Goal: Task Accomplishment & Management: Complete application form

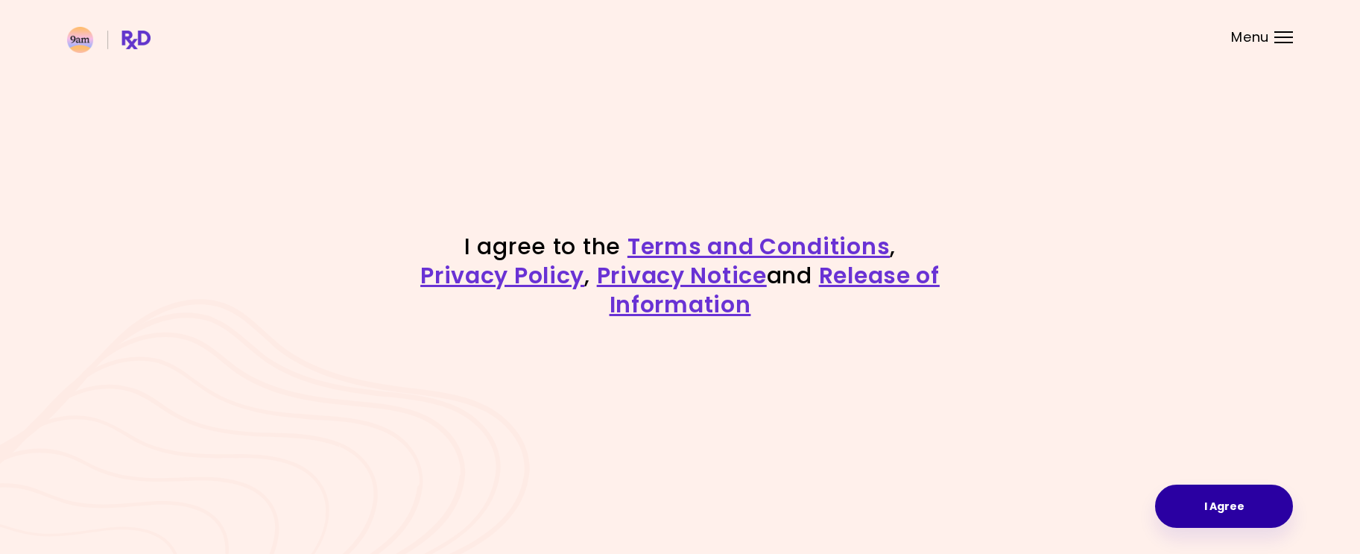
click at [1219, 510] on button "I Agree" at bounding box center [1224, 505] width 138 height 43
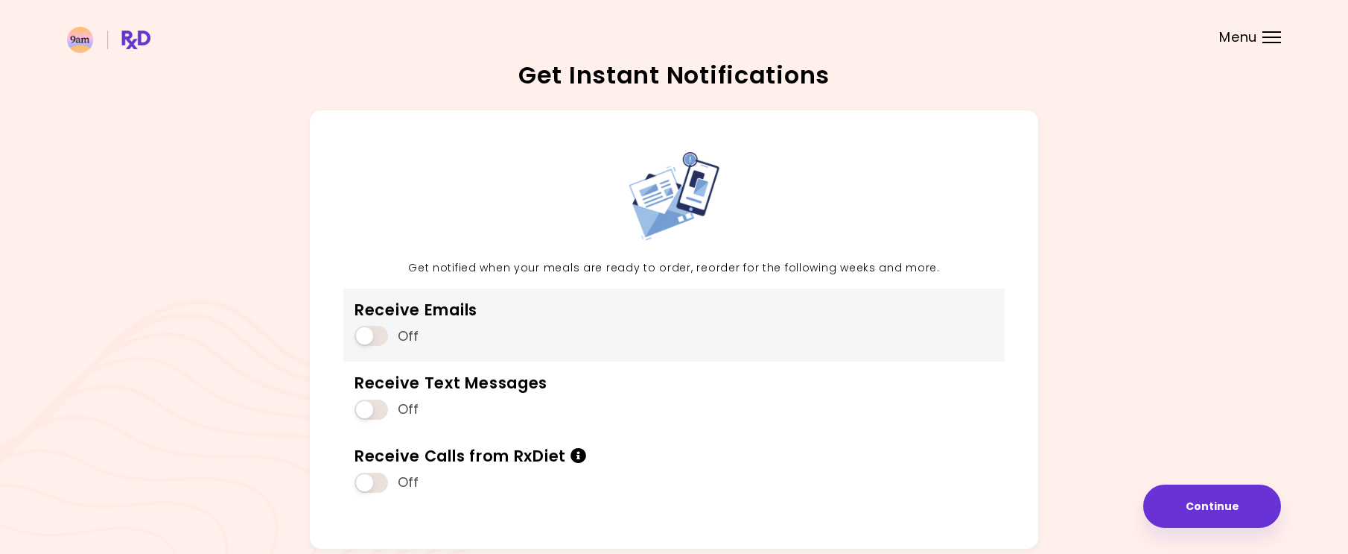
click at [381, 335] on span at bounding box center [372, 336] width 34 height 20
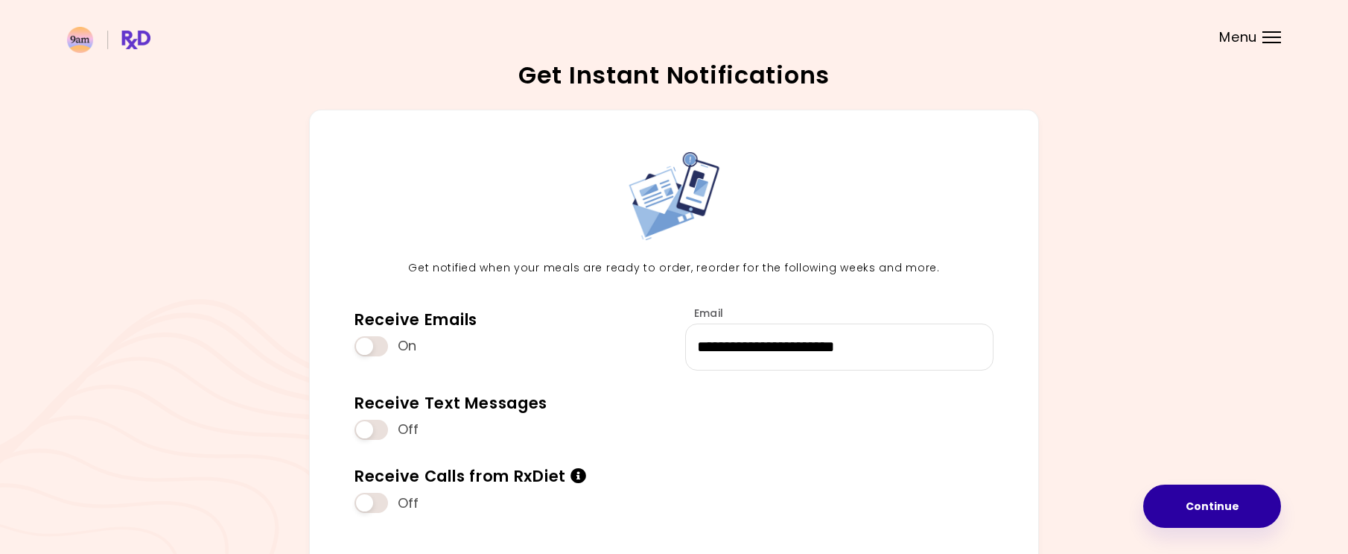
click at [1236, 499] on button "Continue" at bounding box center [1213, 505] width 138 height 43
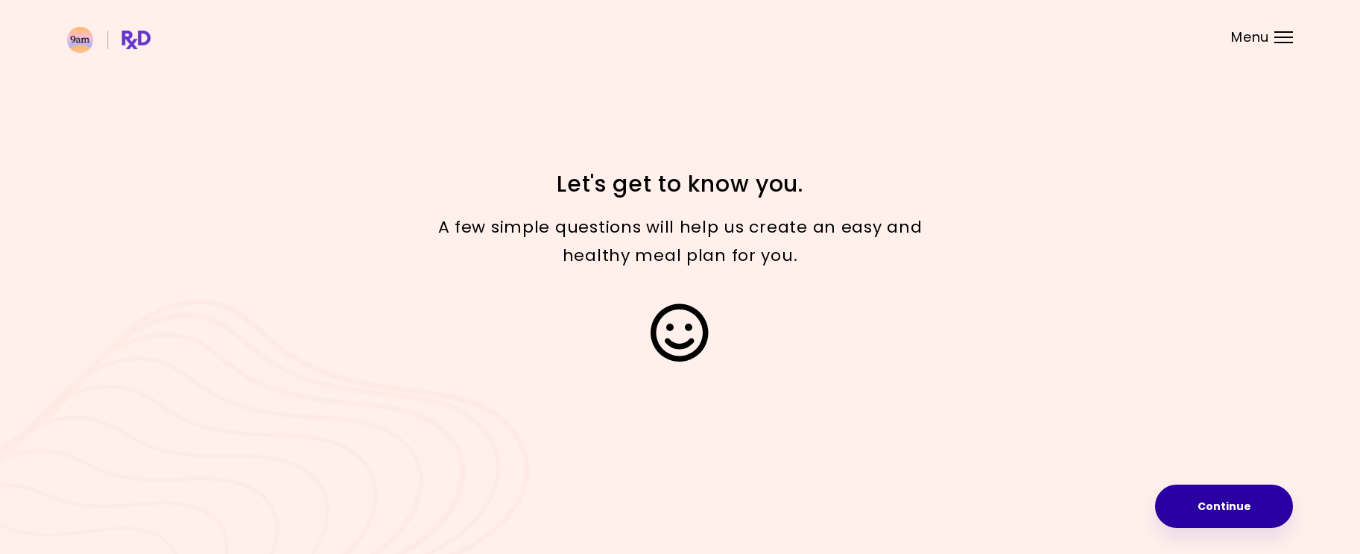
click at [1220, 507] on button "Continue" at bounding box center [1224, 505] width 138 height 43
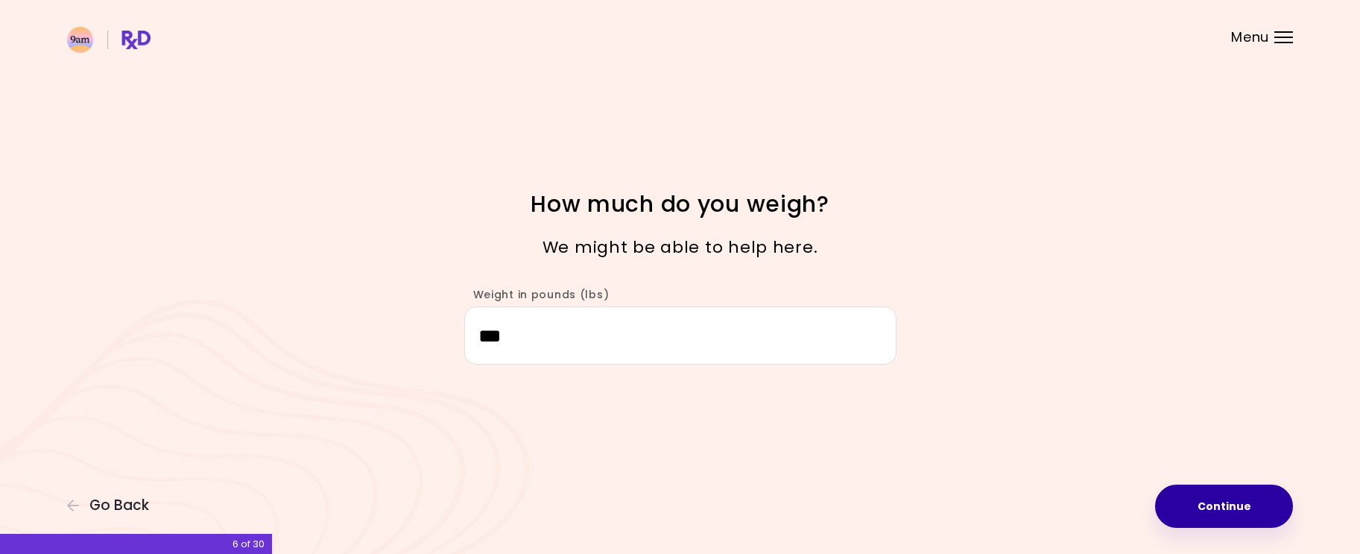
click at [1213, 507] on button "Continue" at bounding box center [1224, 505] width 138 height 43
select select "****"
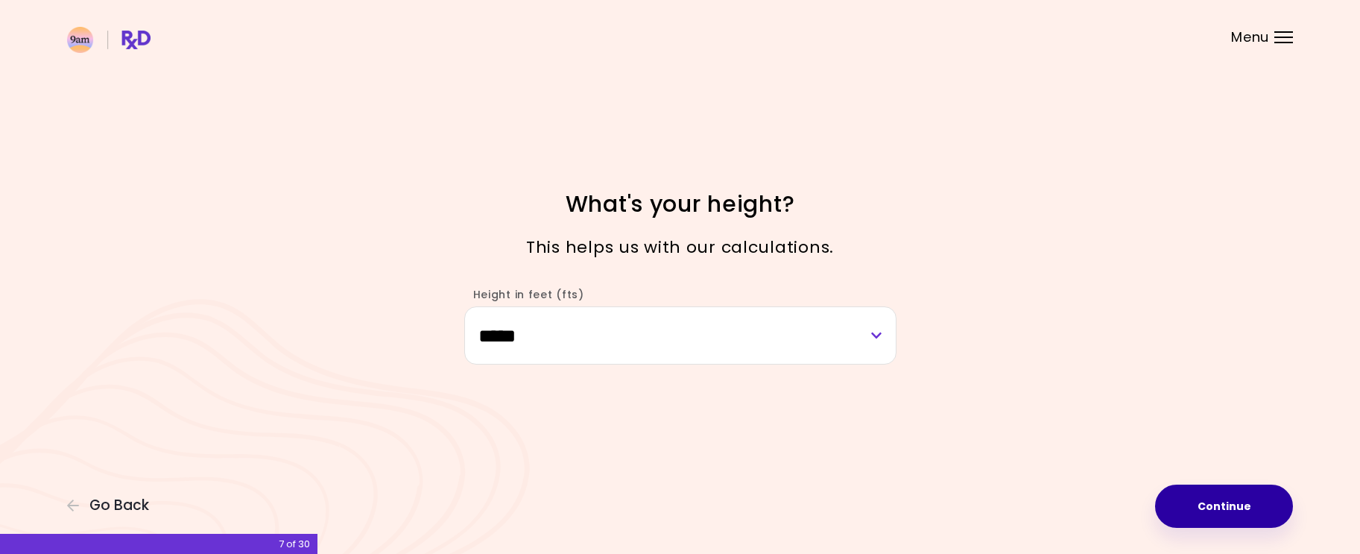
click at [1215, 510] on button "Continue" at bounding box center [1224, 505] width 138 height 43
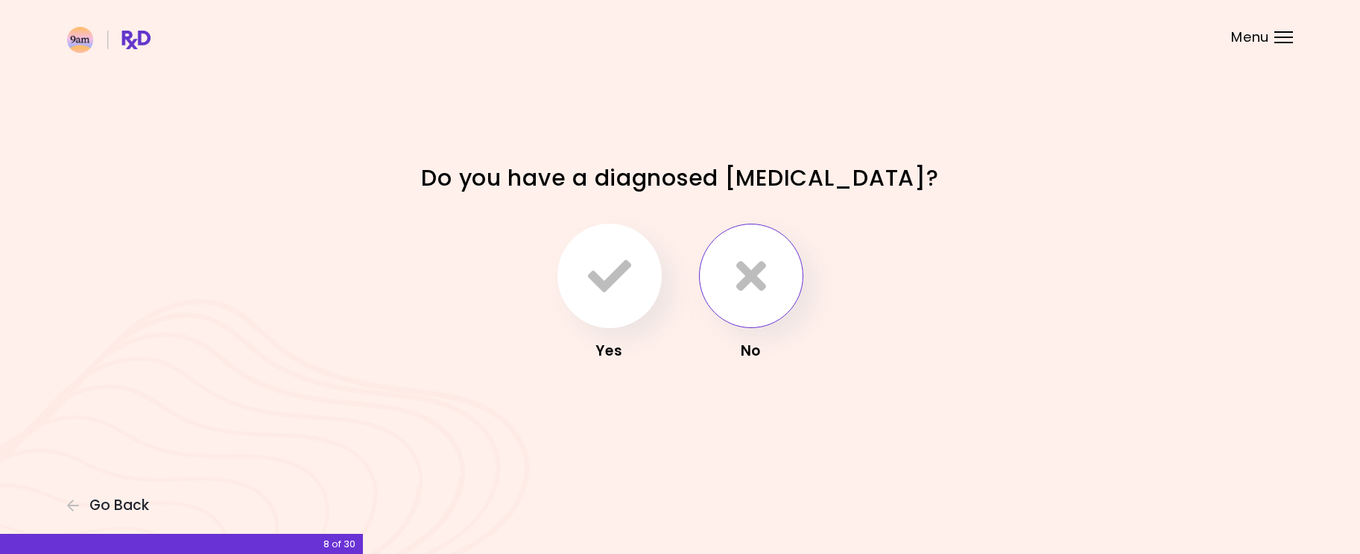
click at [751, 282] on icon "button" at bounding box center [751, 275] width 30 height 43
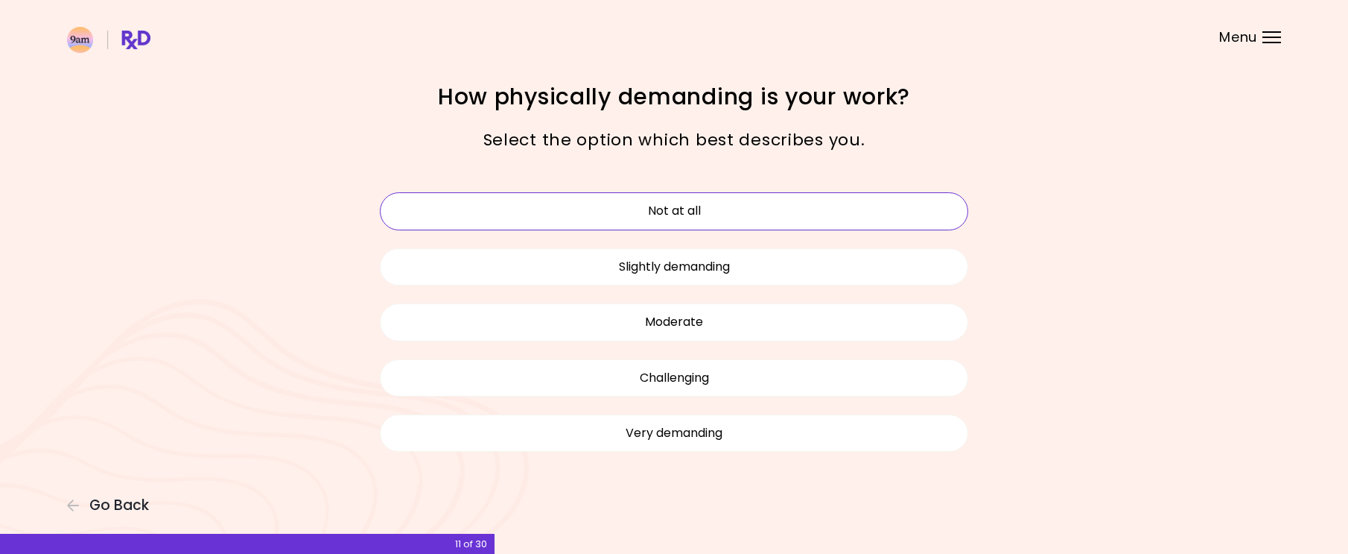
click at [684, 211] on button "Not at all" at bounding box center [674, 210] width 589 height 37
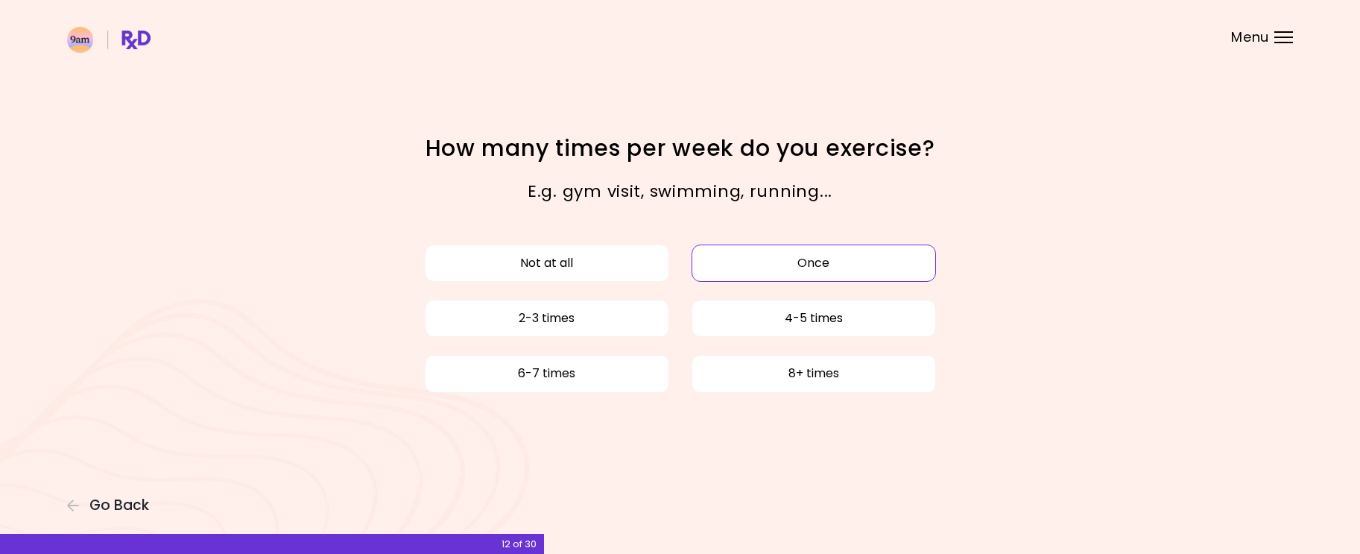
click at [805, 266] on button "Once" at bounding box center [813, 262] width 244 height 37
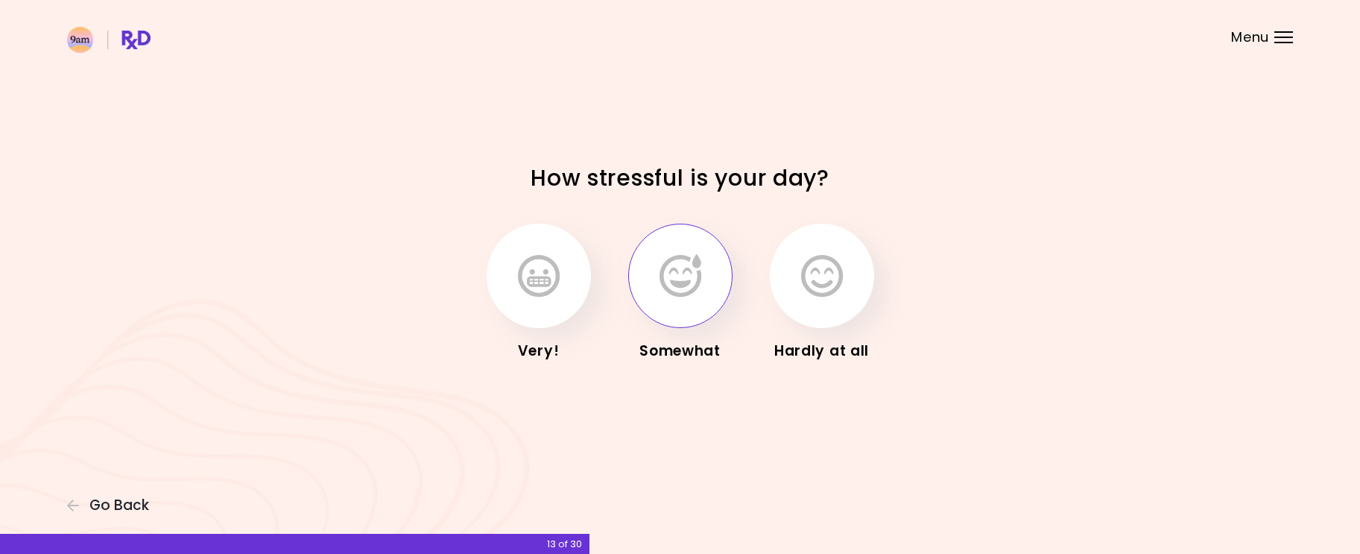
click at [700, 276] on icon "button" at bounding box center [680, 275] width 42 height 43
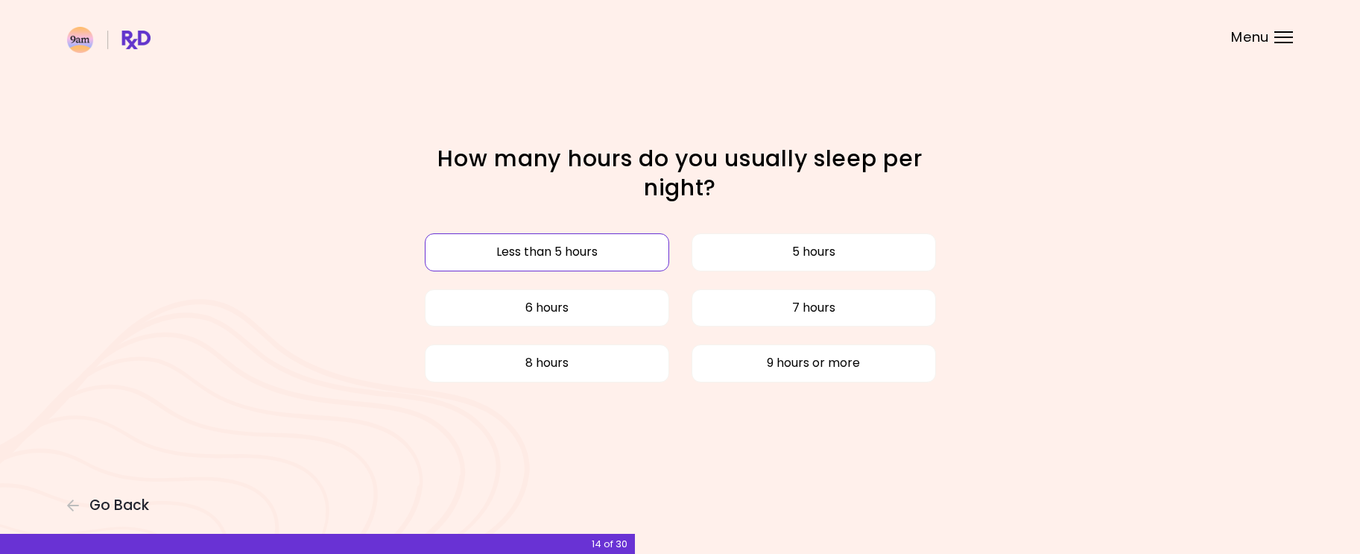
click at [596, 251] on button "Less than 5 hours" at bounding box center [547, 251] width 244 height 37
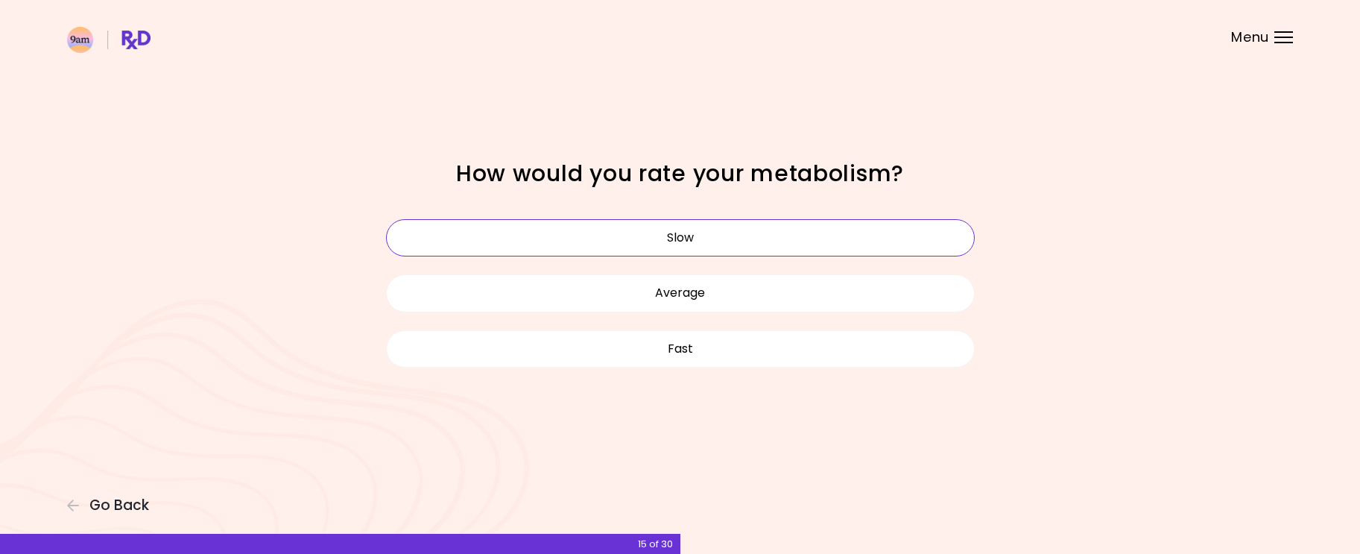
click at [677, 240] on button "Slow" at bounding box center [680, 237] width 589 height 37
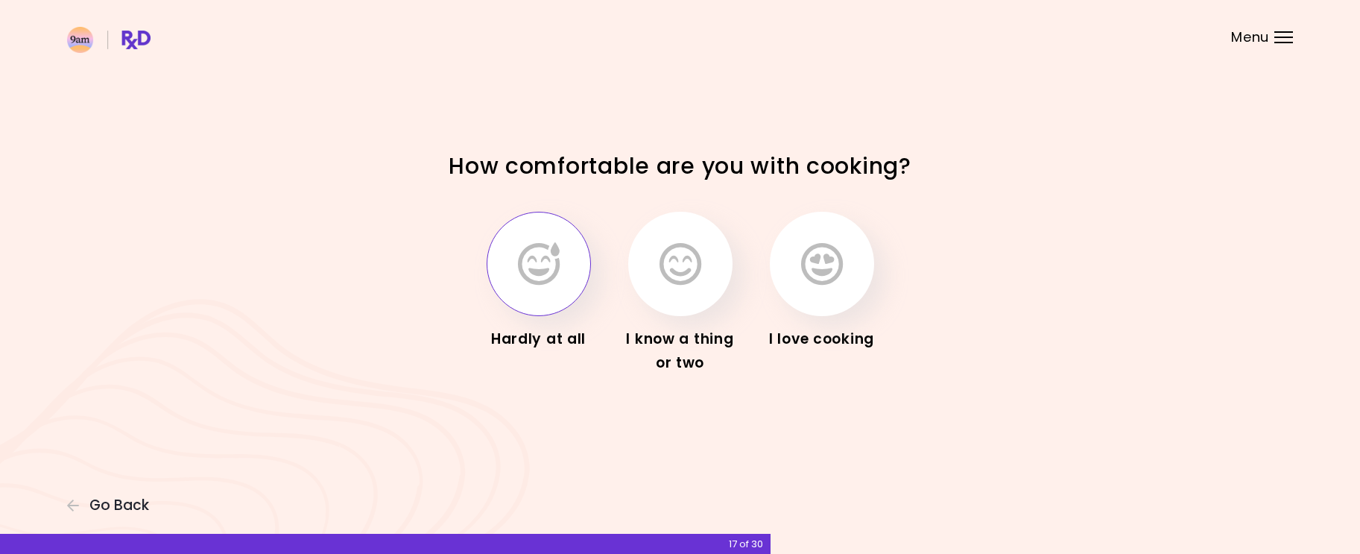
click at [538, 268] on icon "button" at bounding box center [539, 263] width 42 height 43
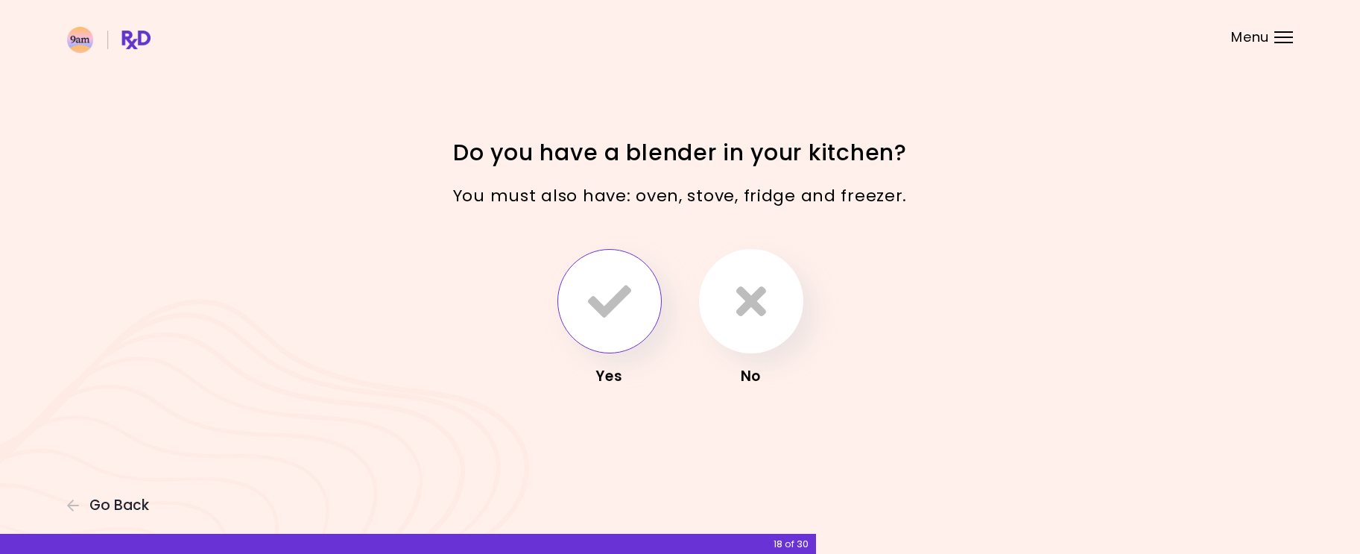
click at [626, 299] on icon "button" at bounding box center [609, 300] width 43 height 43
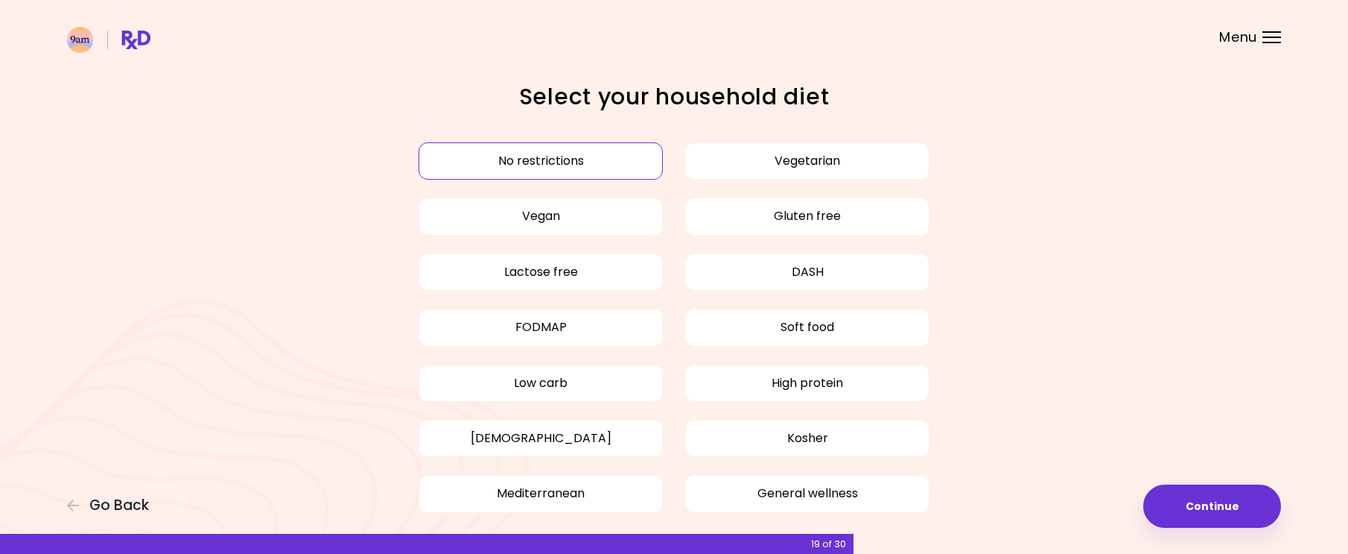
click at [538, 155] on button "No restrictions" at bounding box center [541, 160] width 244 height 37
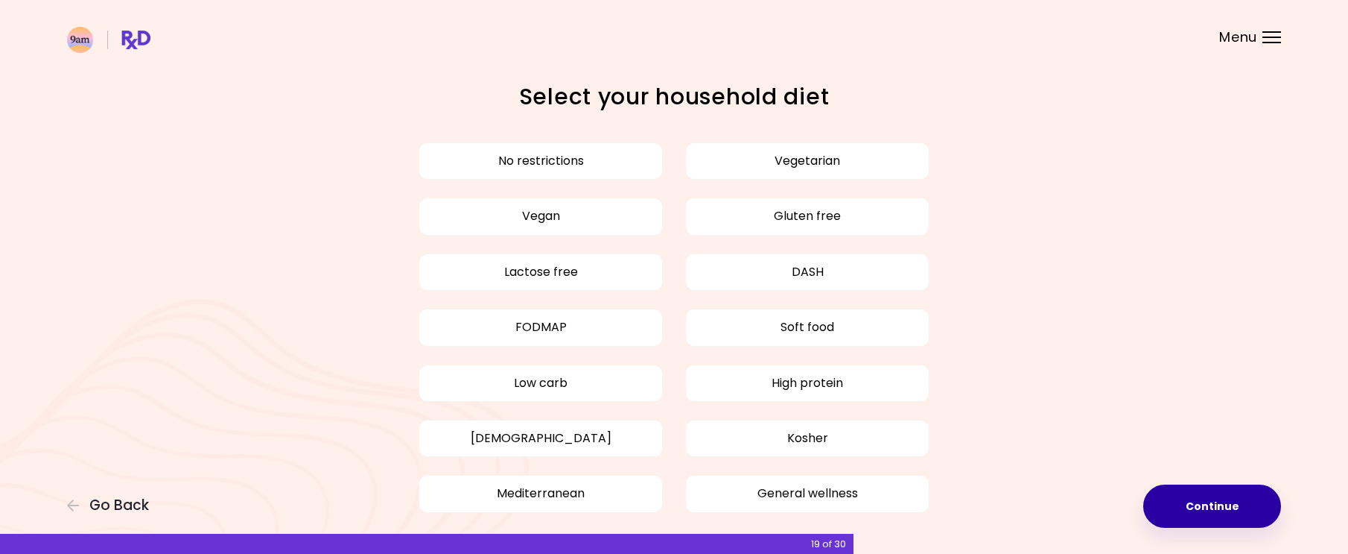
click at [1214, 511] on button "Continue" at bounding box center [1213, 505] width 138 height 43
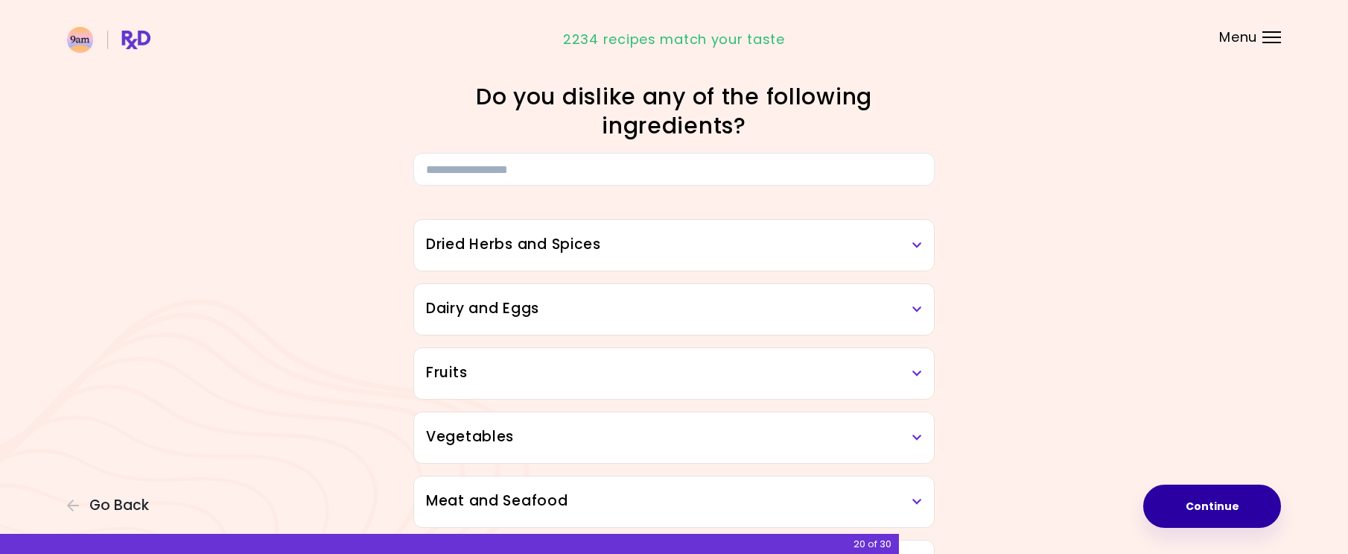
click at [679, 308] on h3 "Dairy and Eggs" at bounding box center [674, 309] width 496 height 22
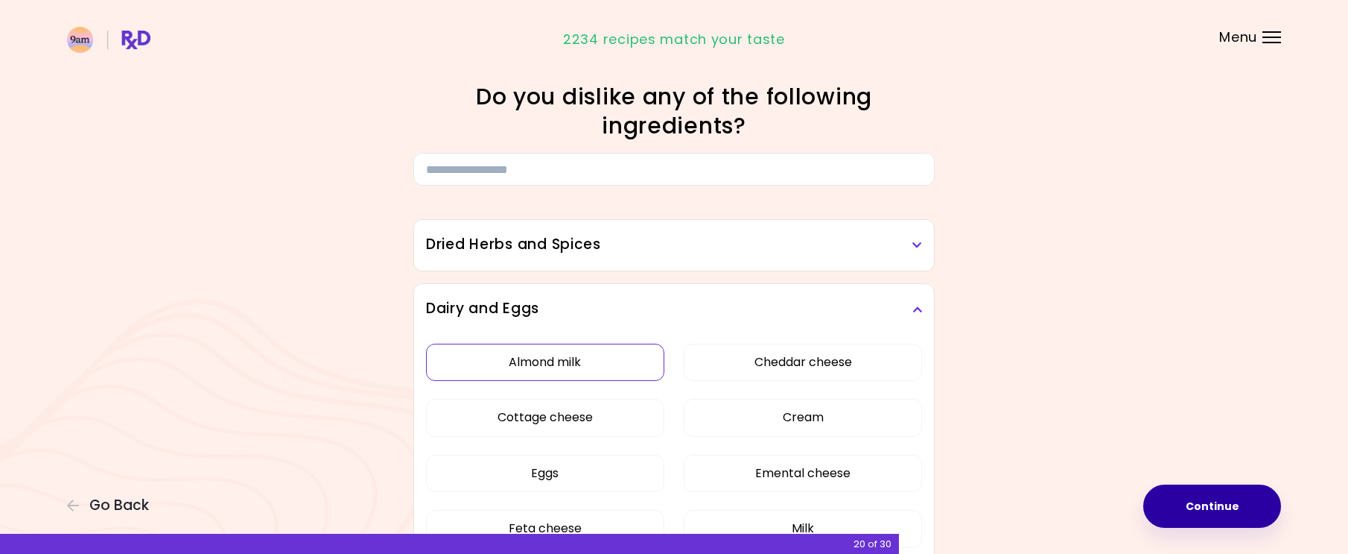
click at [562, 368] on button "Almond milk" at bounding box center [545, 361] width 238 height 37
click at [568, 361] on button "Almond milk" at bounding box center [545, 361] width 238 height 37
click at [668, 383] on div "Almond milk Cheddar cheese Cottage cheese Cream Eggs Emental cheese Feta cheese…" at bounding box center [674, 562] width 496 height 455
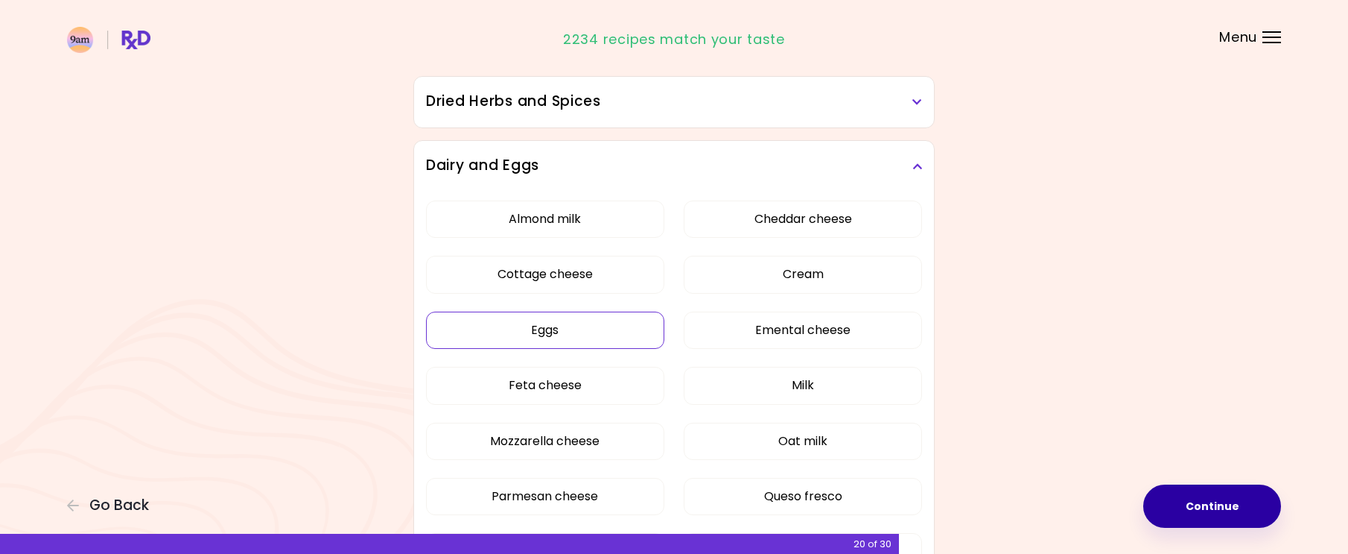
scroll to position [149, 0]
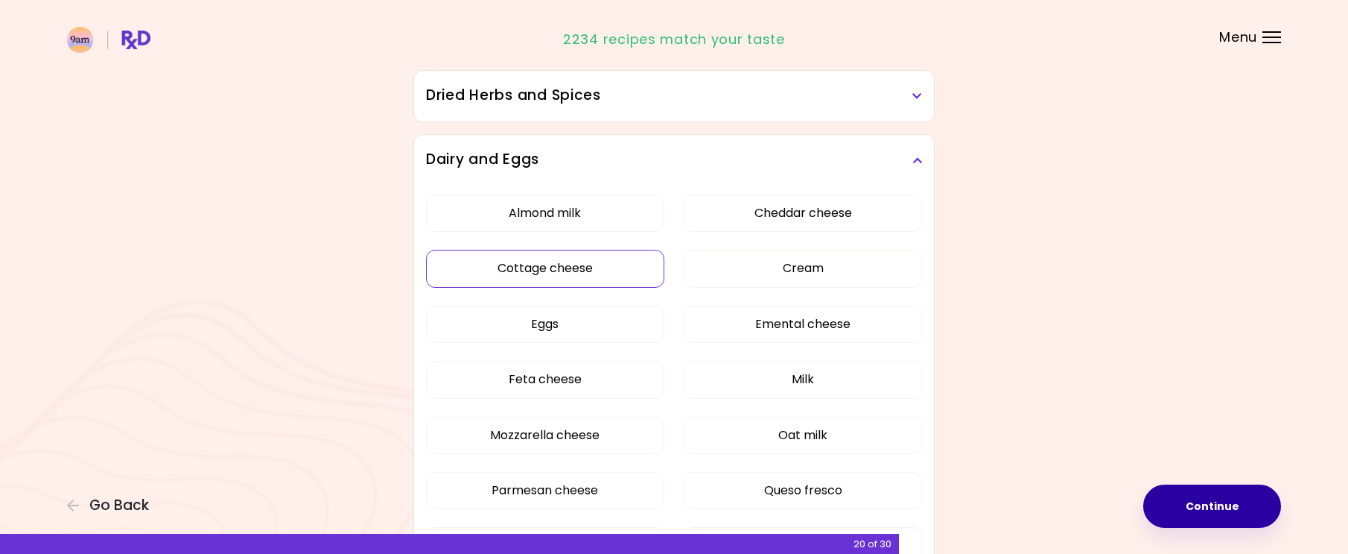
click at [576, 267] on button "Cottage cheese" at bounding box center [545, 268] width 238 height 37
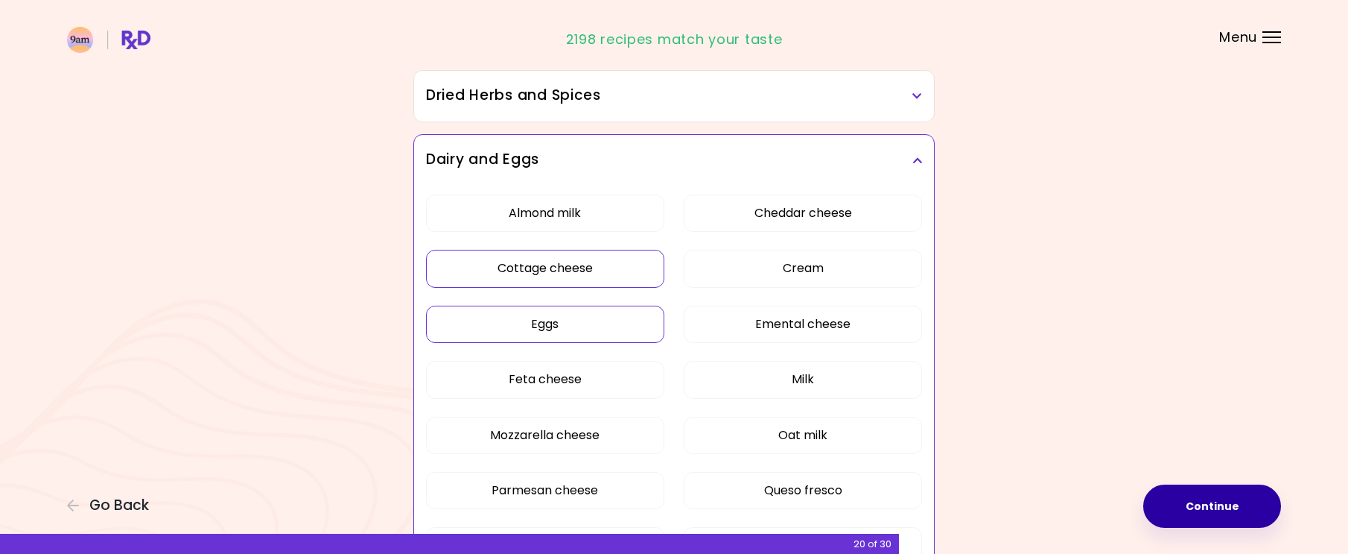
click at [552, 324] on button "Eggs" at bounding box center [545, 323] width 238 height 37
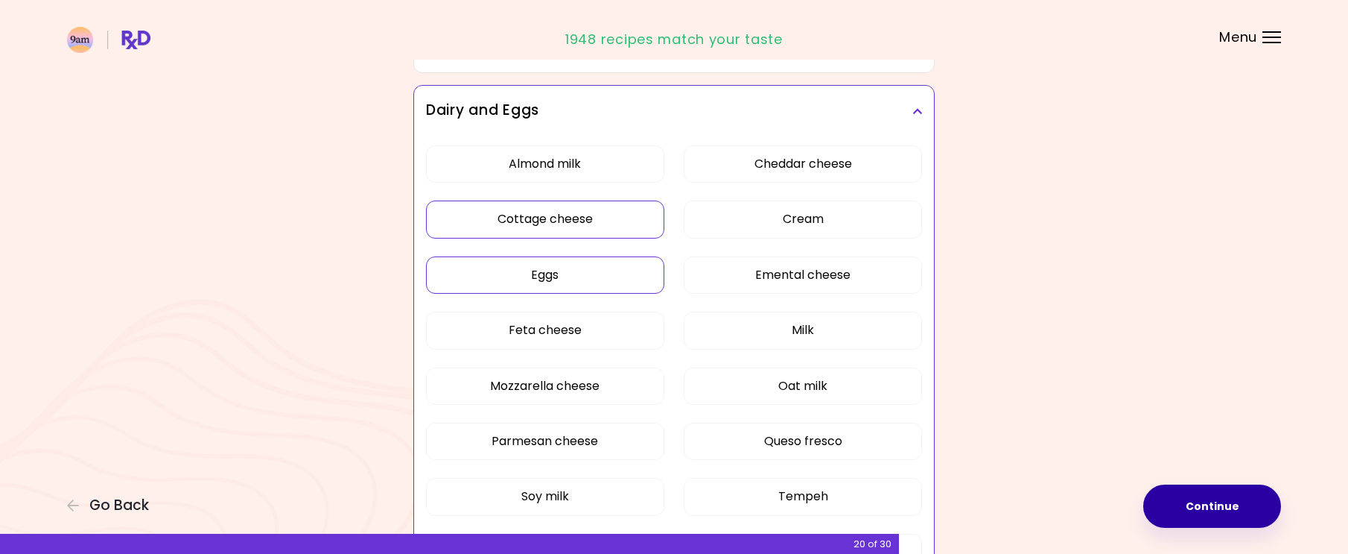
scroll to position [224, 0]
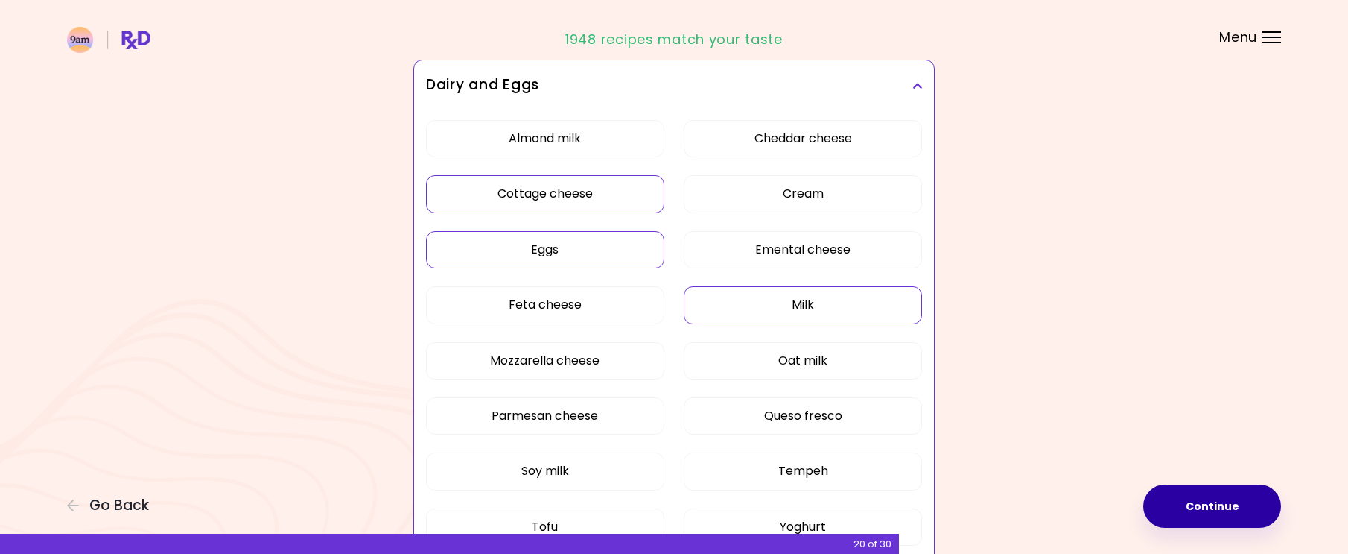
click at [799, 302] on button "Milk" at bounding box center [803, 304] width 238 height 37
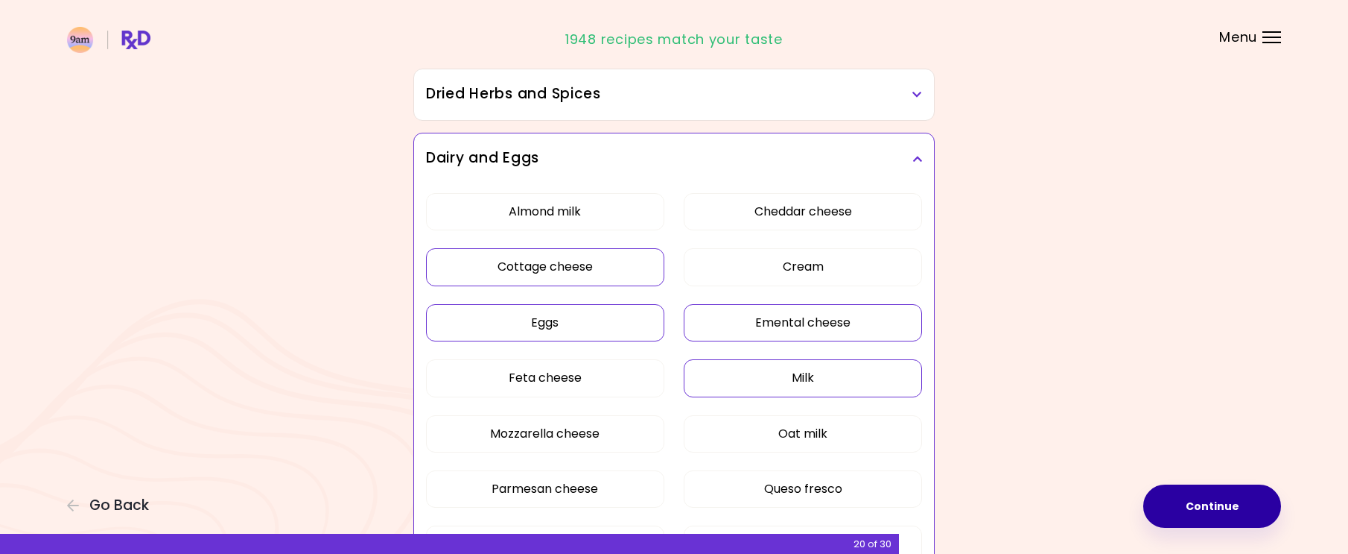
scroll to position [149, 0]
click at [776, 329] on button "Emental cheese" at bounding box center [803, 323] width 238 height 37
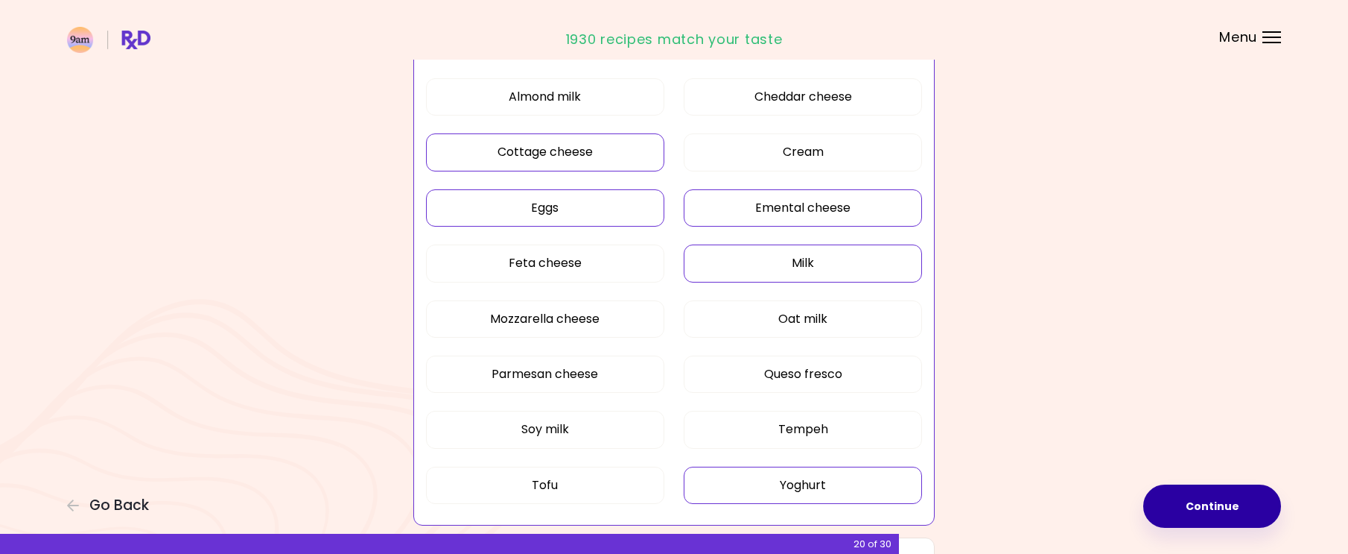
scroll to position [298, 0]
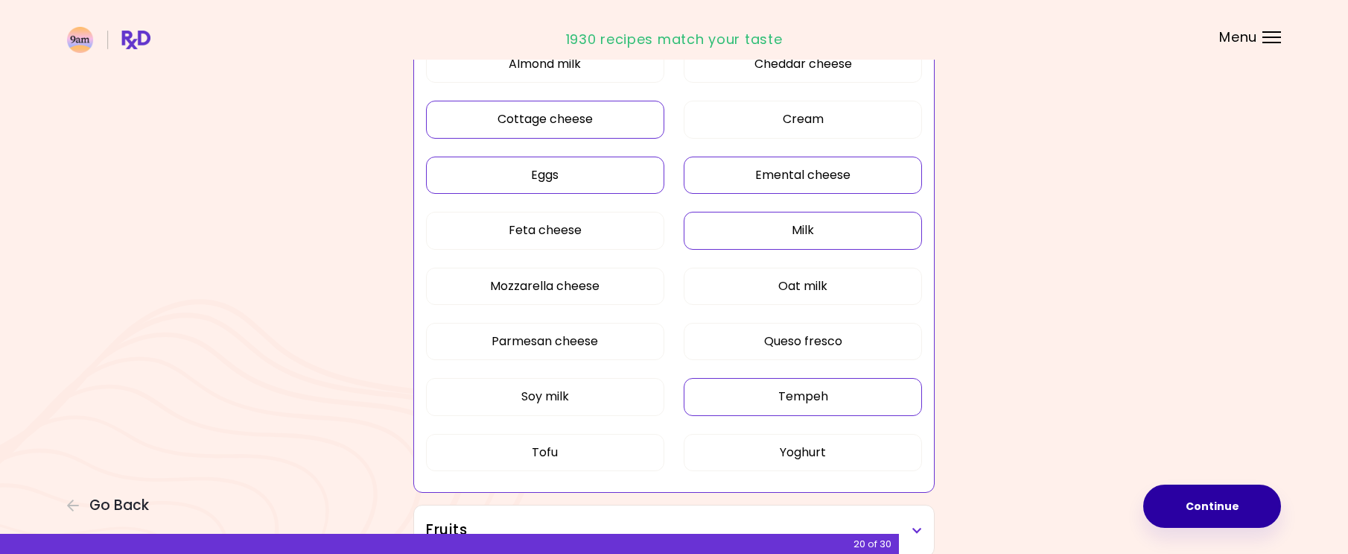
click at [803, 395] on button "Tempeh" at bounding box center [803, 396] width 238 height 37
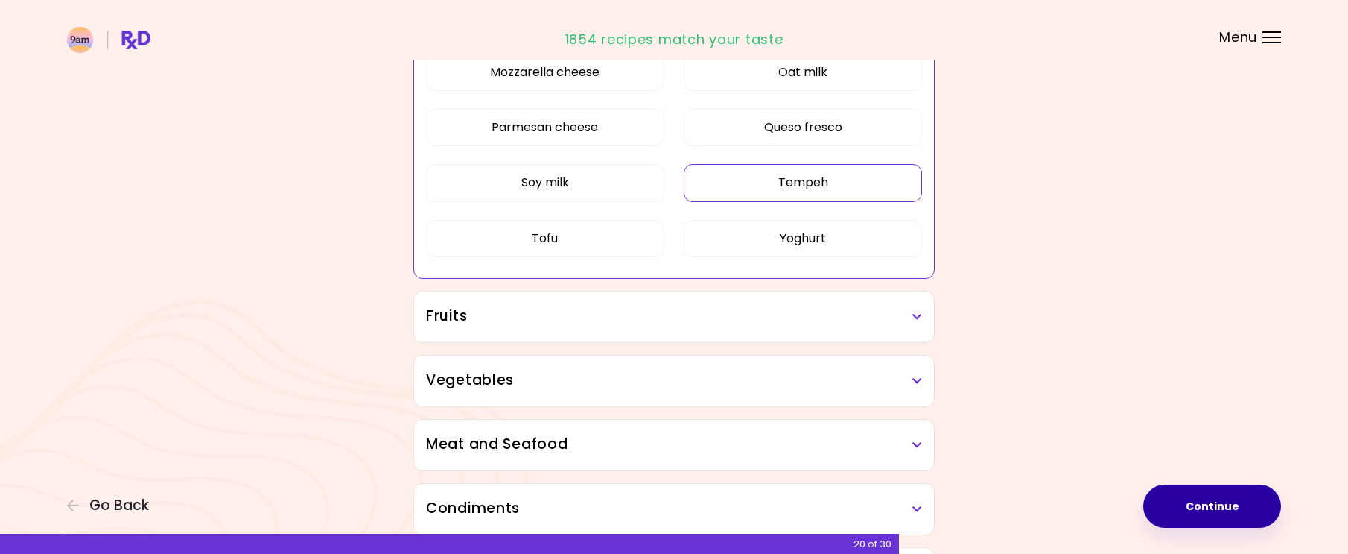
scroll to position [596, 0]
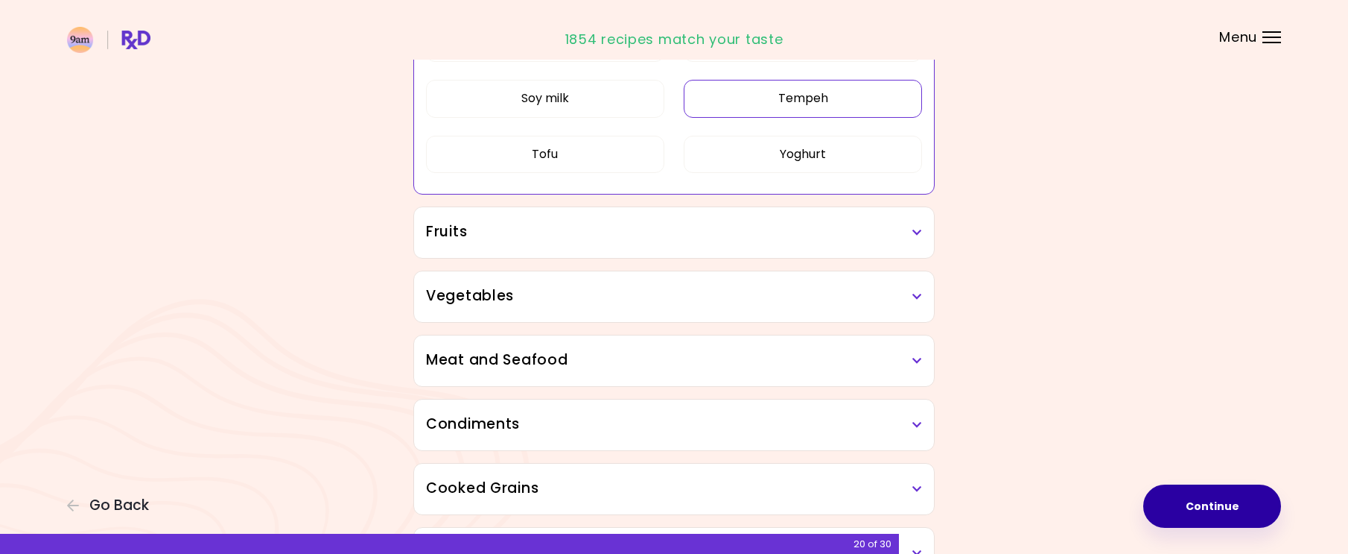
click at [542, 244] on div "Fruits" at bounding box center [674, 232] width 520 height 51
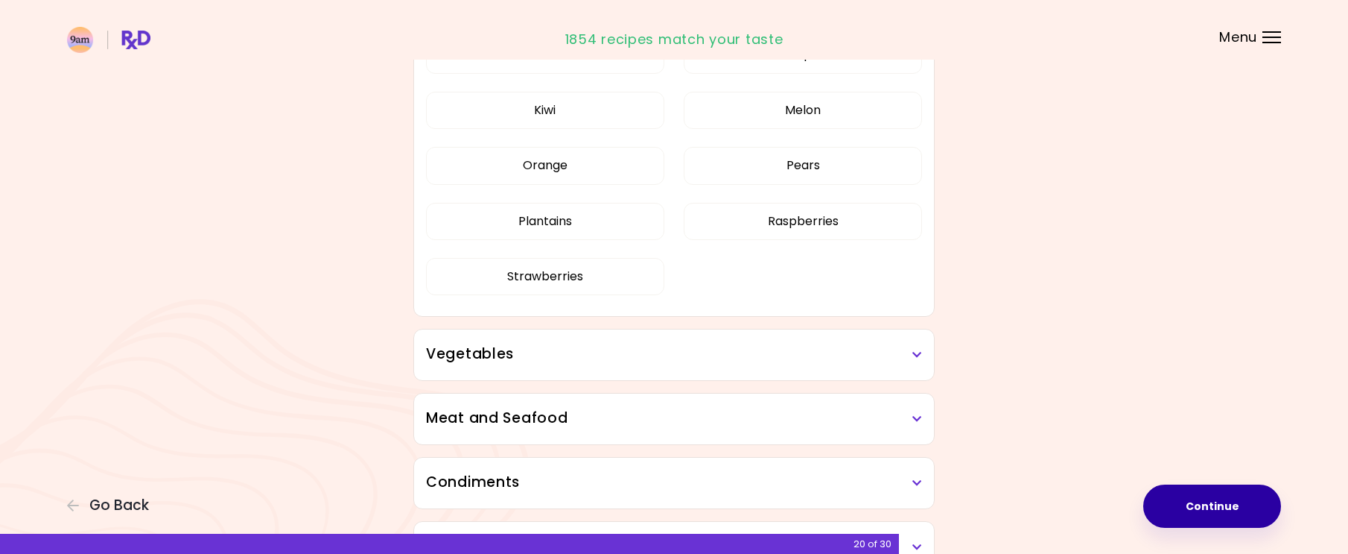
scroll to position [894, 0]
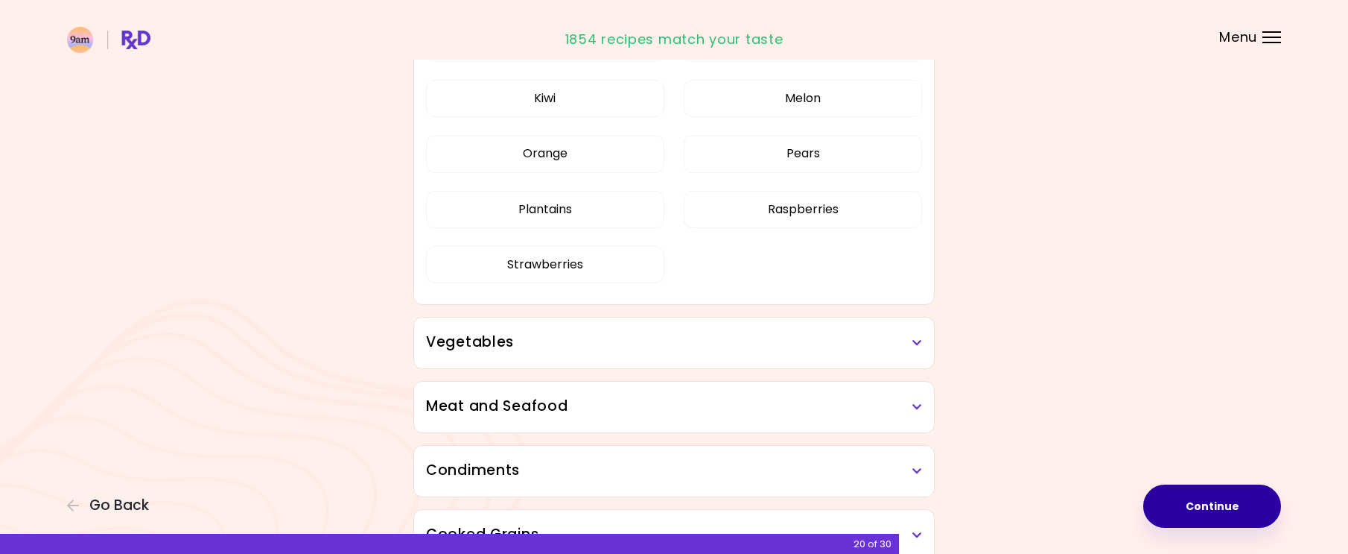
click at [596, 351] on h3 "Vegetables" at bounding box center [674, 343] width 496 height 22
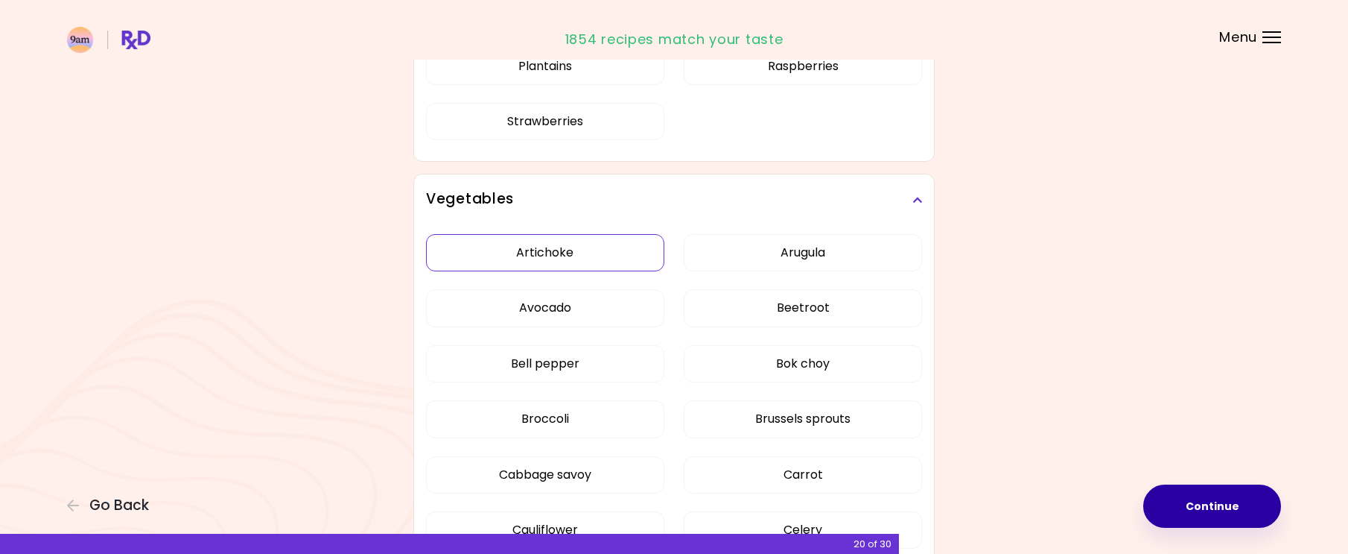
scroll to position [1043, 0]
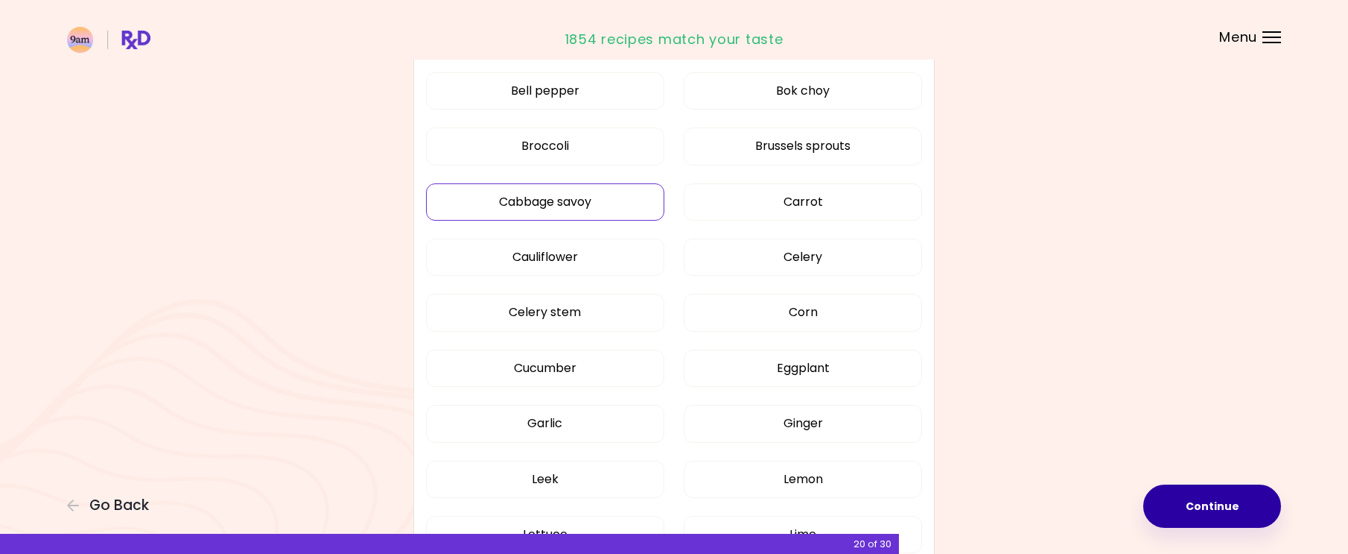
scroll to position [430, 0]
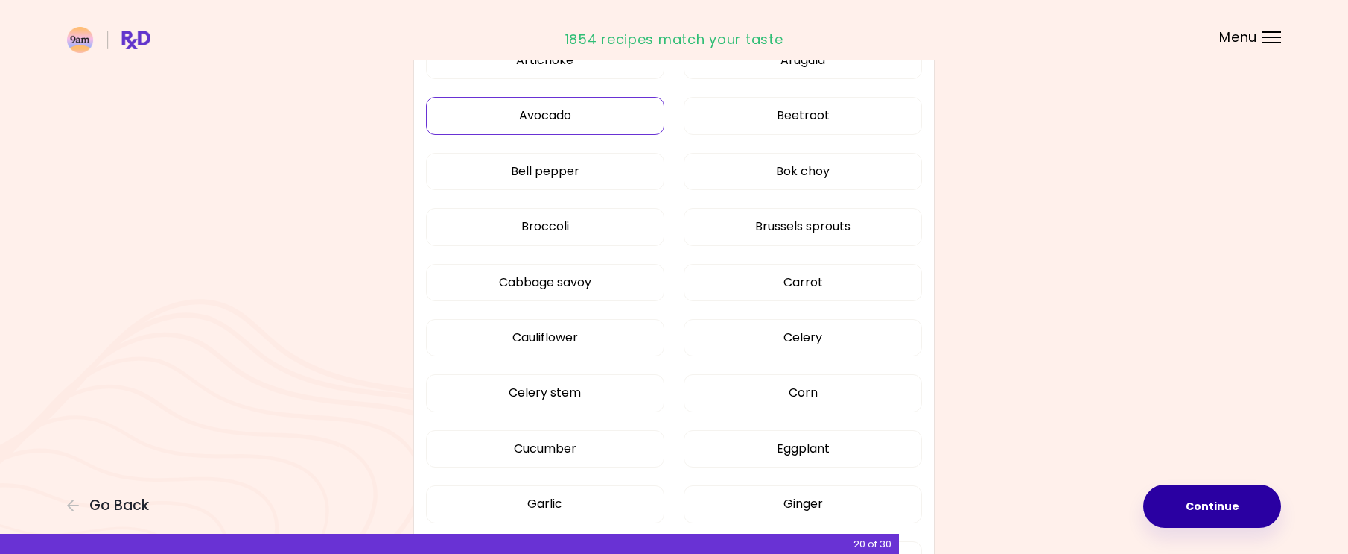
click at [545, 115] on button "Avocado" at bounding box center [545, 115] width 238 height 37
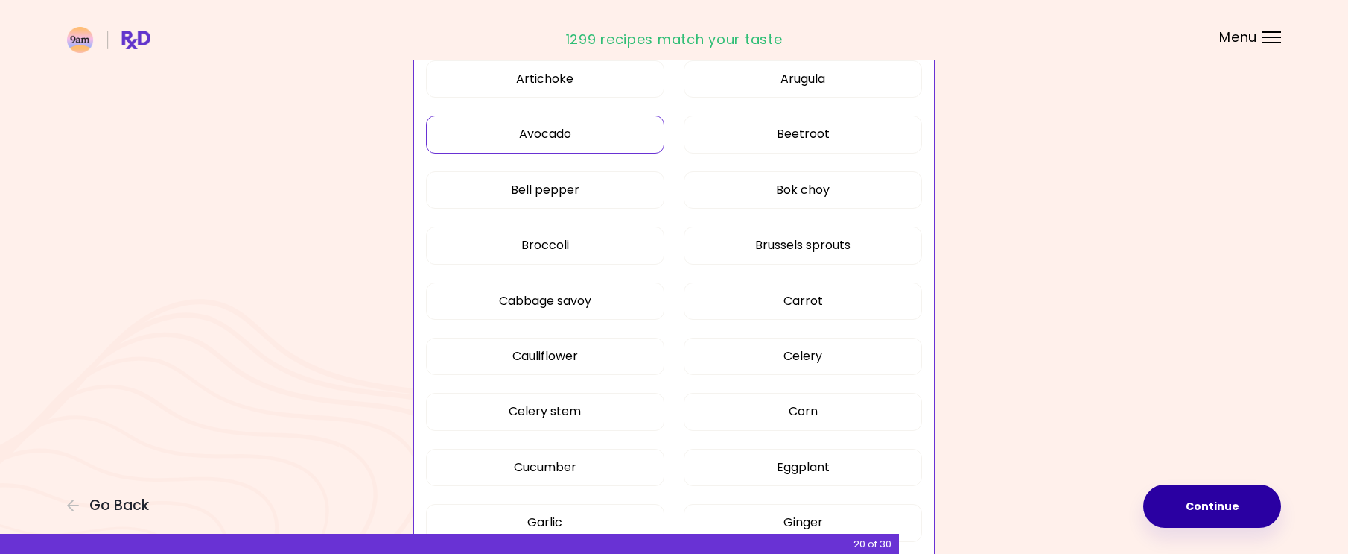
scroll to position [281, 0]
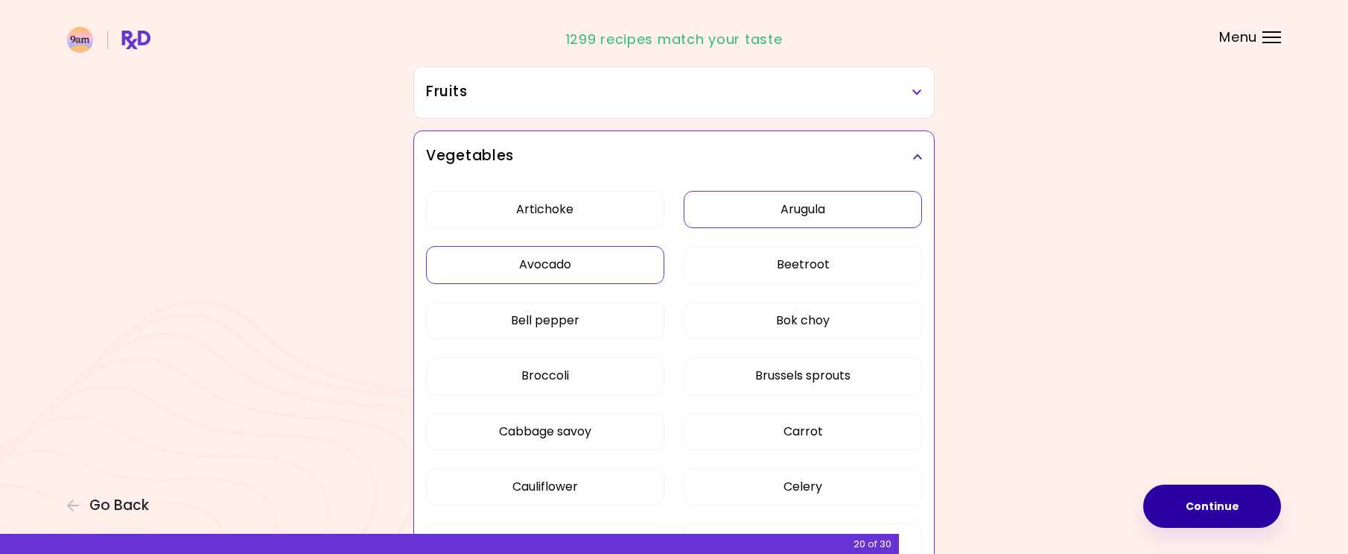
click at [805, 218] on button "Arugula" at bounding box center [803, 209] width 238 height 37
click at [796, 267] on button "Beetroot" at bounding box center [803, 264] width 238 height 37
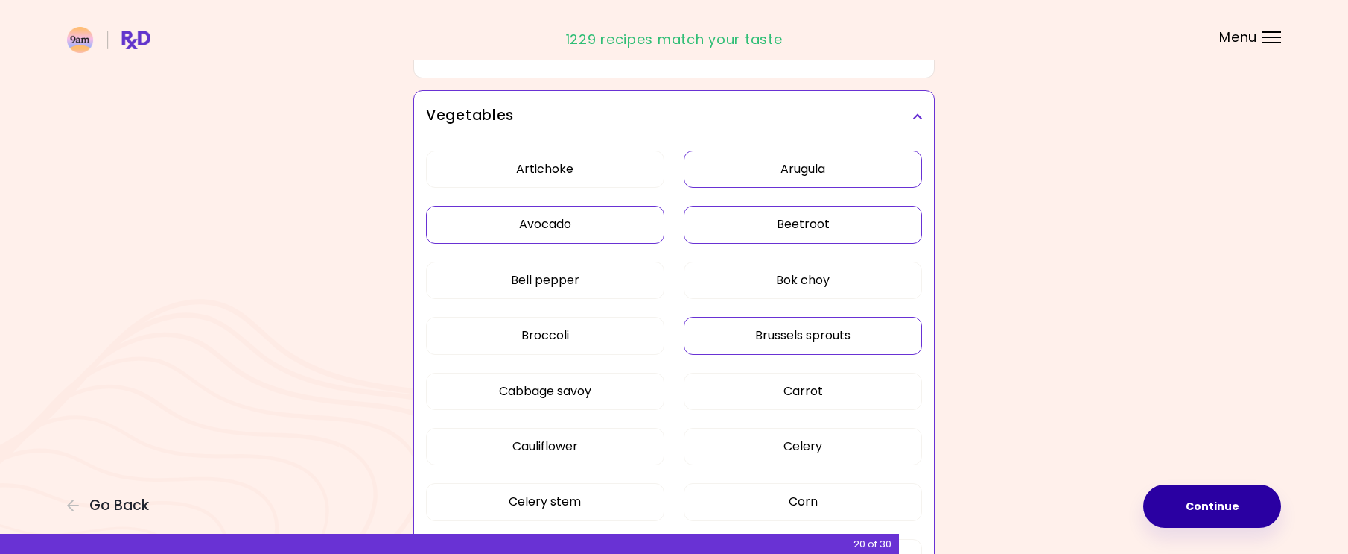
scroll to position [355, 0]
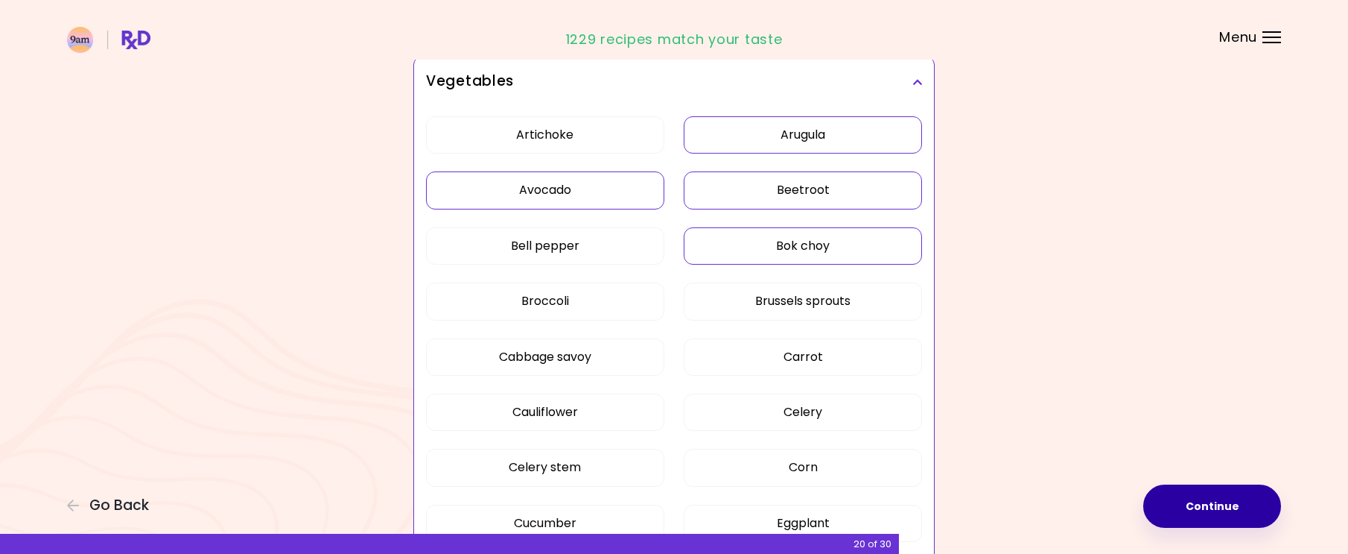
click at [820, 247] on button "Bok choy" at bounding box center [803, 245] width 238 height 37
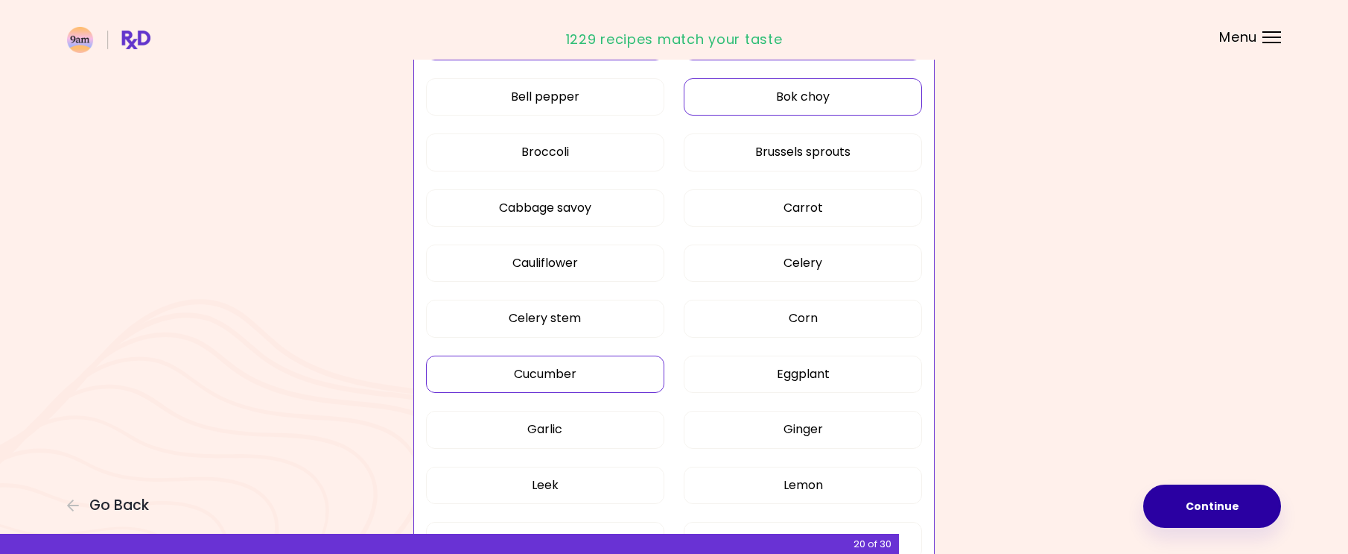
scroll to position [579, 0]
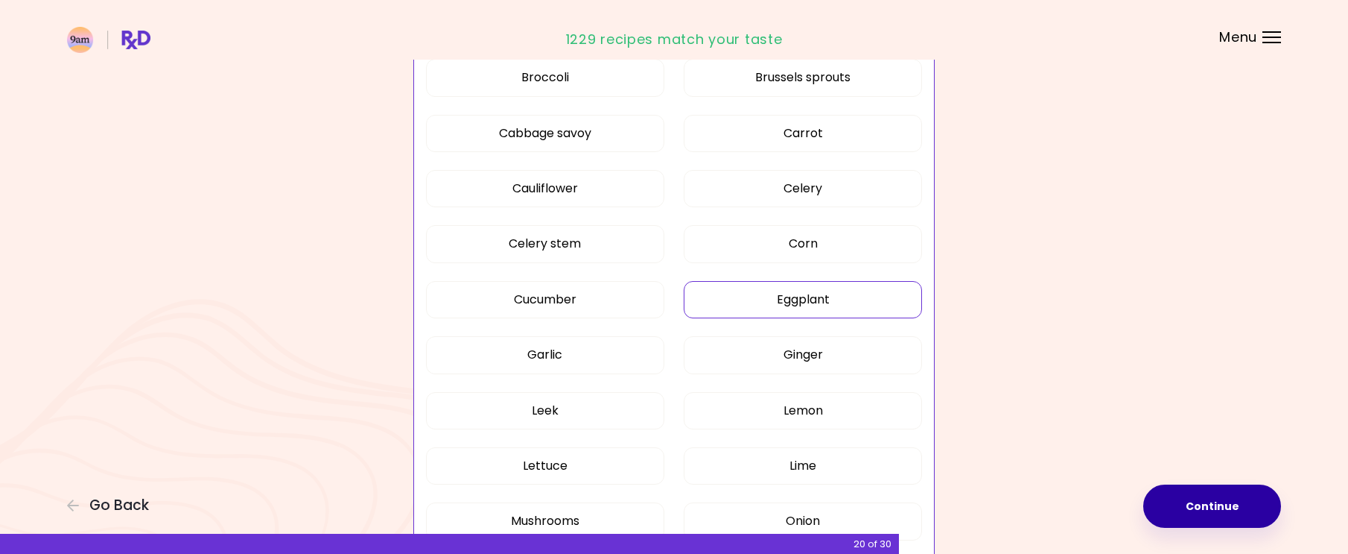
click at [773, 296] on button "Eggplant" at bounding box center [803, 299] width 238 height 37
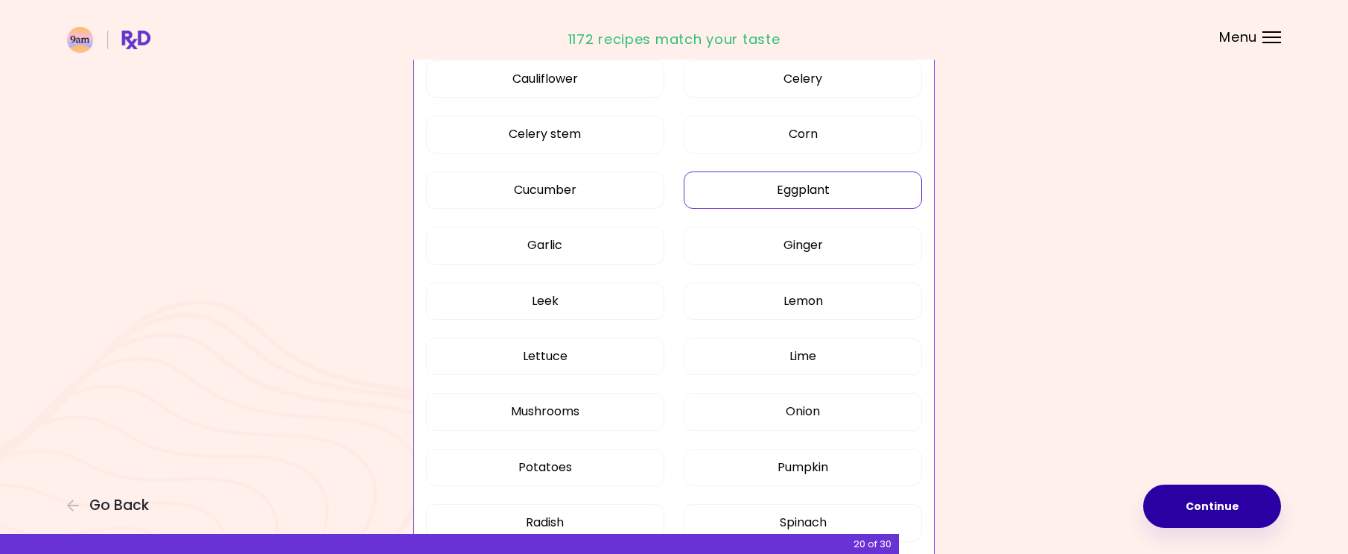
scroll to position [728, 0]
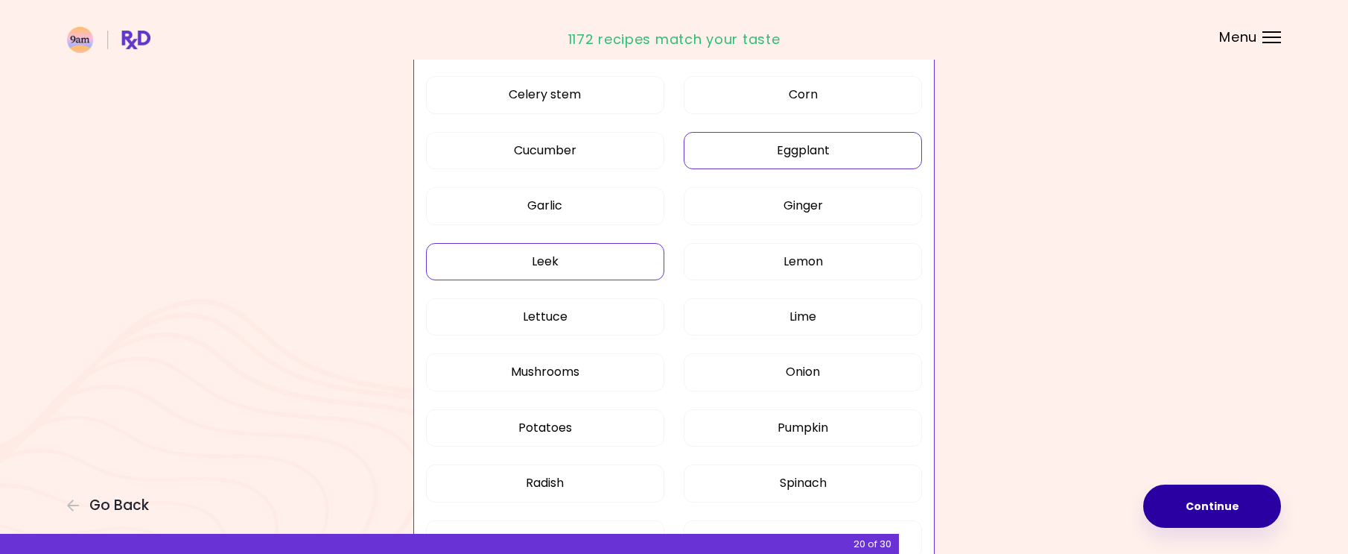
click at [545, 269] on button "Leek" at bounding box center [545, 261] width 238 height 37
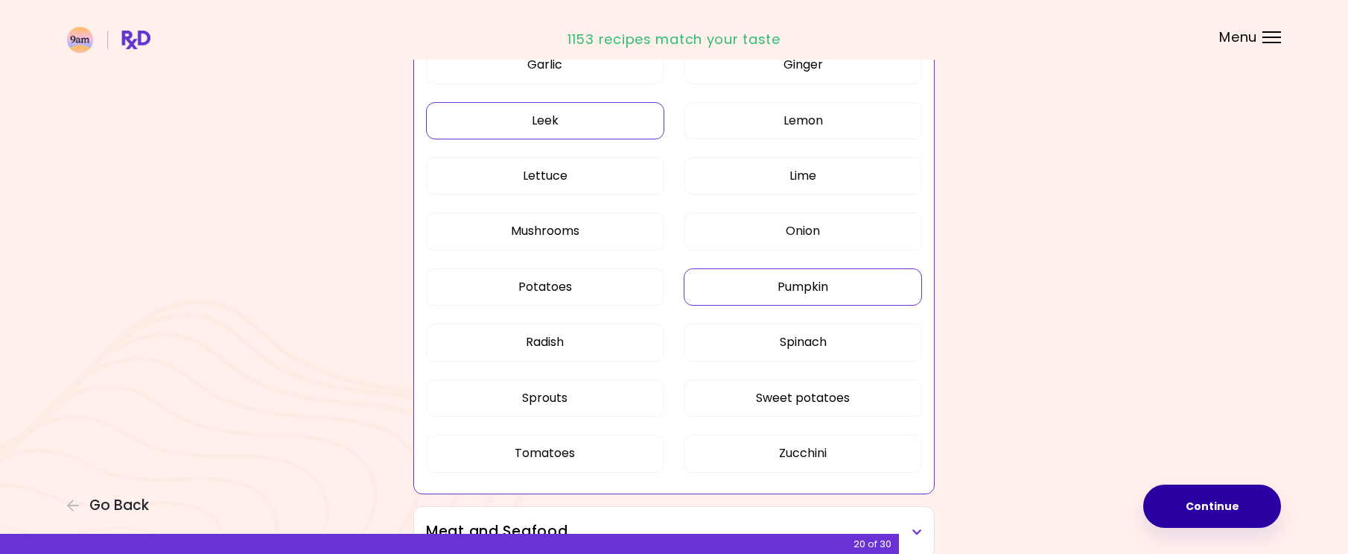
scroll to position [877, 0]
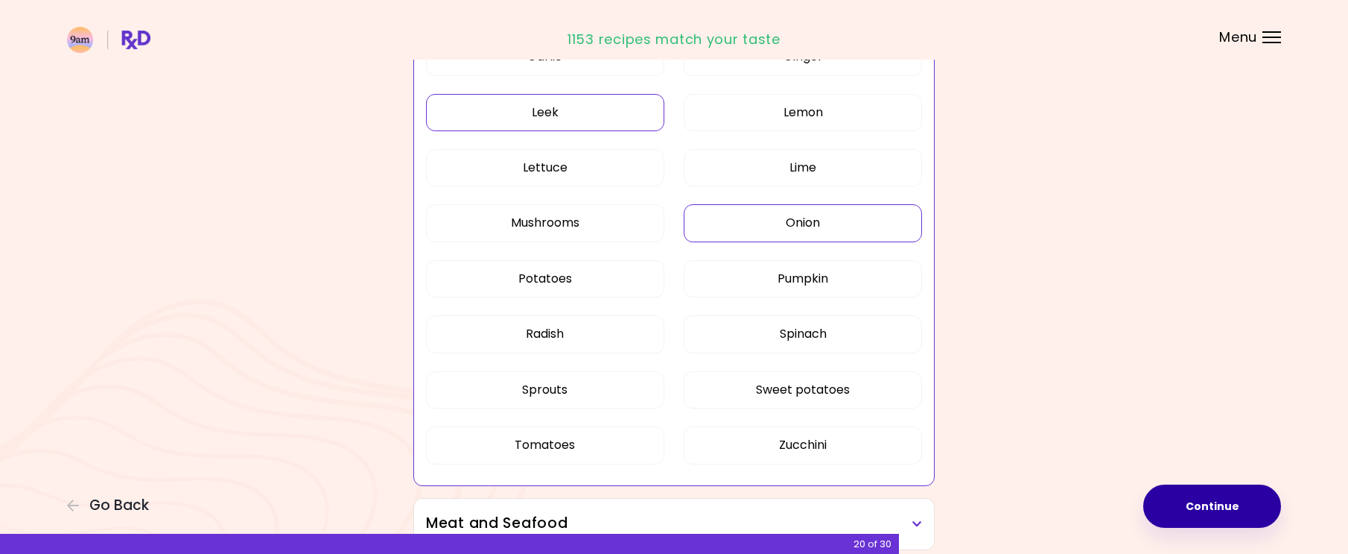
click at [806, 226] on button "Onion" at bounding box center [803, 222] width 238 height 37
click at [564, 339] on button "Radish" at bounding box center [545, 333] width 238 height 37
click at [790, 445] on button "Zucchini" at bounding box center [803, 444] width 238 height 37
click at [559, 434] on button "Tomatoes" at bounding box center [545, 444] width 238 height 37
click at [776, 274] on button "Pumpkin" at bounding box center [803, 278] width 238 height 37
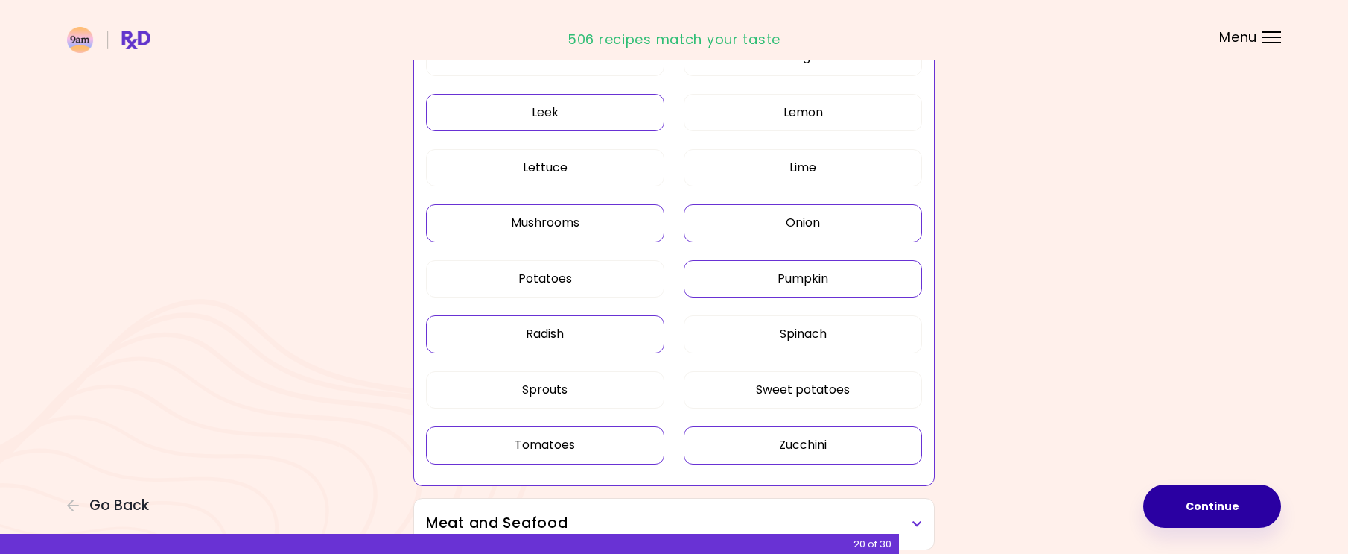
click at [559, 229] on button "Mushrooms" at bounding box center [545, 222] width 238 height 37
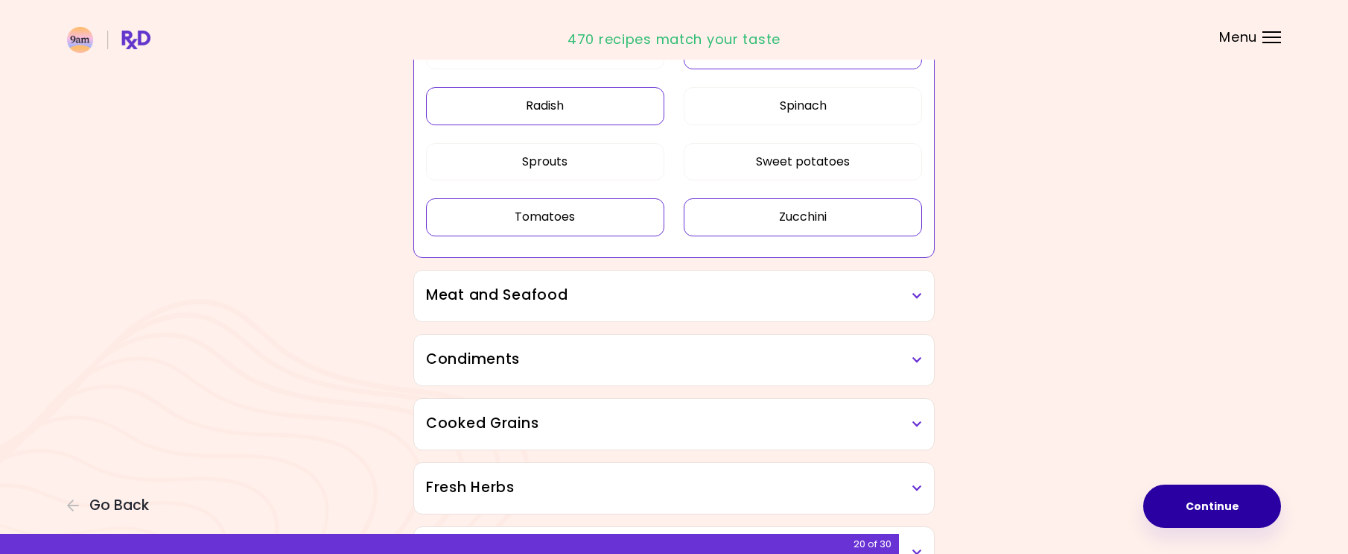
scroll to position [1249, 0]
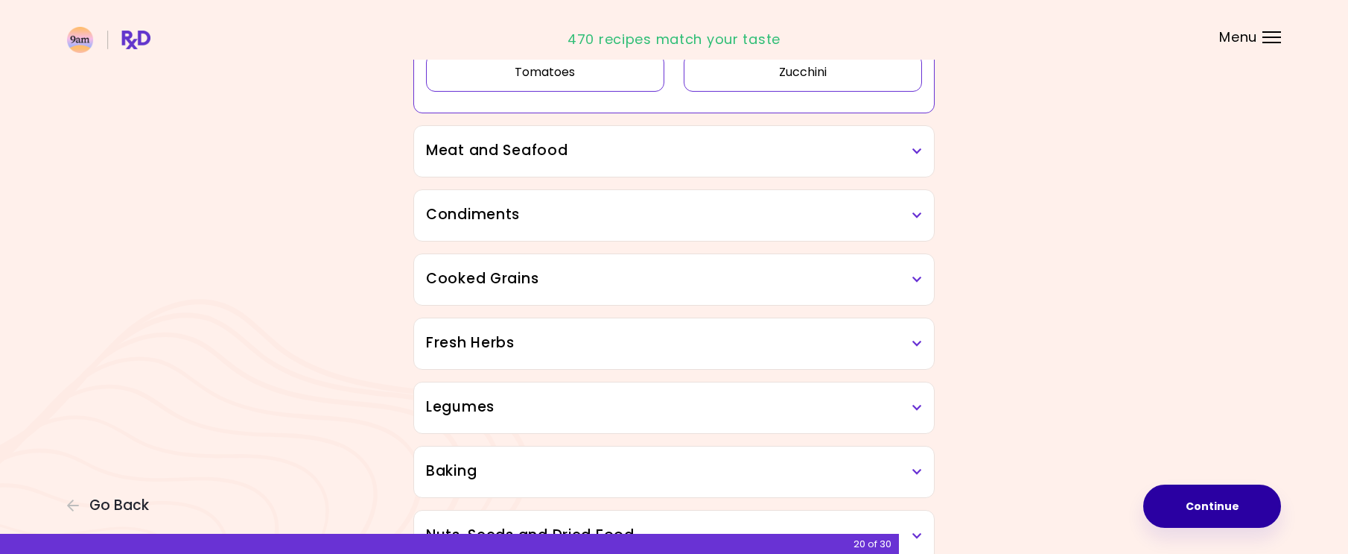
click at [589, 148] on h3 "Meat and Seafood" at bounding box center [674, 151] width 496 height 22
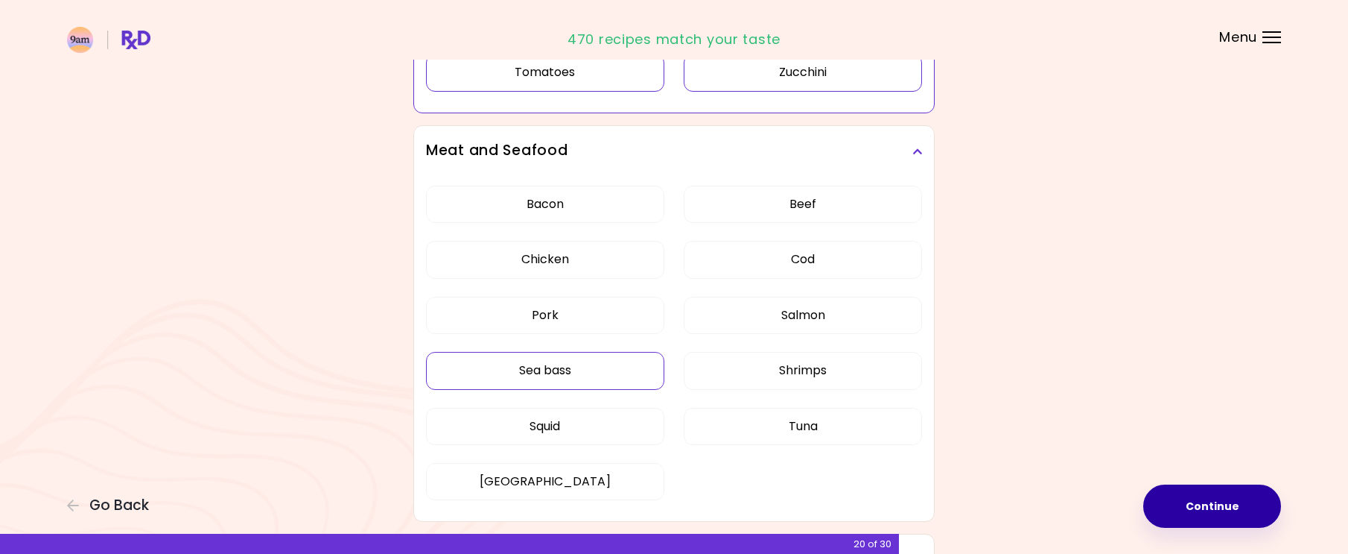
click at [557, 371] on div "Bacon Beef Chicken Cod Pork Salmon Sea bass Shrimps Squid Tuna Turkey" at bounding box center [674, 349] width 496 height 344
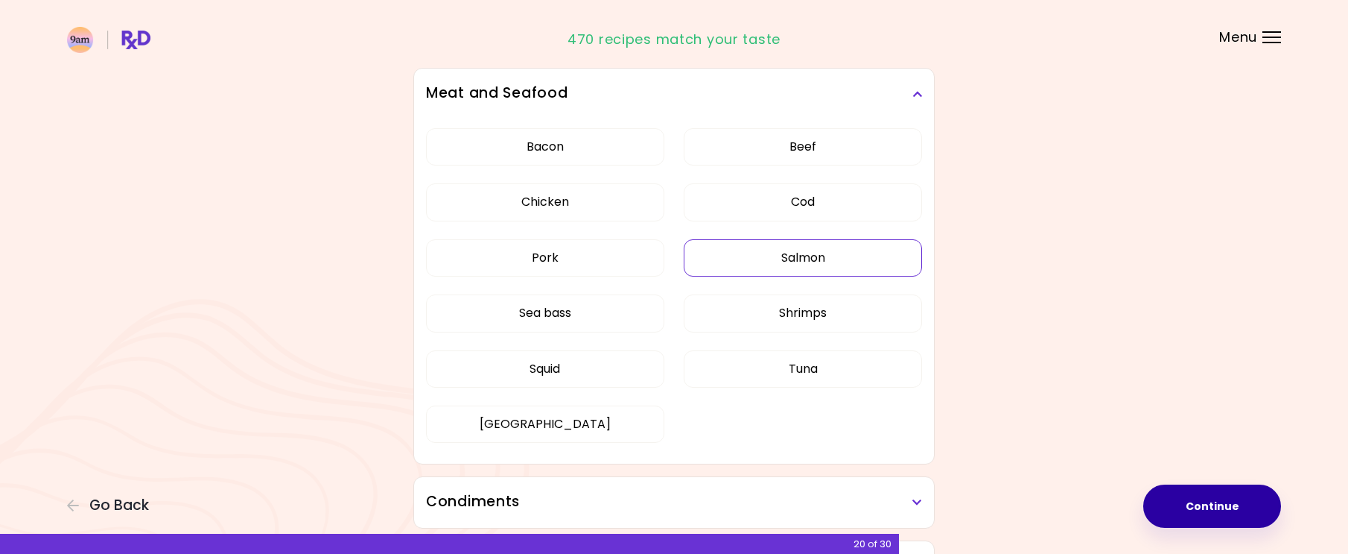
scroll to position [360, 0]
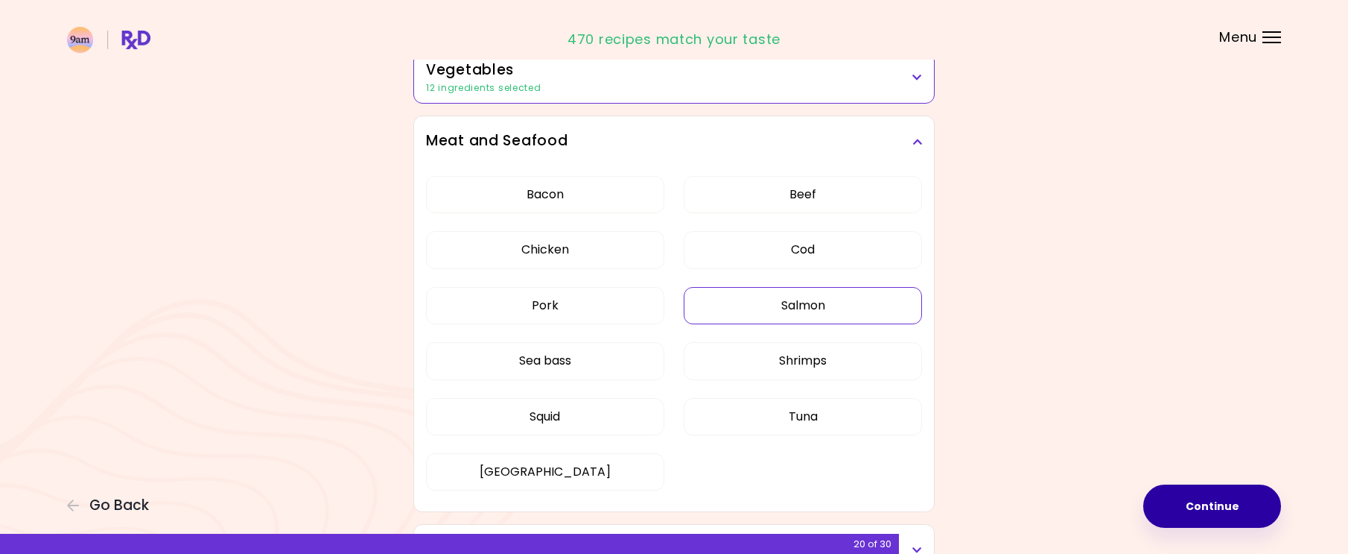
click at [765, 302] on button "Salmon" at bounding box center [803, 305] width 238 height 37
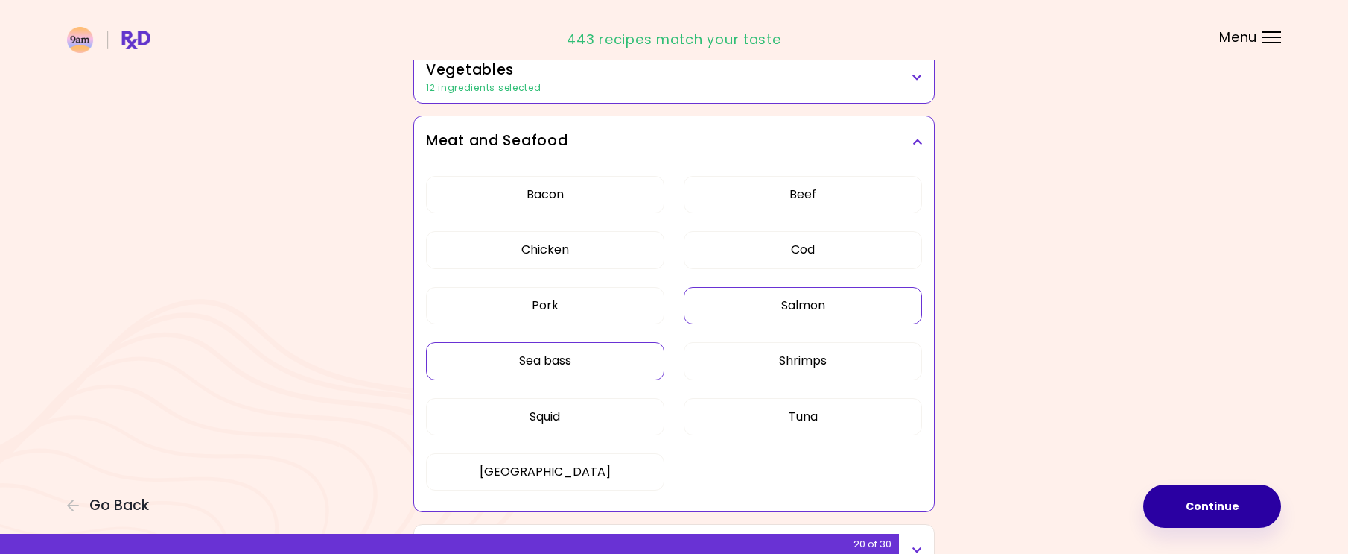
click at [557, 349] on button "Sea bass" at bounding box center [545, 360] width 238 height 37
click at [554, 431] on button "Squid" at bounding box center [545, 416] width 238 height 37
click at [787, 417] on button "Tuna" at bounding box center [803, 416] width 238 height 37
click at [801, 252] on button "Cod" at bounding box center [803, 249] width 238 height 37
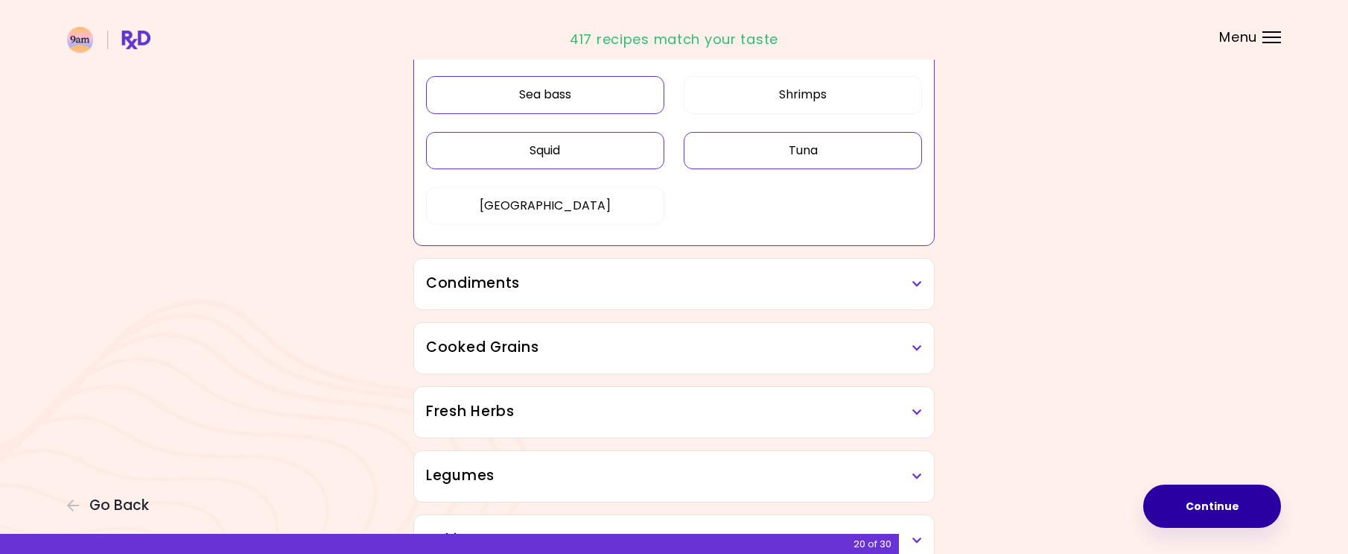
scroll to position [658, 0]
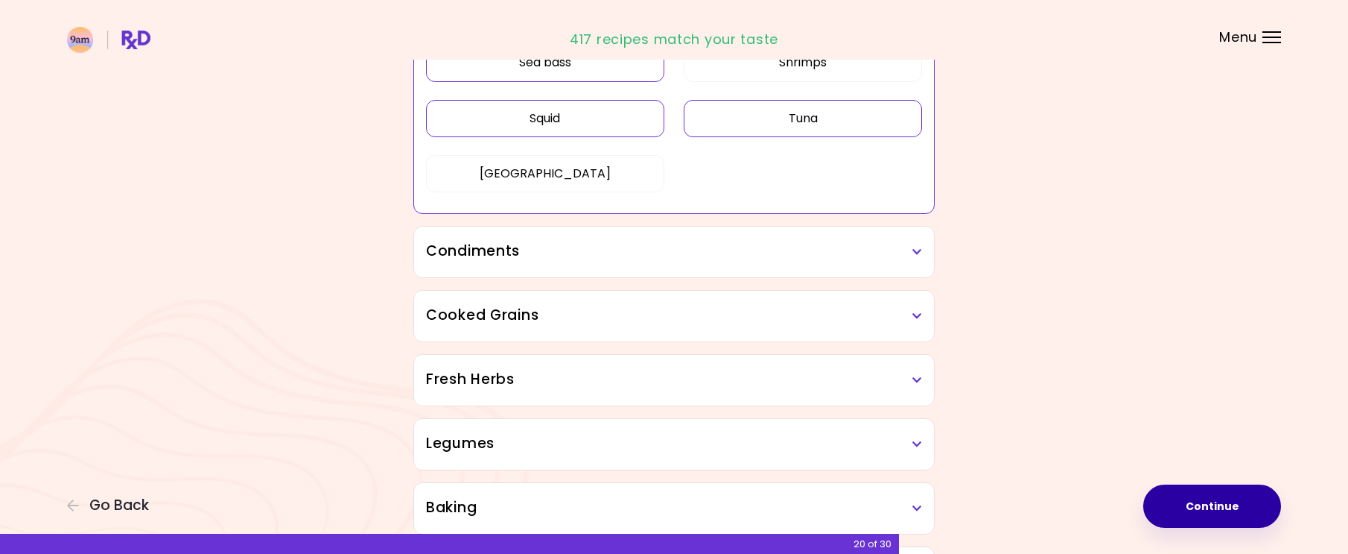
click at [610, 253] on h3 "Condiments" at bounding box center [674, 252] width 496 height 22
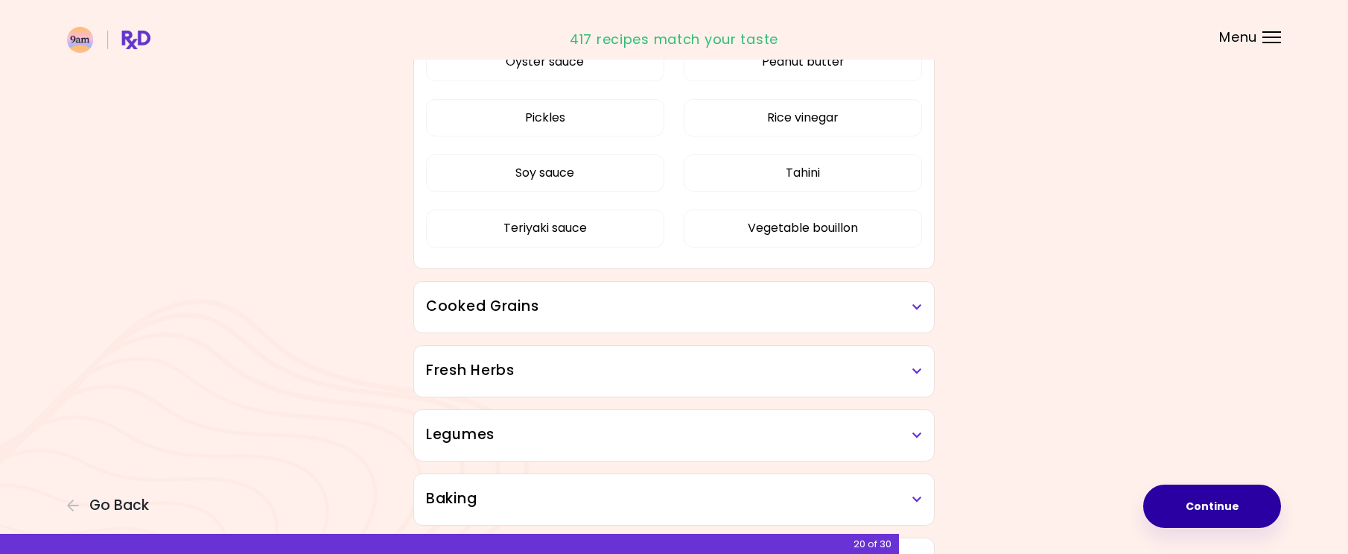
scroll to position [1105, 0]
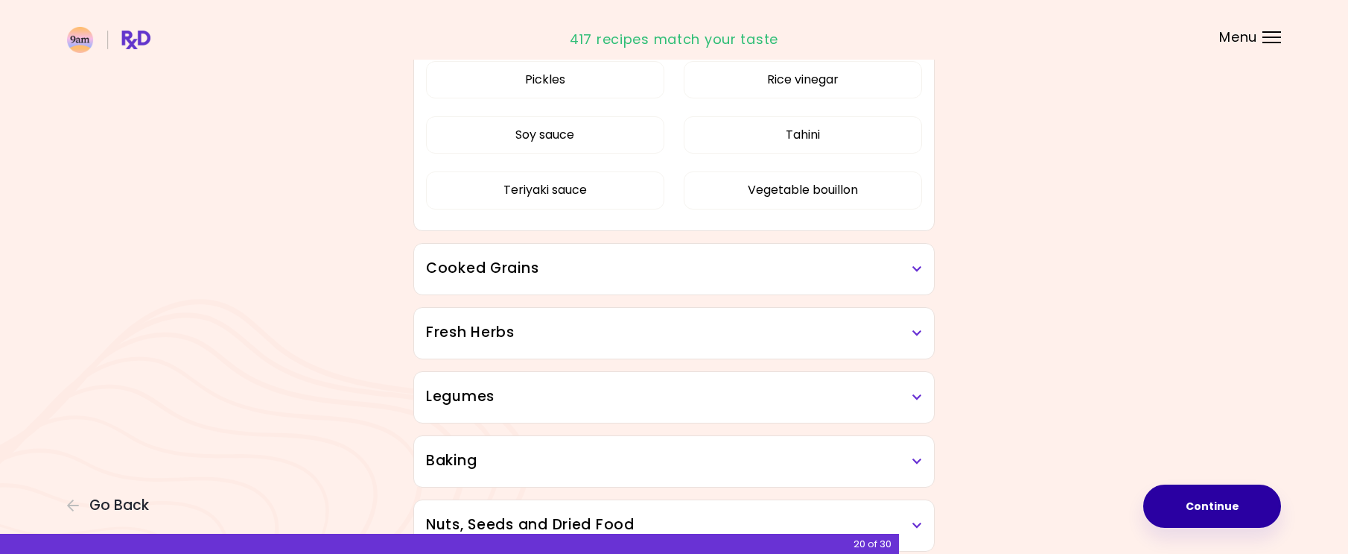
click at [619, 276] on h3 "Cooked Grains" at bounding box center [674, 269] width 496 height 22
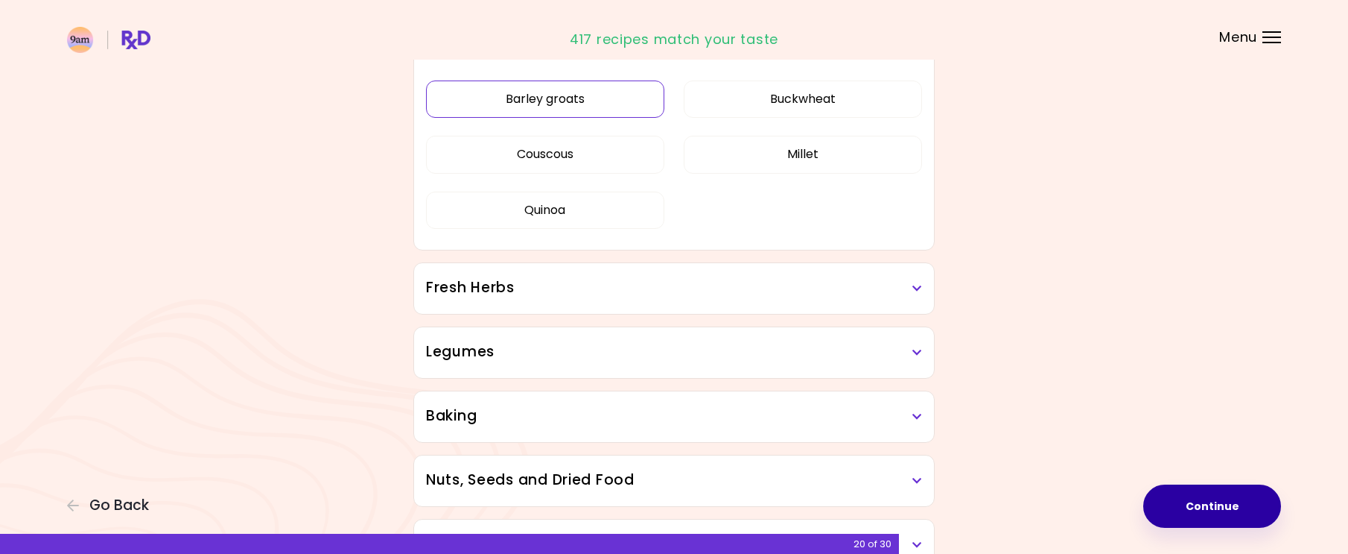
scroll to position [1328, 0]
click at [595, 354] on h3 "Legumes" at bounding box center [674, 351] width 496 height 22
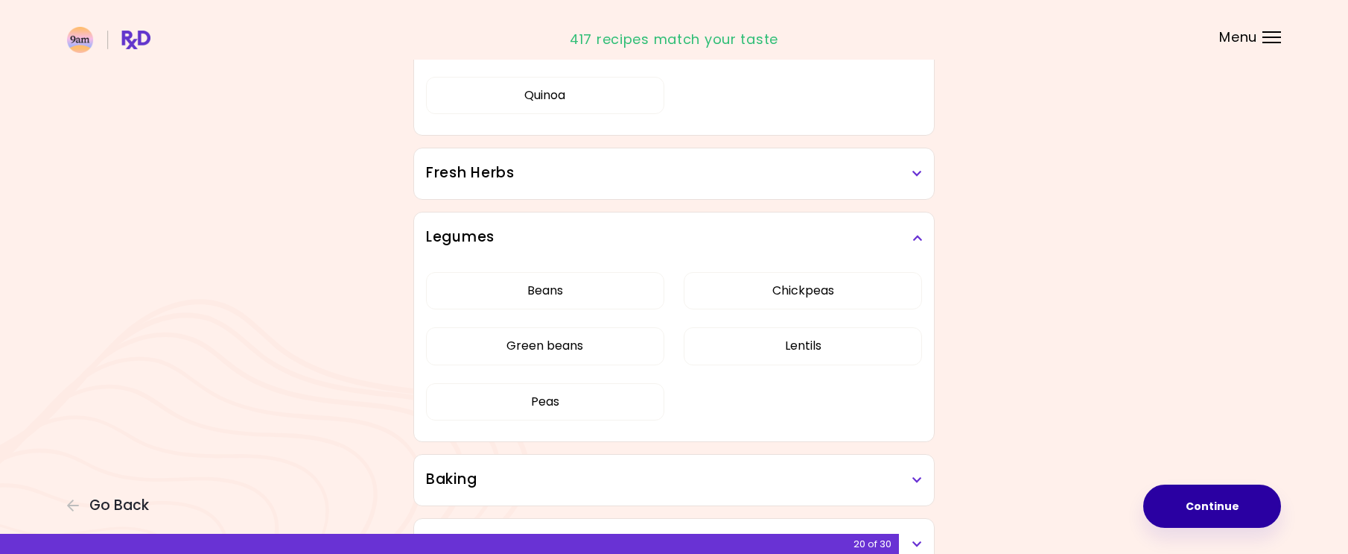
scroll to position [1477, 0]
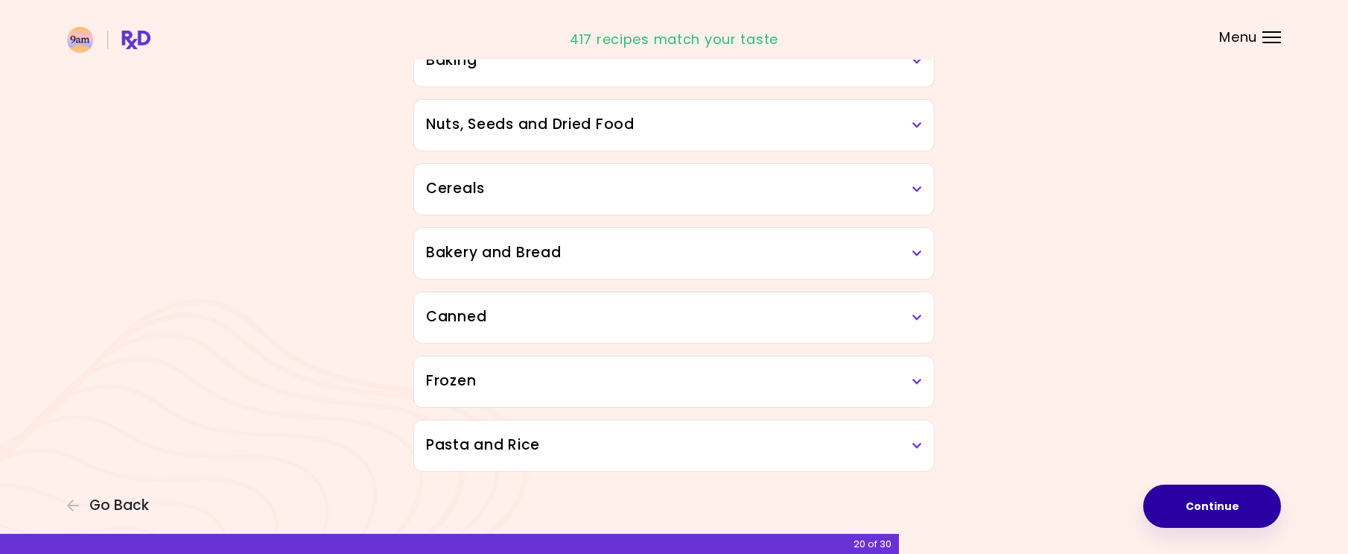
scroll to position [704, 0]
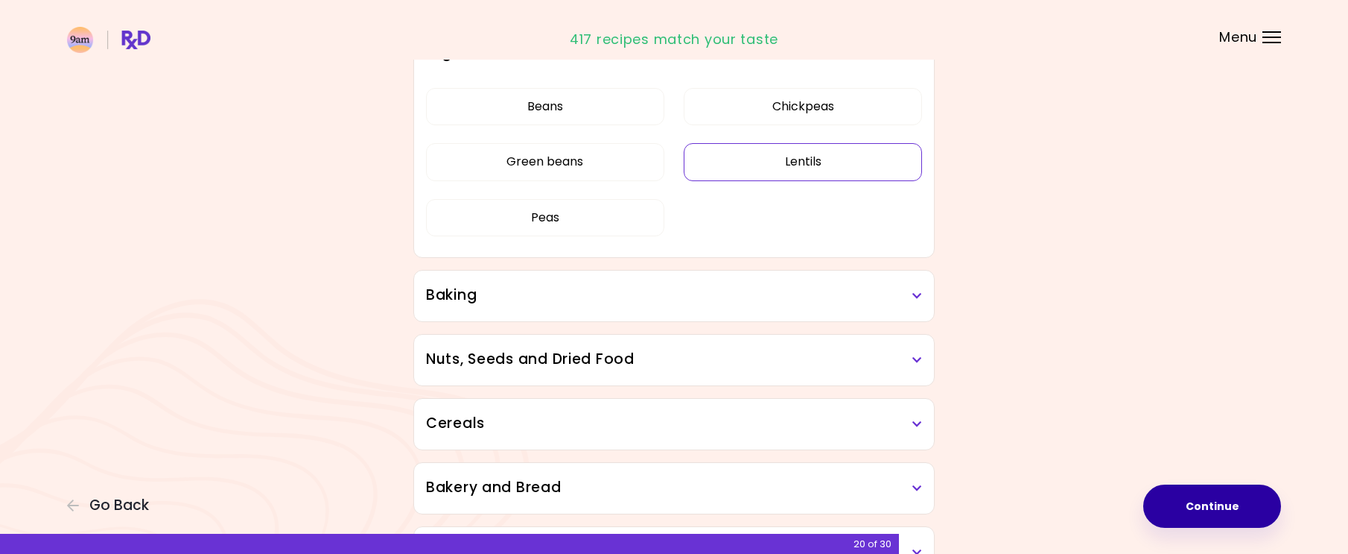
click at [811, 157] on button "Lentils" at bounding box center [803, 161] width 238 height 37
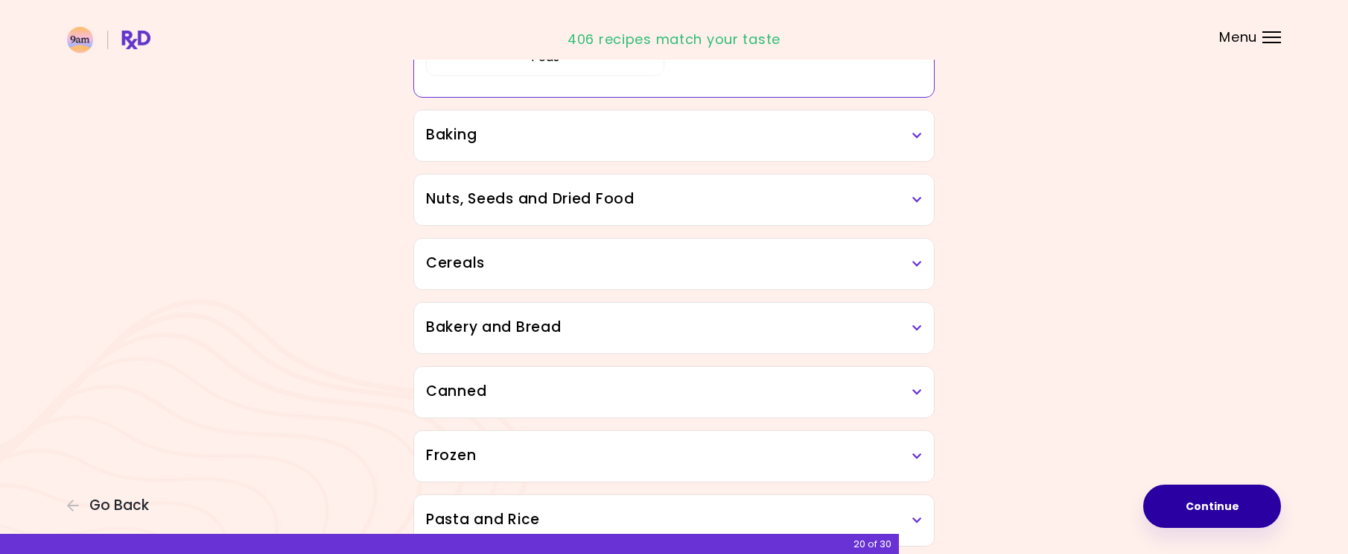
scroll to position [939, 0]
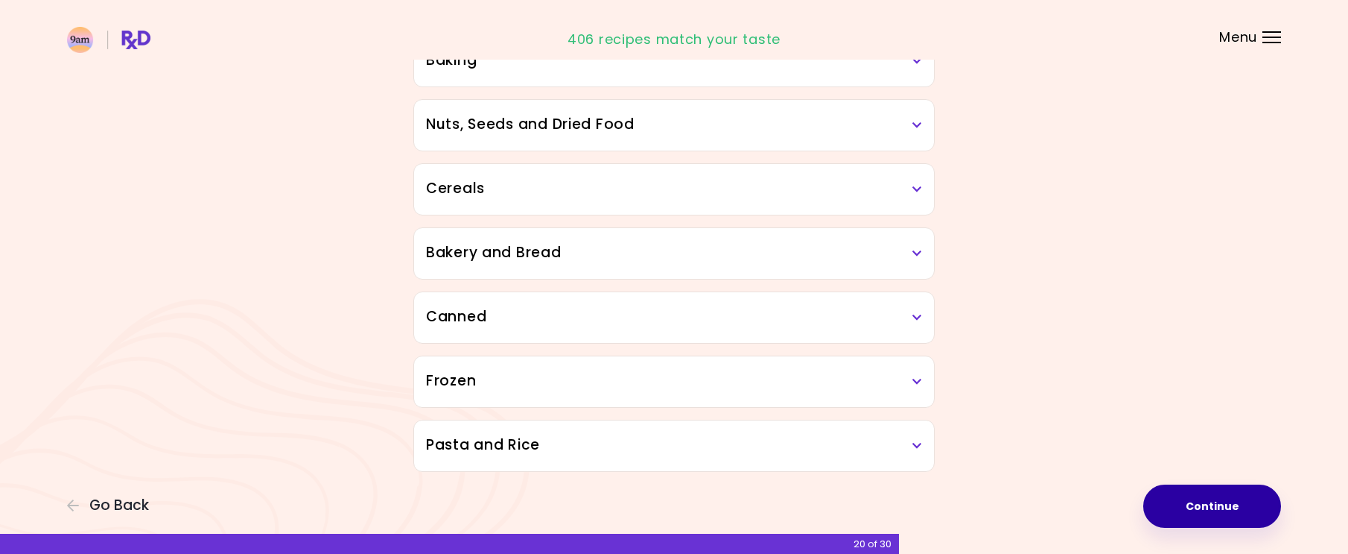
click at [1198, 498] on button "Continue" at bounding box center [1213, 505] width 138 height 43
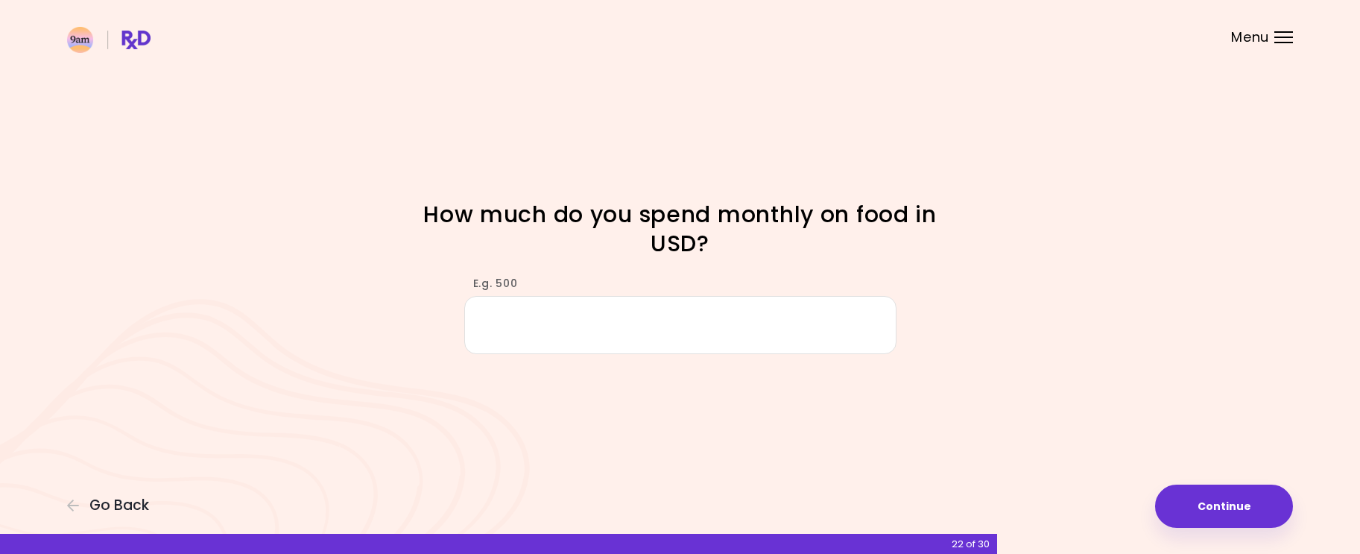
type input "*"
type input "***"
click at [1185, 498] on button "Continue" at bounding box center [1224, 505] width 138 height 43
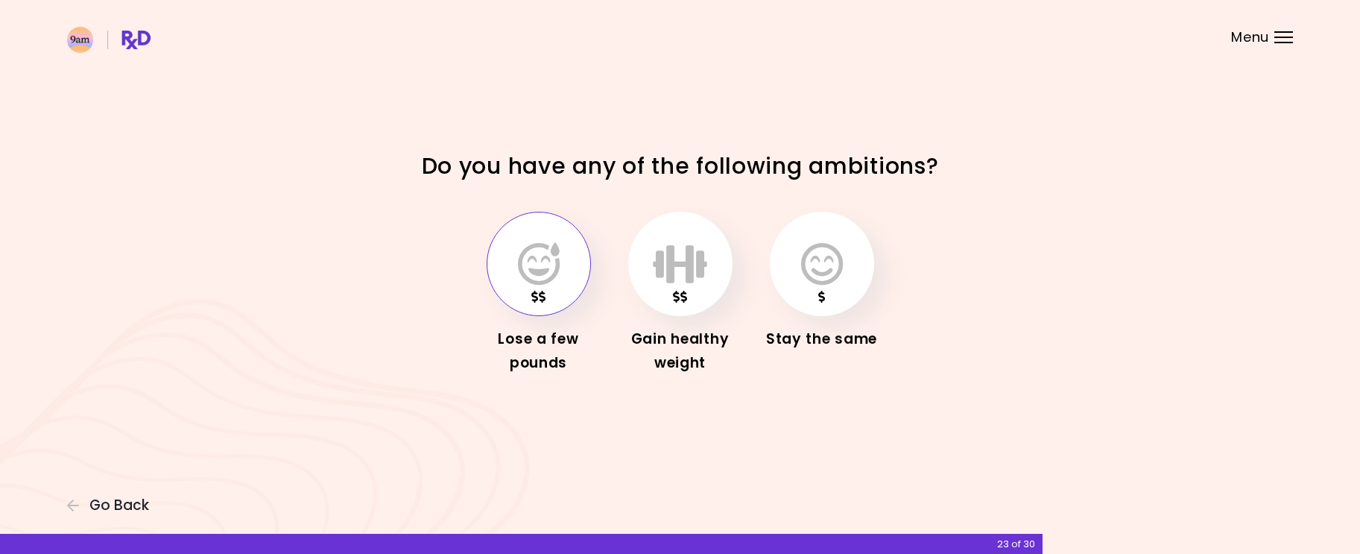
click at [530, 285] on button "button" at bounding box center [538, 264] width 104 height 104
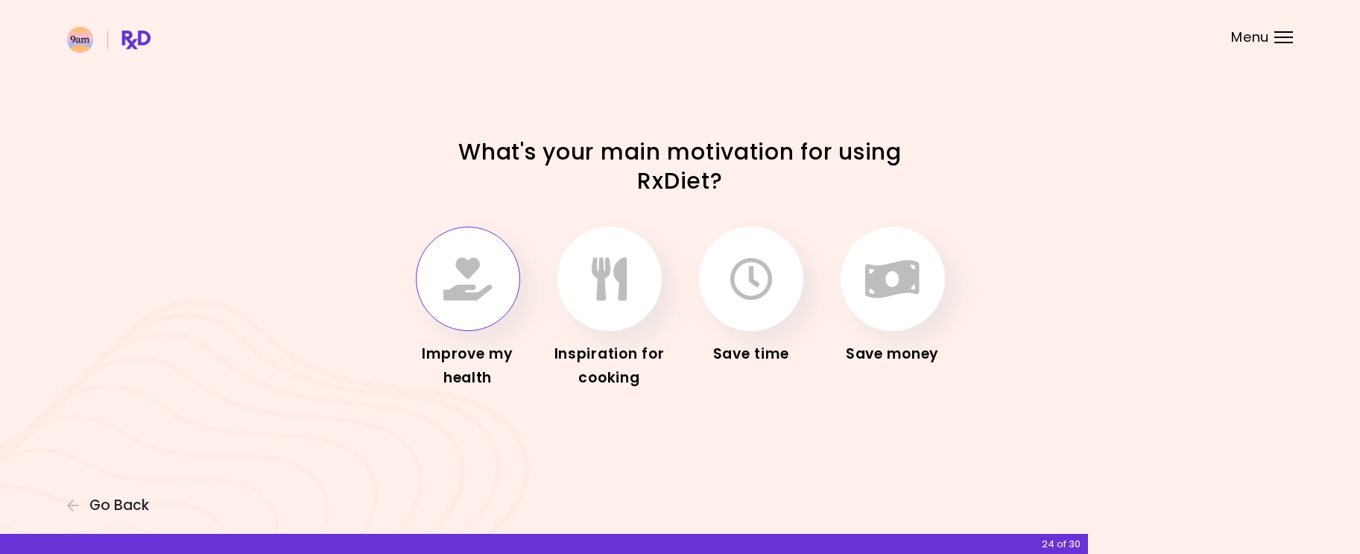
click at [475, 292] on icon "button" at bounding box center [467, 278] width 48 height 43
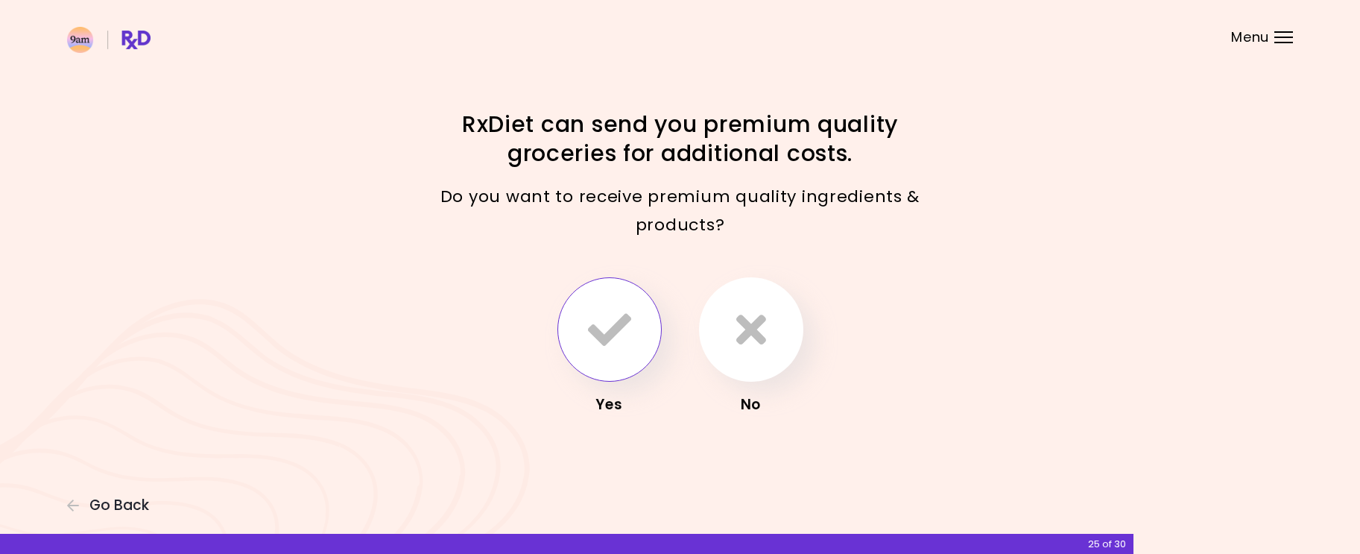
click at [607, 338] on icon "button" at bounding box center [609, 329] width 43 height 43
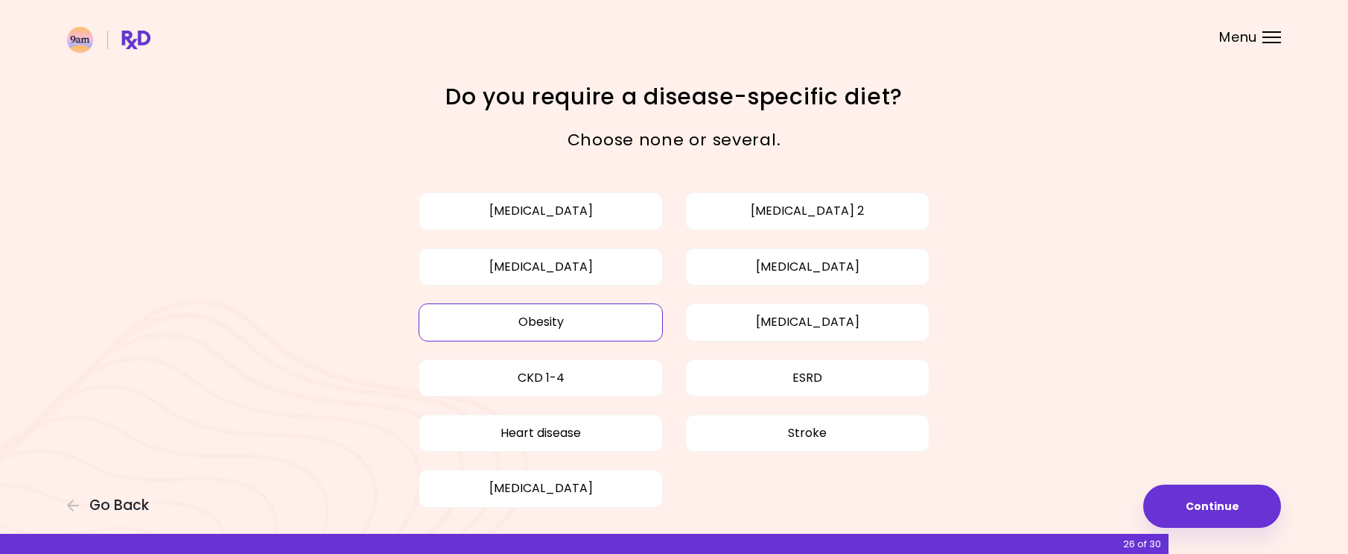
click at [535, 324] on button "Obesity" at bounding box center [541, 321] width 244 height 37
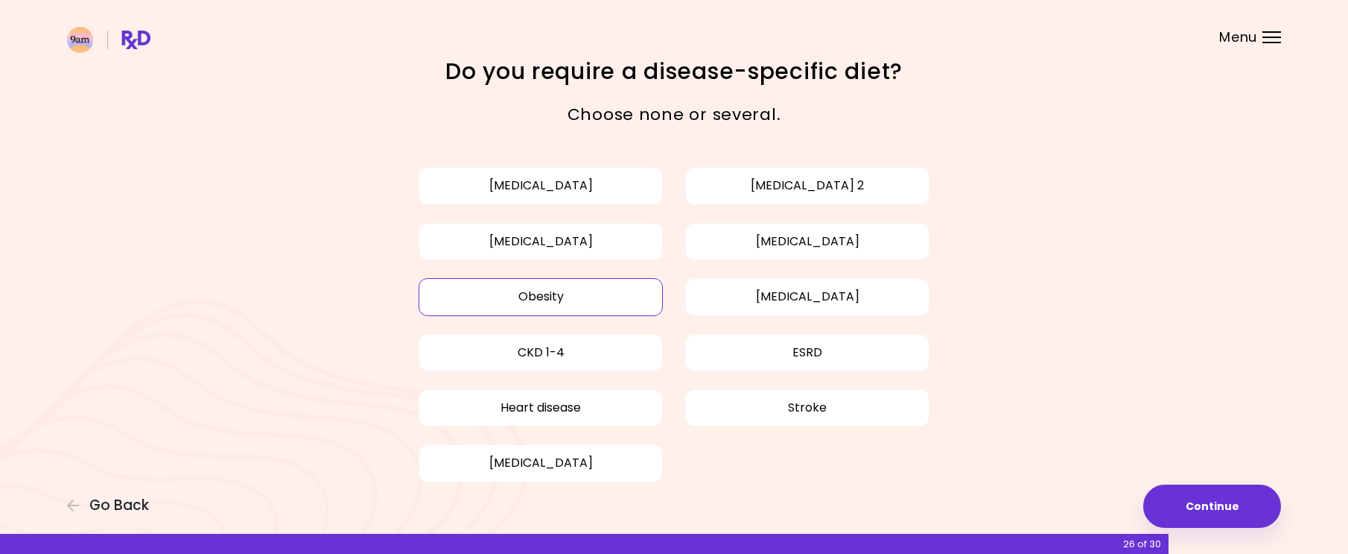
scroll to position [63, 0]
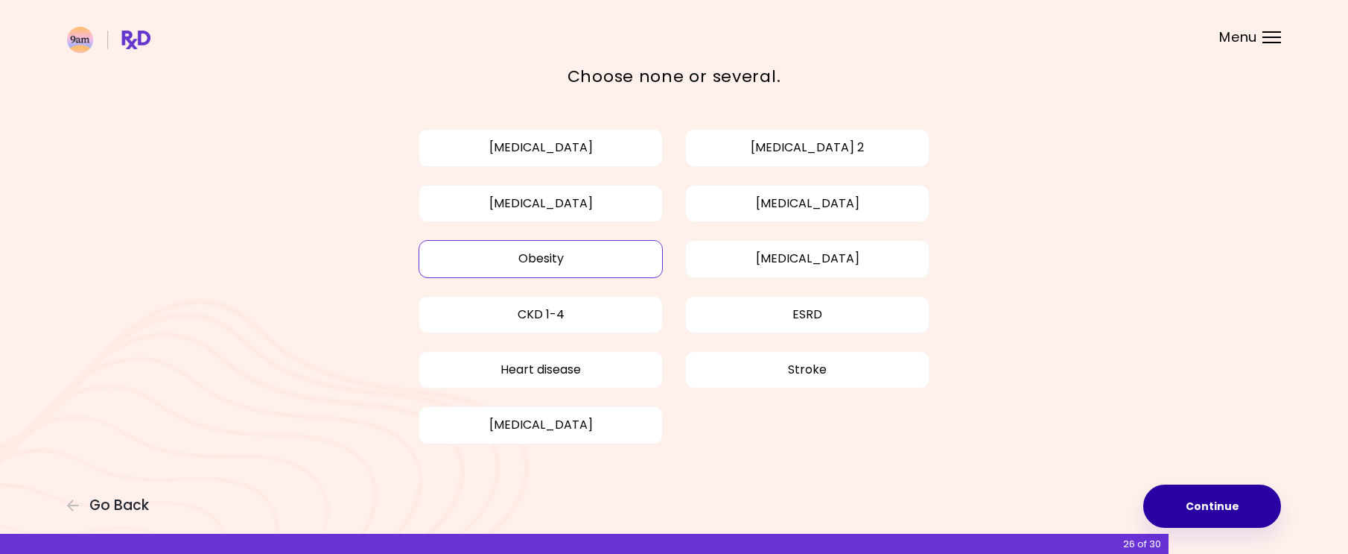
click at [1212, 500] on button "Continue" at bounding box center [1213, 505] width 138 height 43
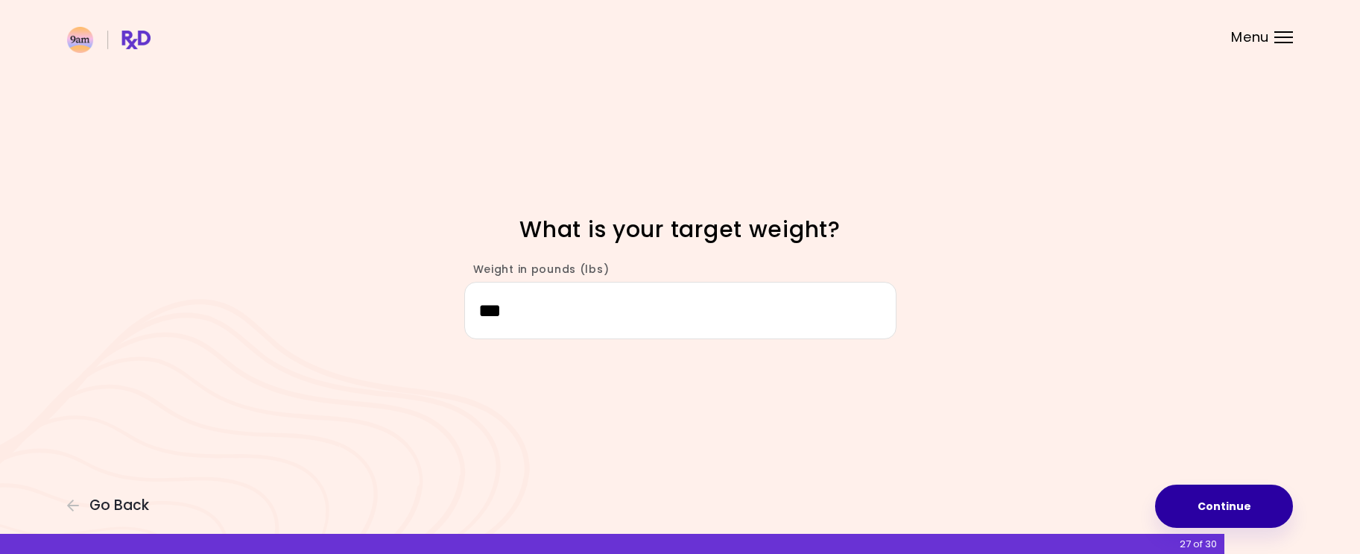
type input "***"
click at [1220, 499] on button "Continue" at bounding box center [1224, 505] width 138 height 43
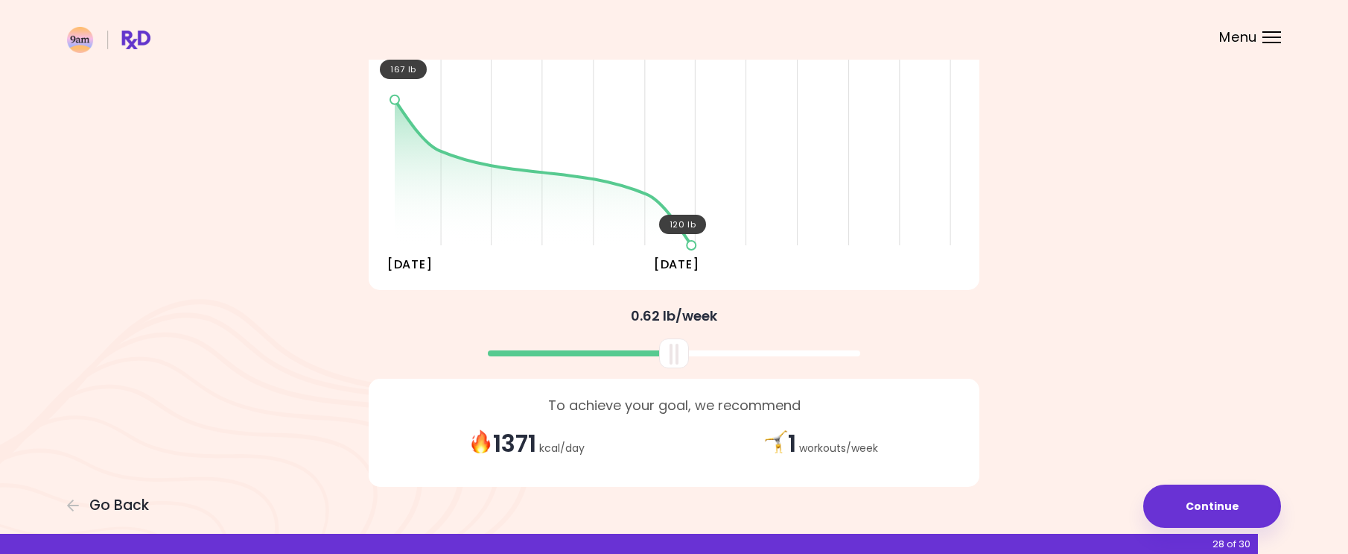
scroll to position [218, 0]
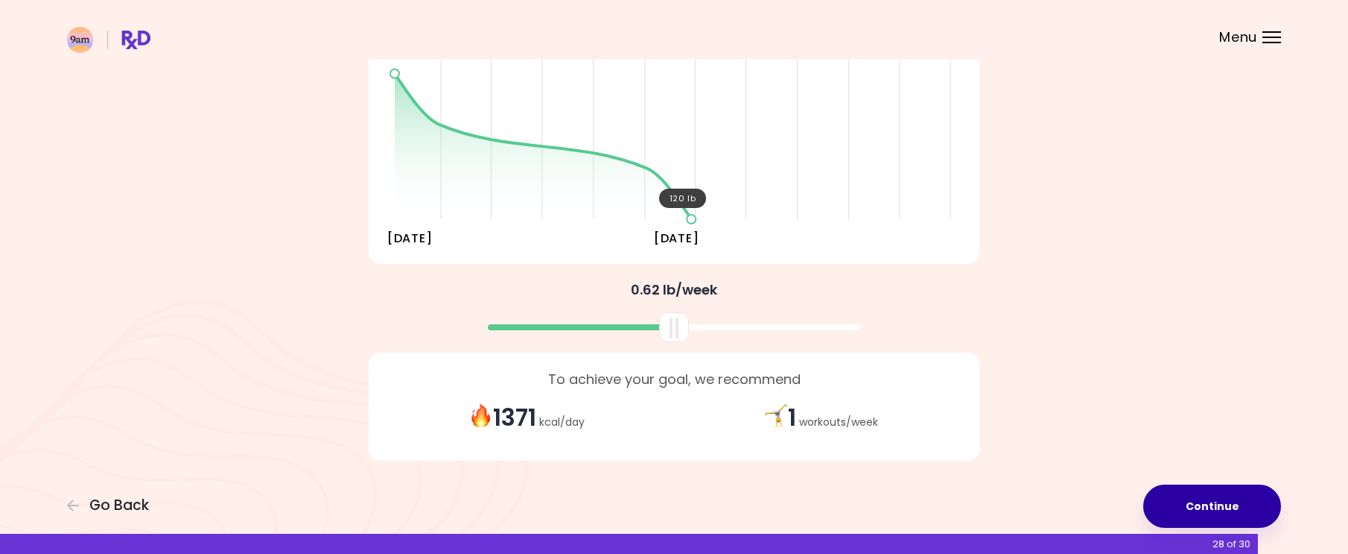
click at [1240, 504] on button "Continue" at bounding box center [1213, 505] width 138 height 43
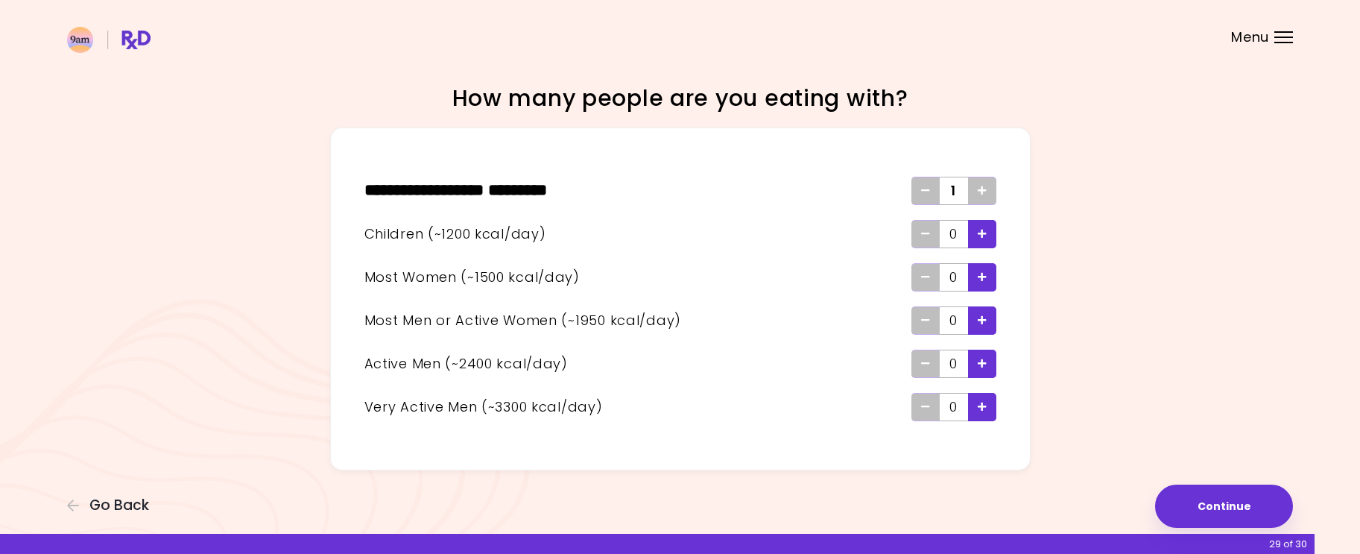
click at [985, 184] on span "Add" at bounding box center [981, 191] width 9 height 24
click at [982, 233] on icon "Add - Child" at bounding box center [981, 234] width 9 height 10
click at [984, 356] on span "Add - Active Man" at bounding box center [981, 364] width 9 height 24
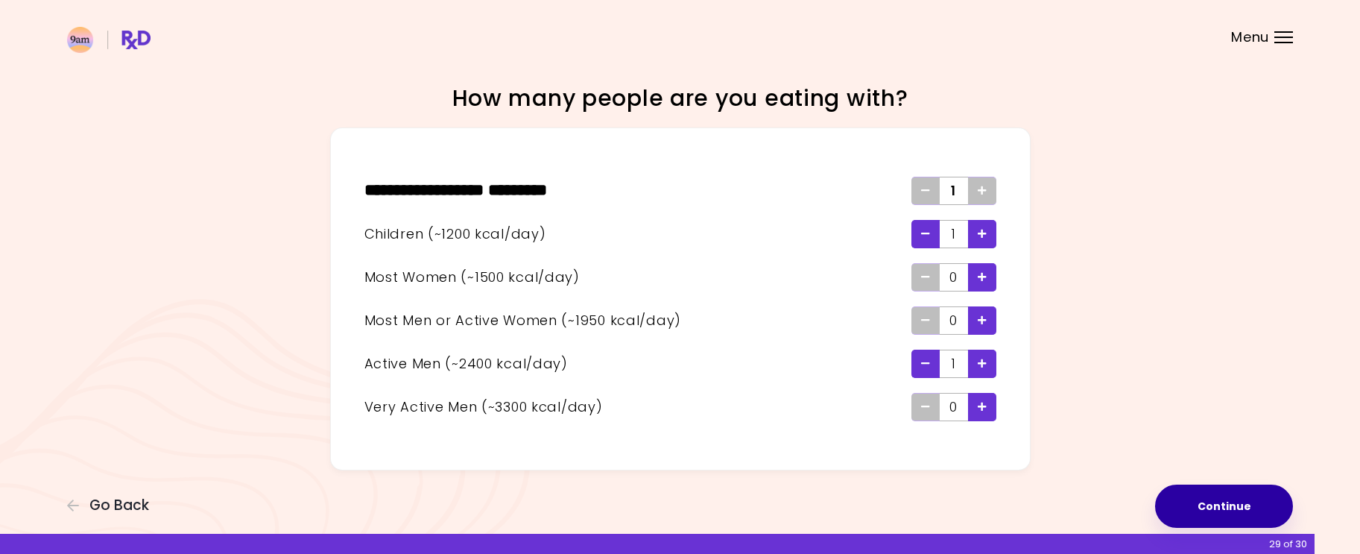
click at [1220, 520] on button "Continue" at bounding box center [1224, 505] width 138 height 43
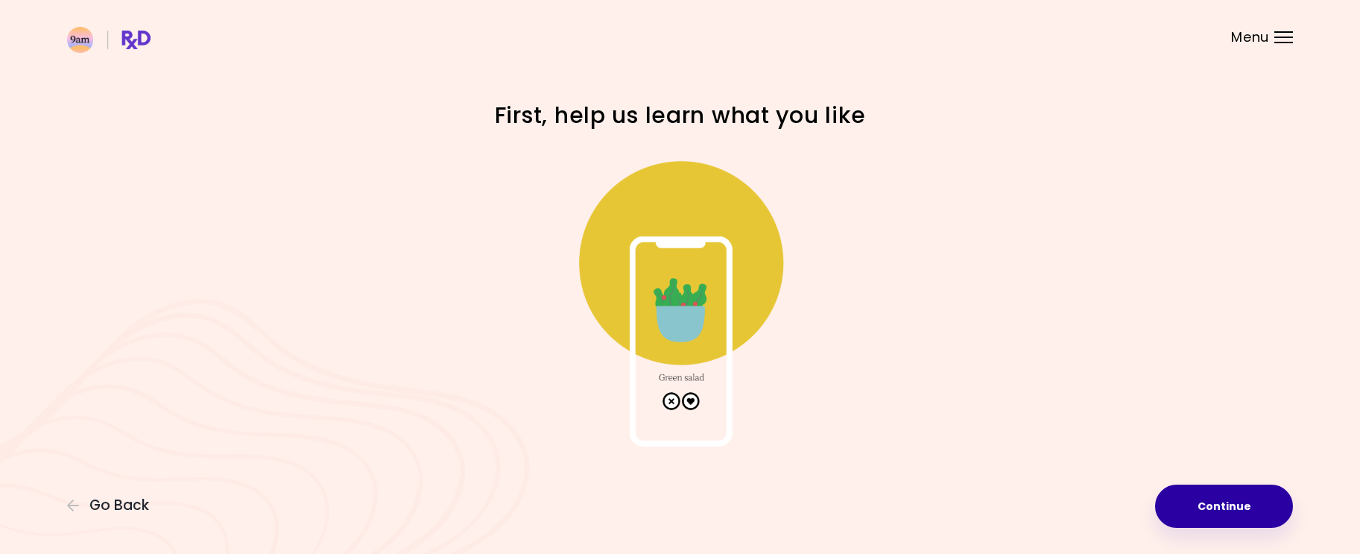
click at [1206, 500] on button "Continue" at bounding box center [1224, 505] width 138 height 43
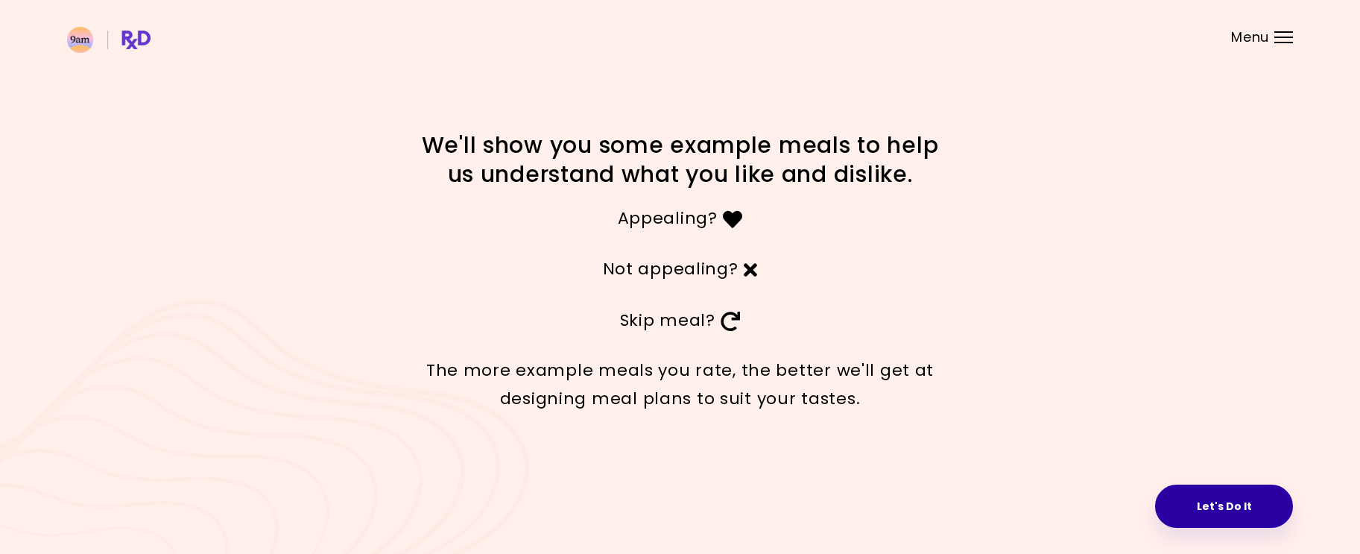
click at [1222, 501] on button "Let's Do It" at bounding box center [1224, 505] width 138 height 43
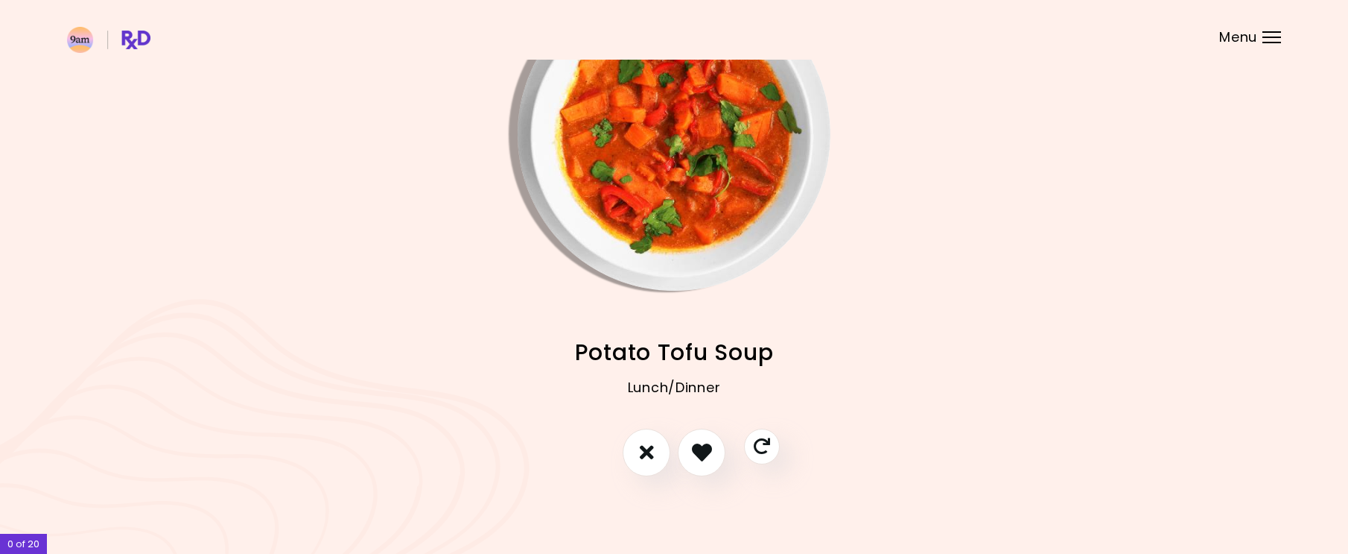
scroll to position [86, 0]
click at [764, 444] on icon "Skip" at bounding box center [761, 445] width 19 height 19
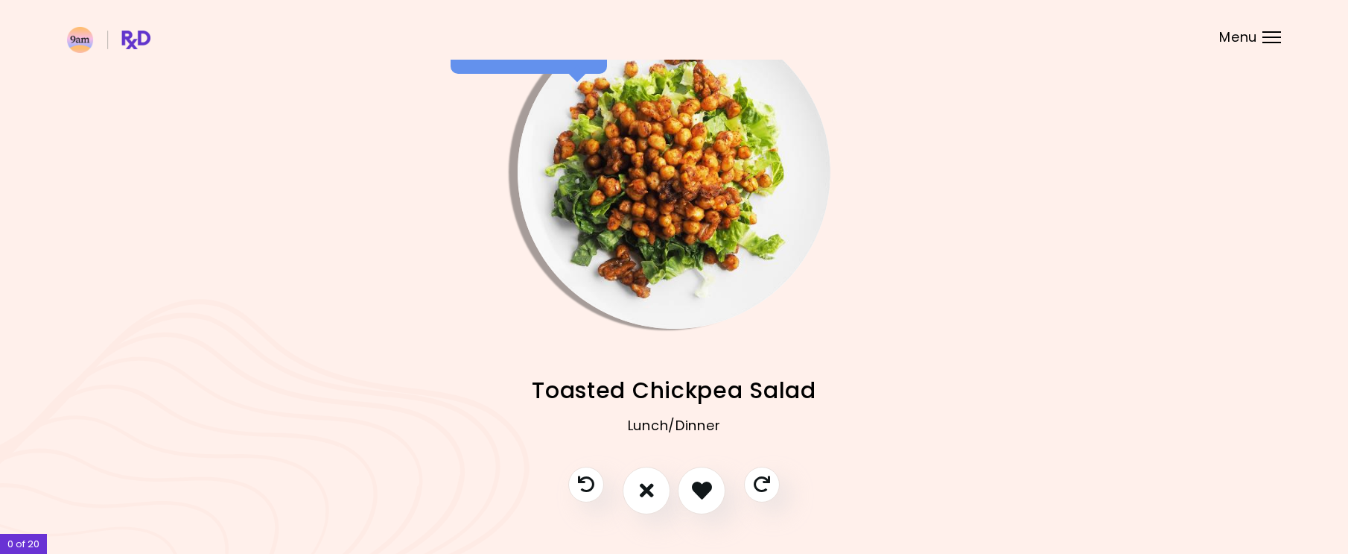
scroll to position [12, 0]
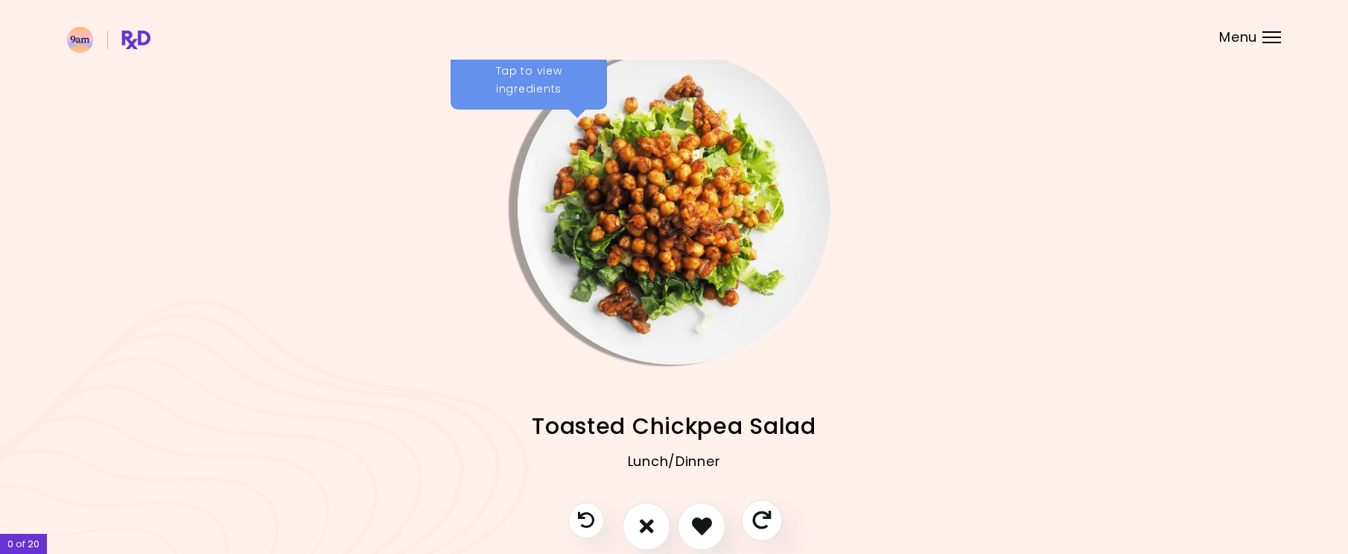
click at [771, 522] on icon "Skip" at bounding box center [761, 519] width 19 height 19
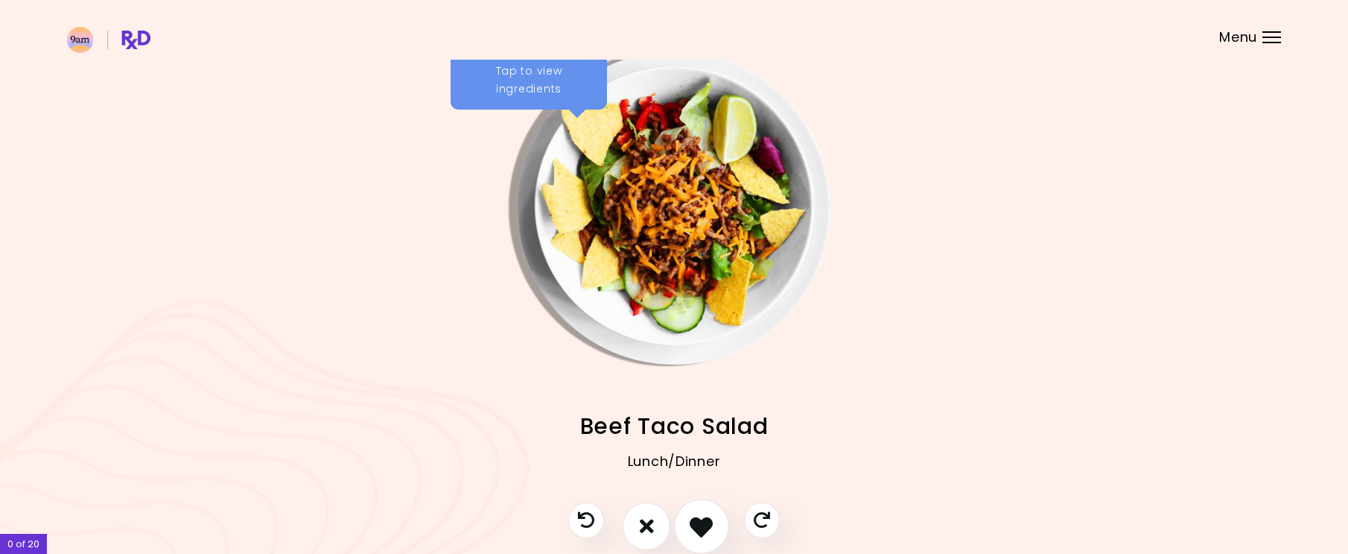
click at [691, 522] on icon "I like this recipe" at bounding box center [701, 525] width 23 height 23
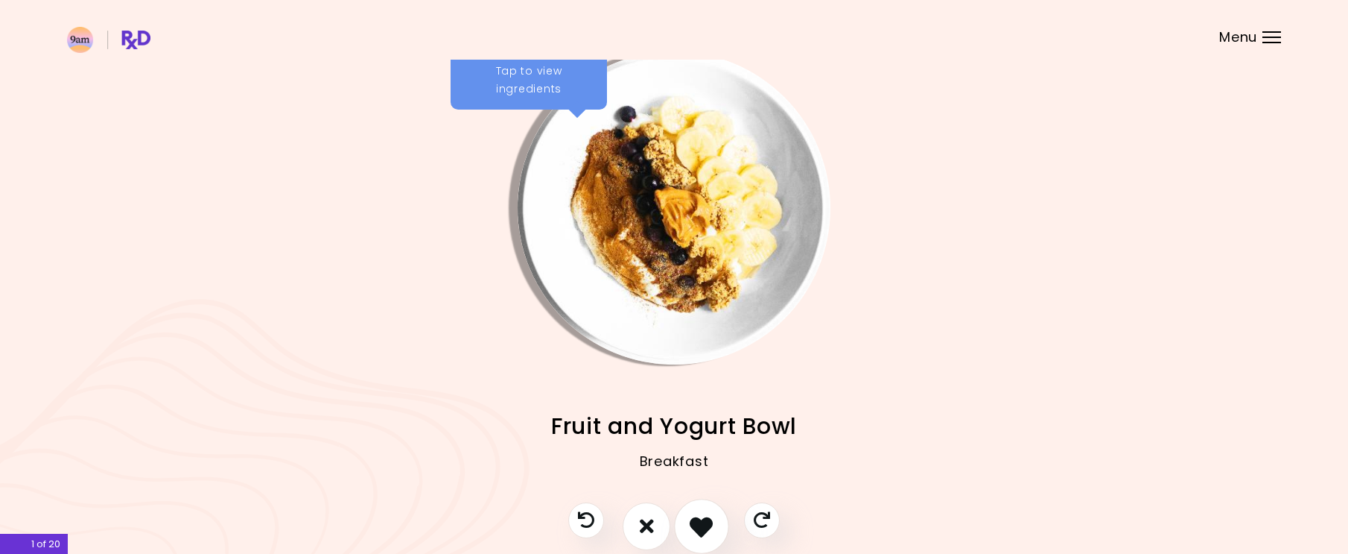
click at [700, 524] on icon "I like this recipe" at bounding box center [701, 525] width 23 height 23
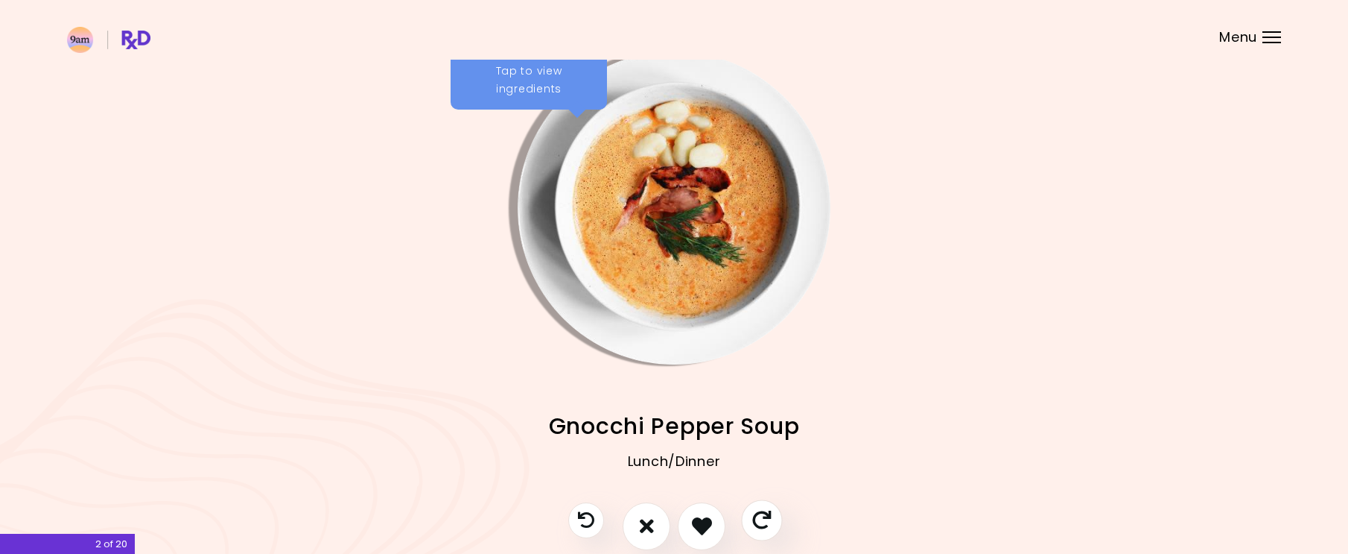
click at [766, 518] on icon "Skip" at bounding box center [761, 519] width 19 height 19
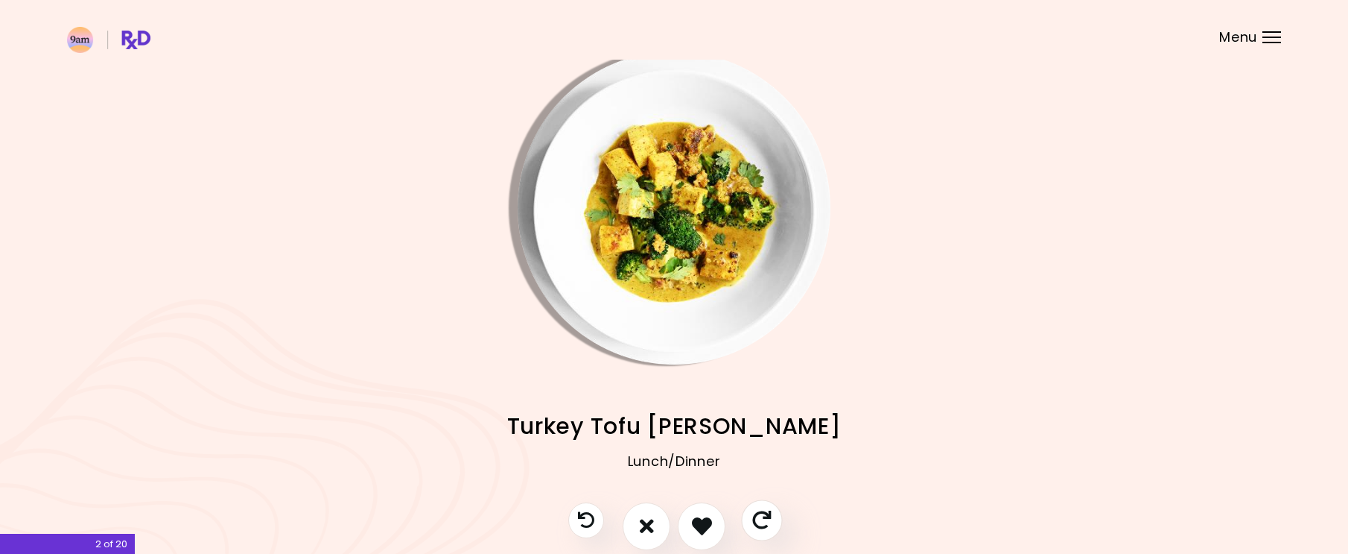
click at [766, 518] on icon "Skip" at bounding box center [761, 519] width 19 height 19
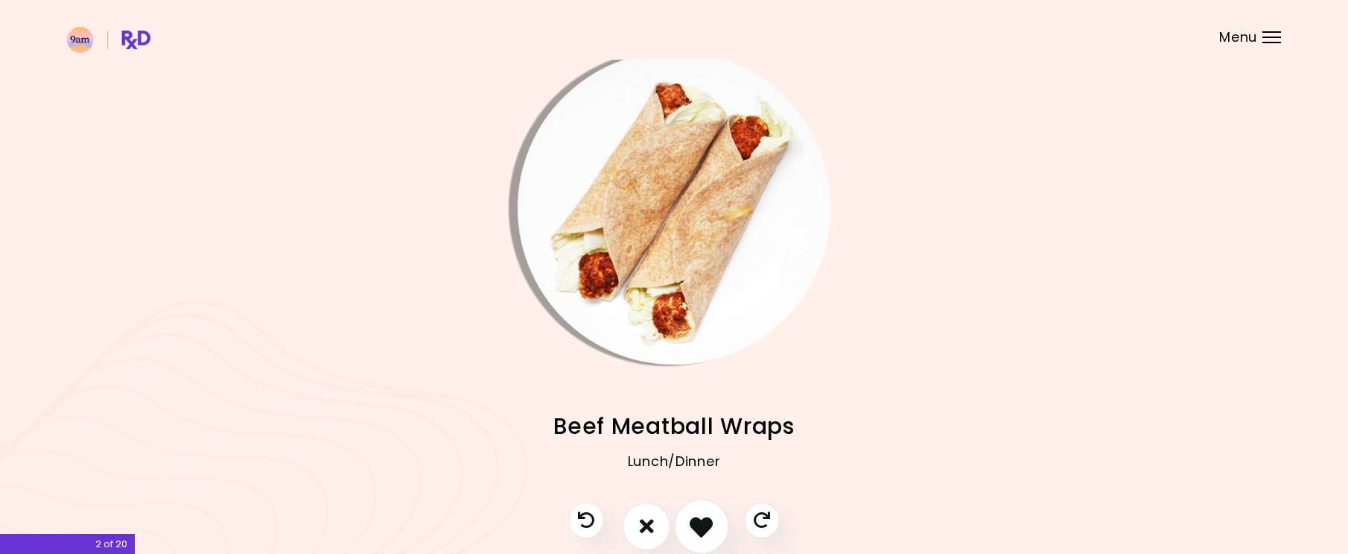
click at [691, 527] on icon "I like this recipe" at bounding box center [701, 525] width 23 height 23
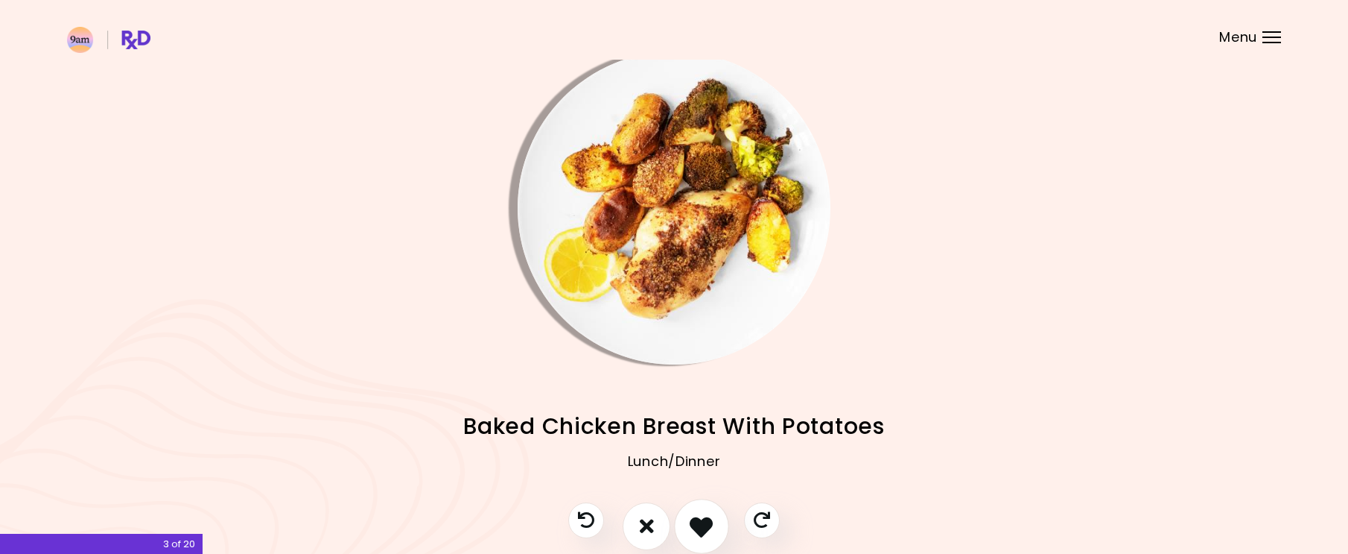
click at [701, 524] on icon "I like this recipe" at bounding box center [701, 525] width 23 height 23
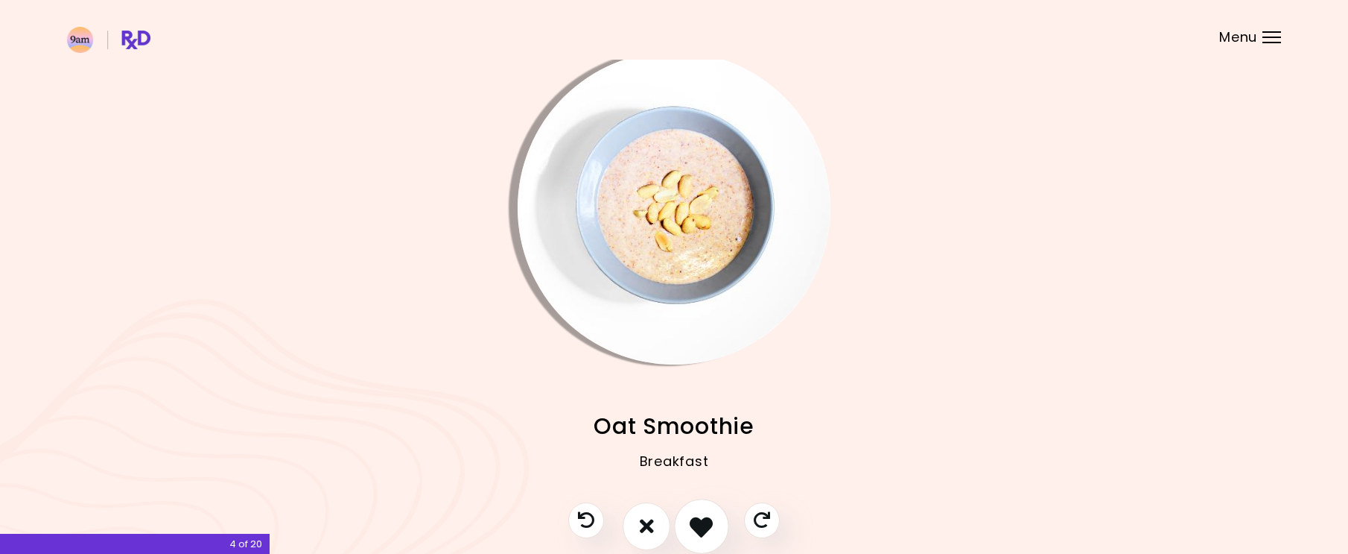
click at [697, 527] on icon "I like this recipe" at bounding box center [701, 525] width 23 height 23
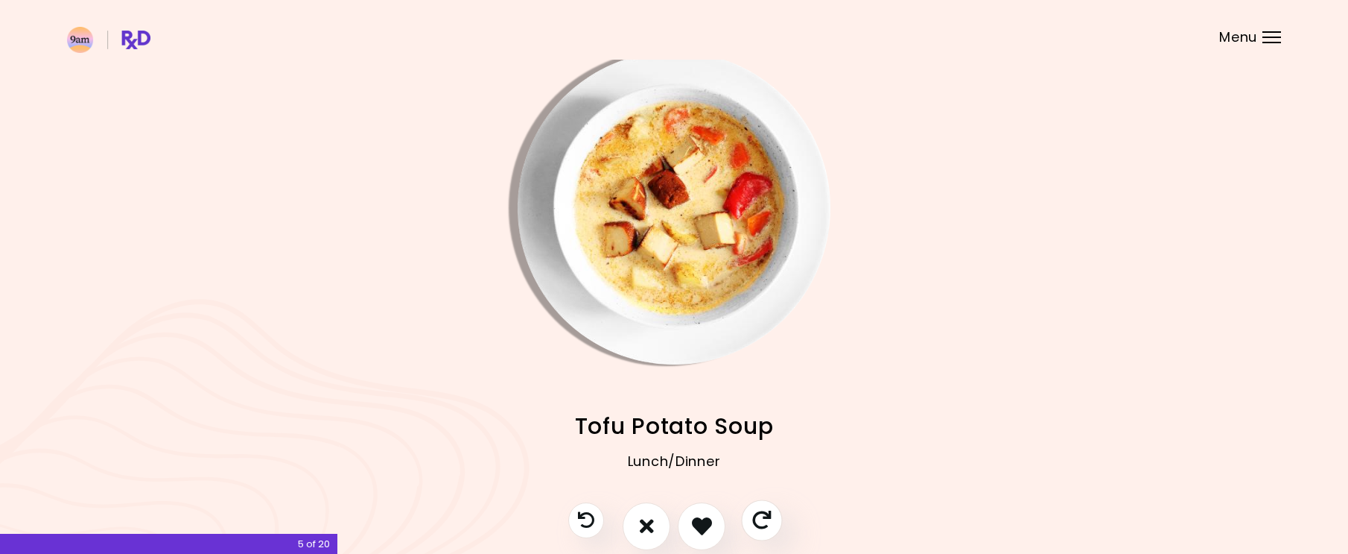
click at [758, 519] on icon "Skip" at bounding box center [761, 519] width 19 height 19
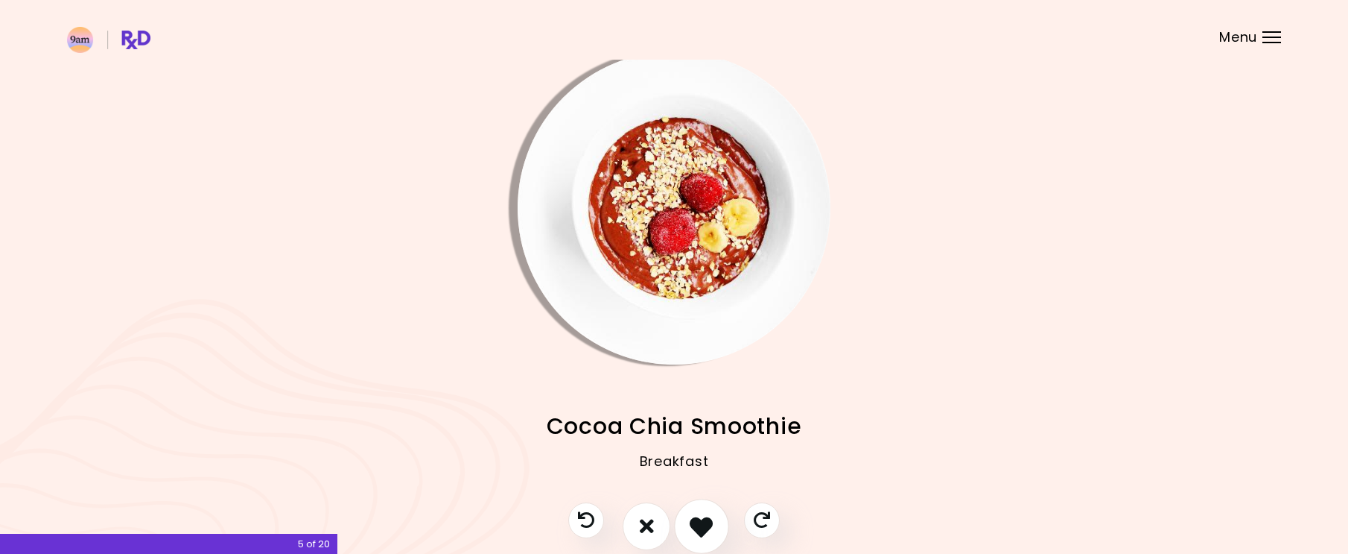
click at [698, 525] on icon "I like this recipe" at bounding box center [701, 525] width 23 height 23
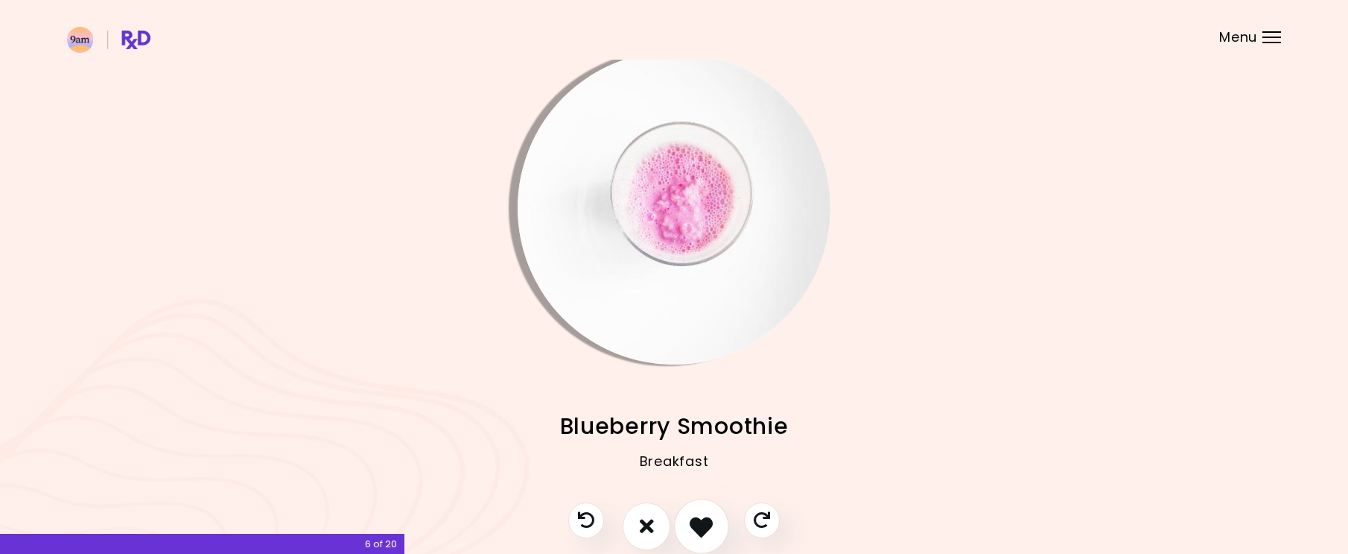
click at [705, 524] on icon "I like this recipe" at bounding box center [701, 525] width 23 height 23
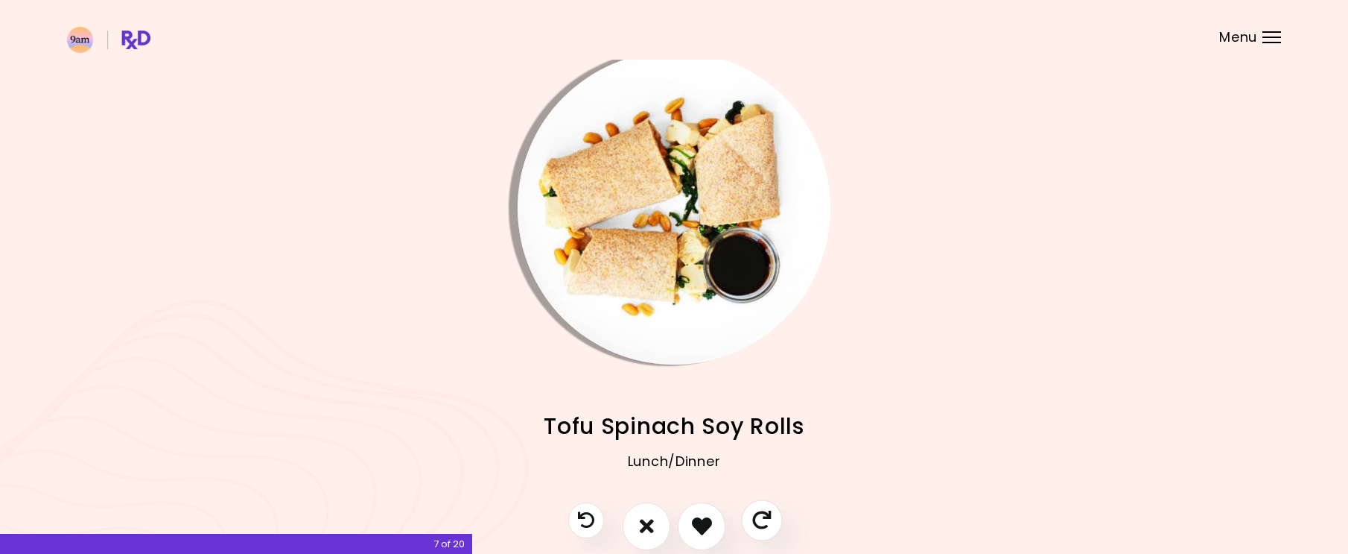
click at [773, 519] on button "Skip" at bounding box center [761, 519] width 41 height 41
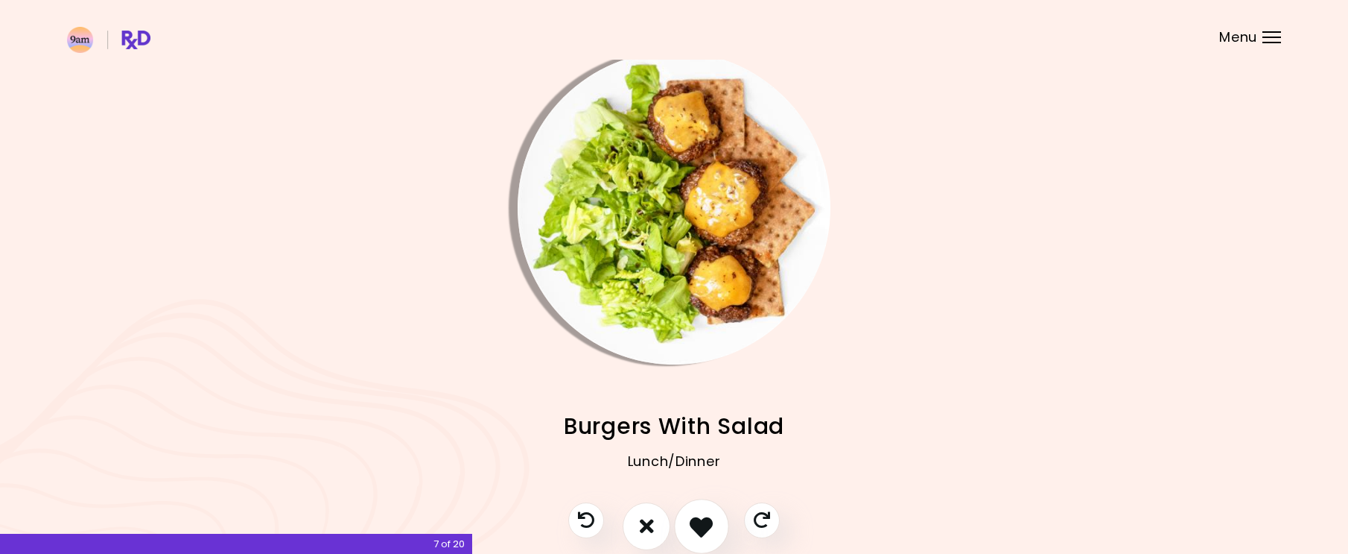
click at [704, 529] on icon "I like this recipe" at bounding box center [701, 525] width 23 height 23
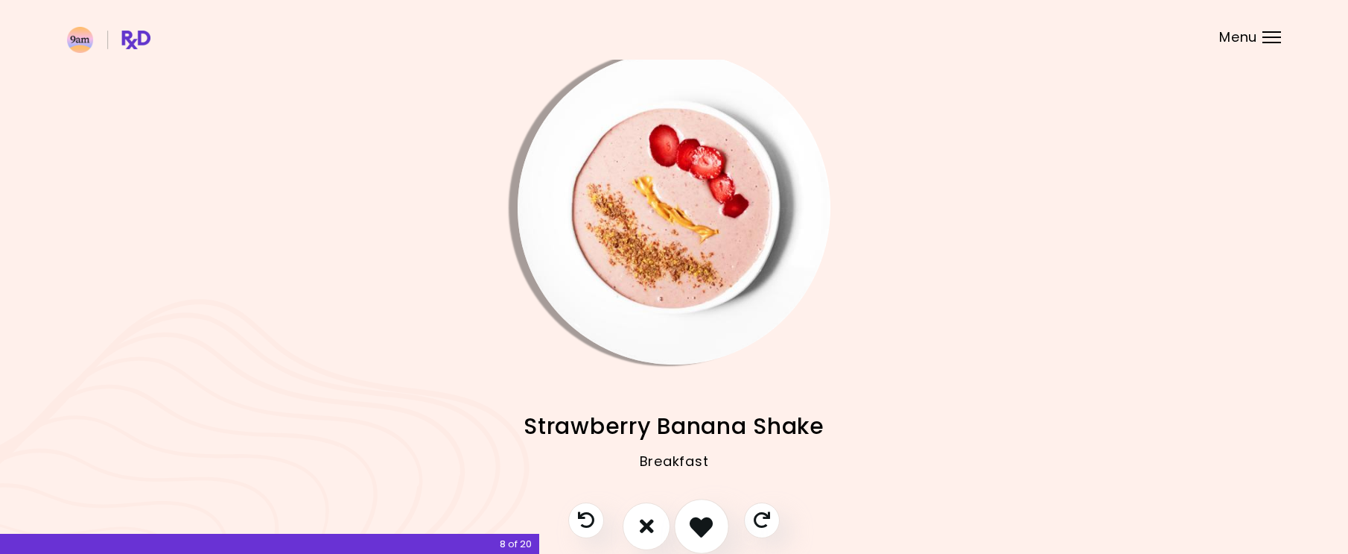
click at [706, 521] on icon "I like this recipe" at bounding box center [701, 525] width 23 height 23
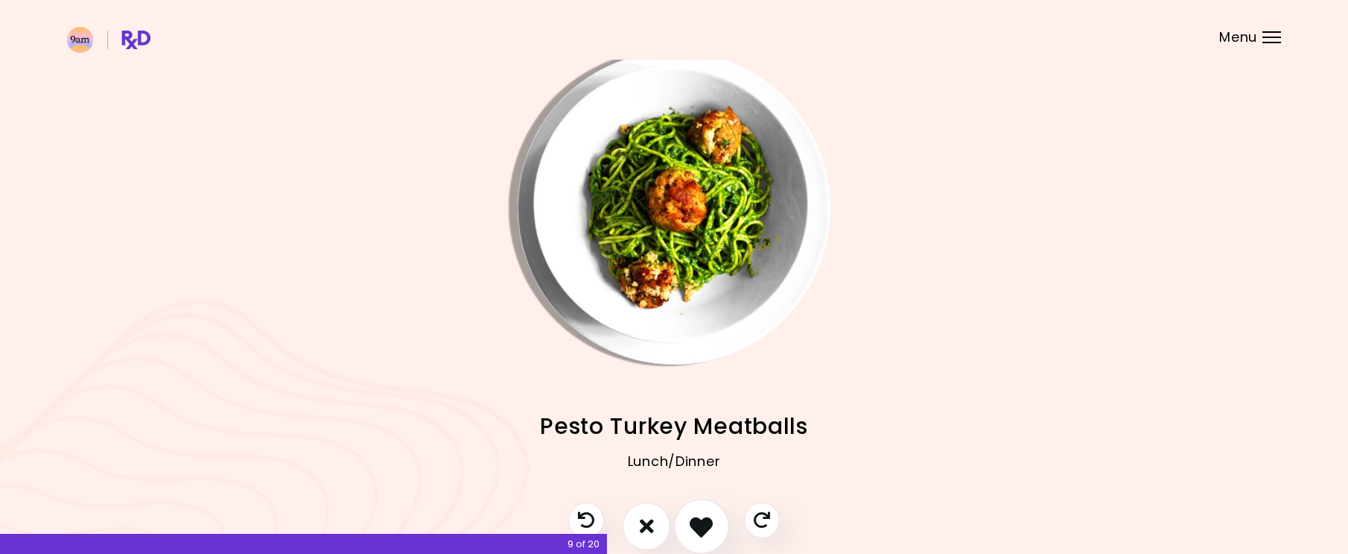
click at [693, 527] on icon "I like this recipe" at bounding box center [701, 525] width 23 height 23
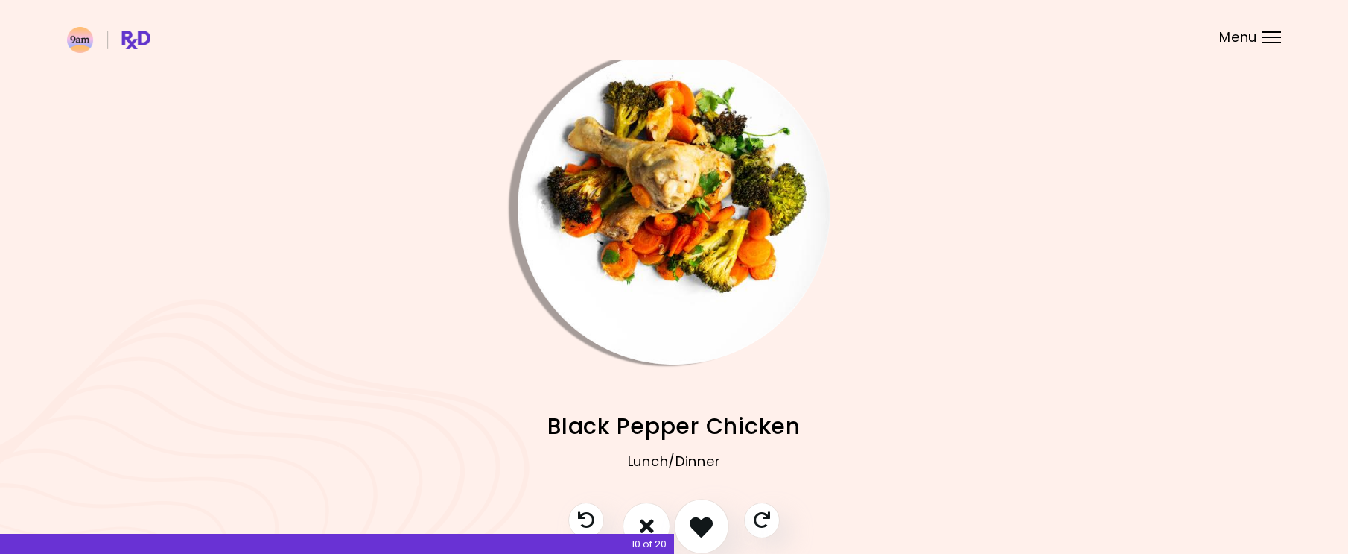
click at [708, 527] on icon "I like this recipe" at bounding box center [701, 525] width 23 height 23
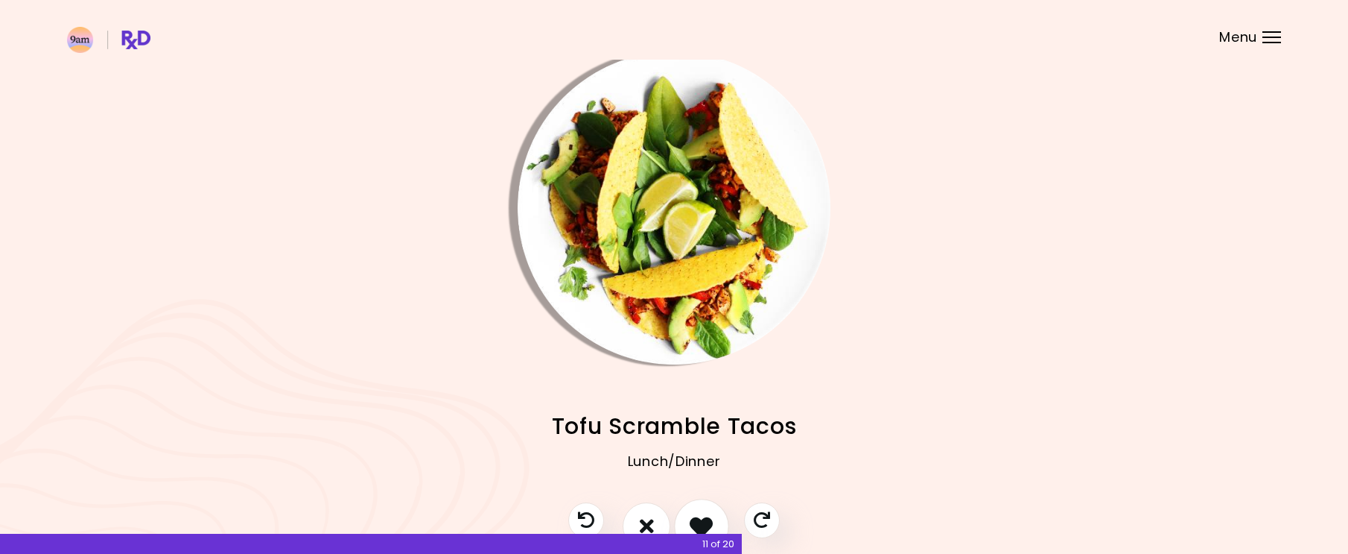
click at [710, 526] on icon "I like this recipe" at bounding box center [701, 525] width 23 height 23
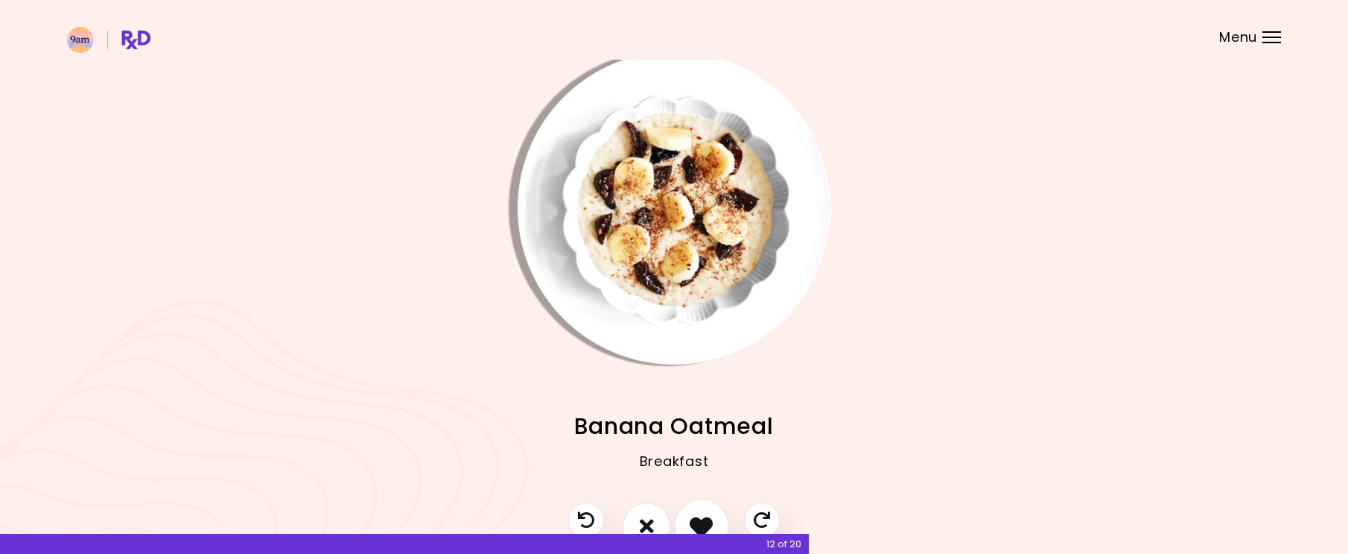
click at [697, 527] on icon "I like this recipe" at bounding box center [701, 525] width 23 height 23
